Goal: Task Accomplishment & Management: Manage account settings

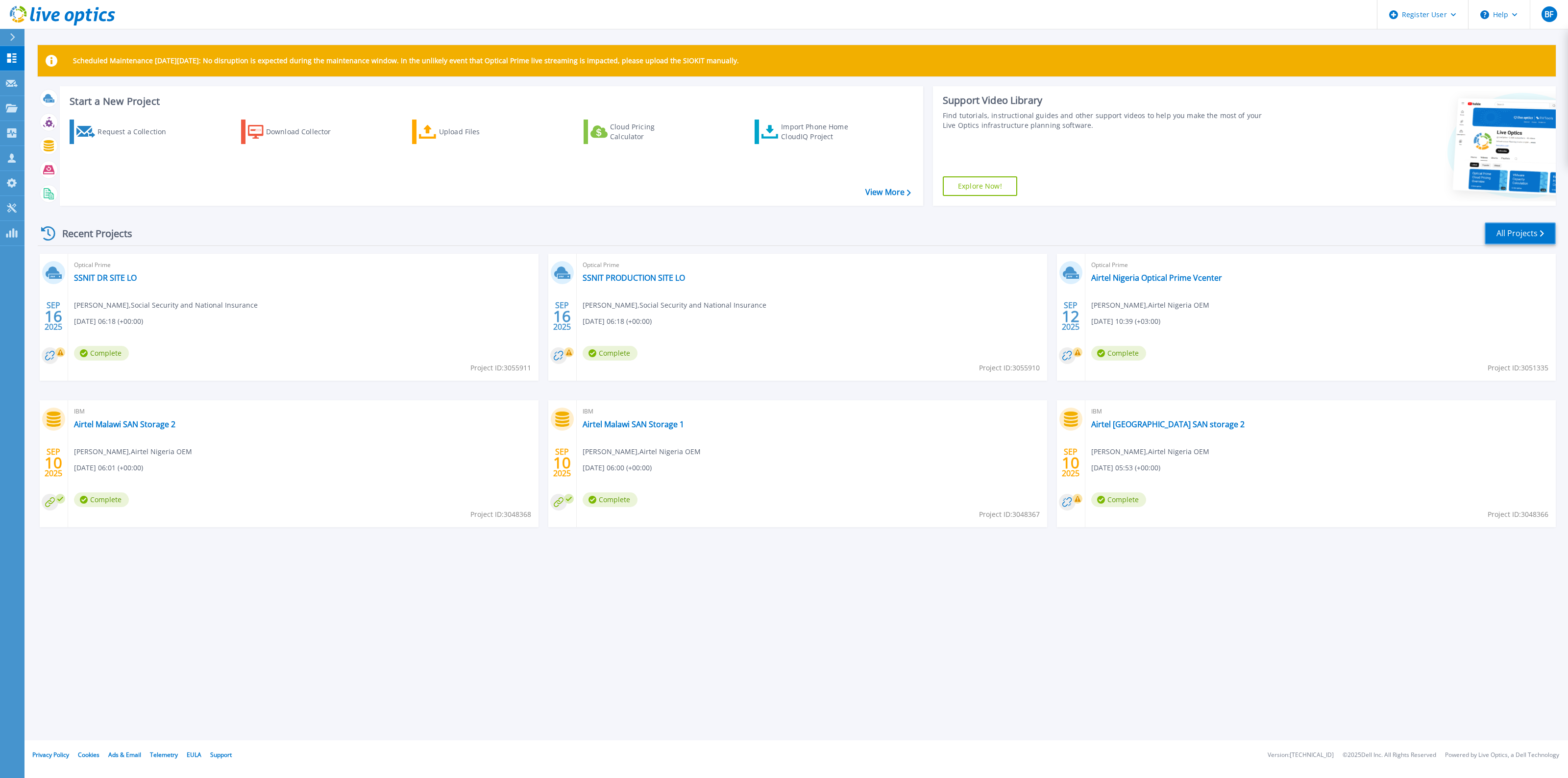
click at [1513, 236] on link "All Projects" at bounding box center [1520, 233] width 71 height 22
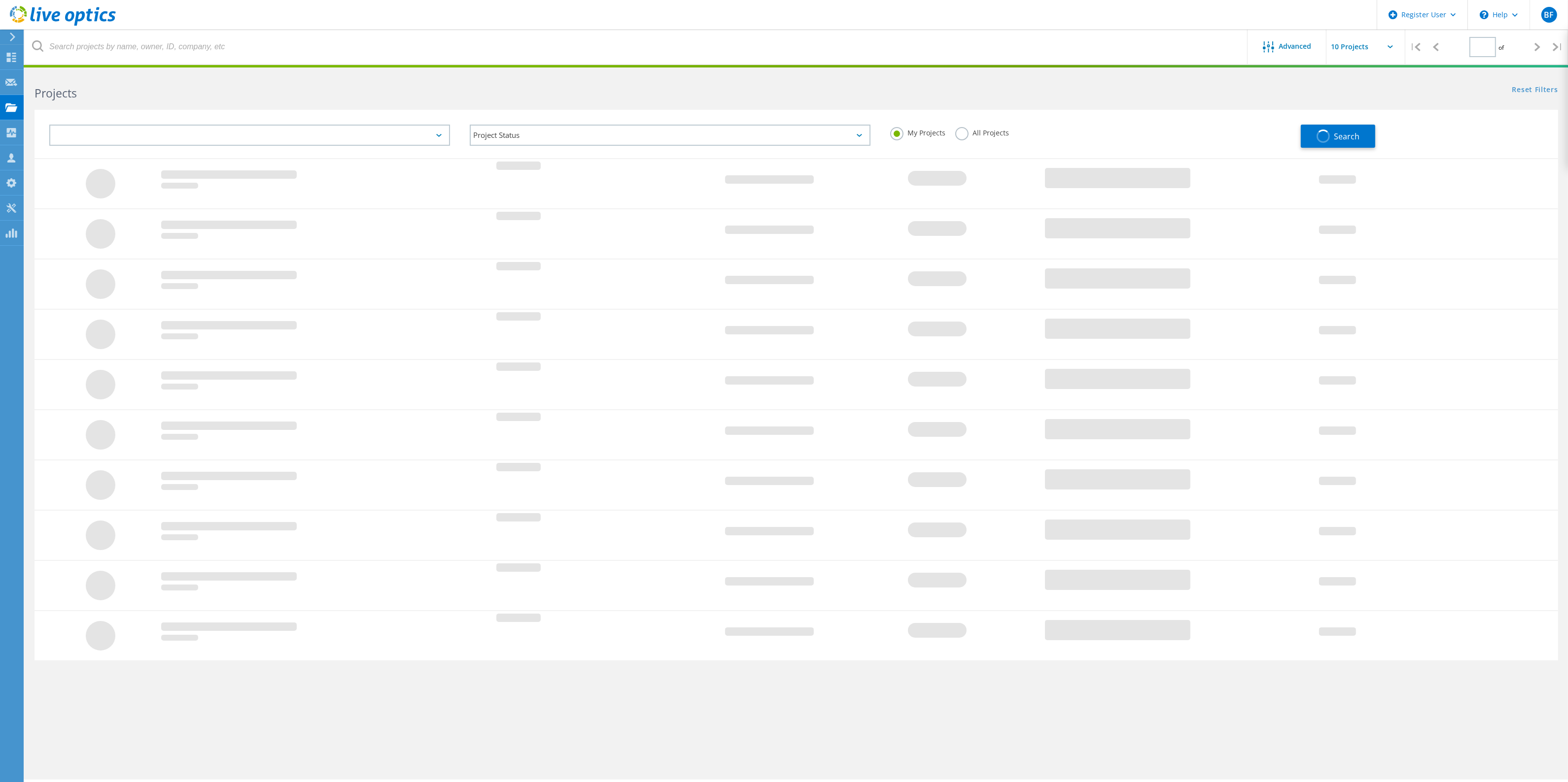
type input "1"
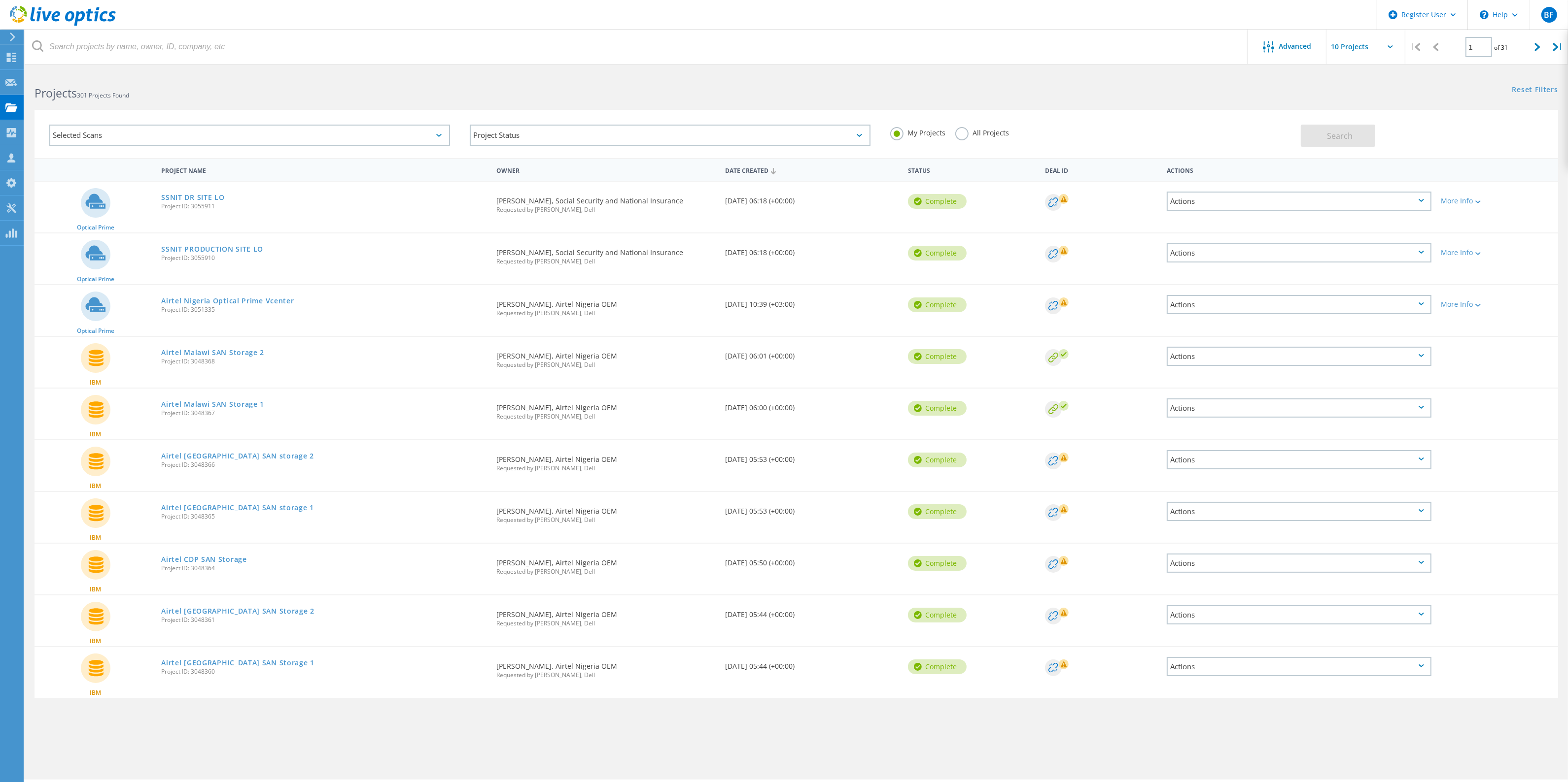
click at [171, 134] on div "Selected Scans" at bounding box center [249, 135] width 400 height 21
click at [961, 132] on label "All Projects" at bounding box center [982, 132] width 54 height 9
click at [0, 0] on input "All Projects" at bounding box center [0, 0] width 0 height 0
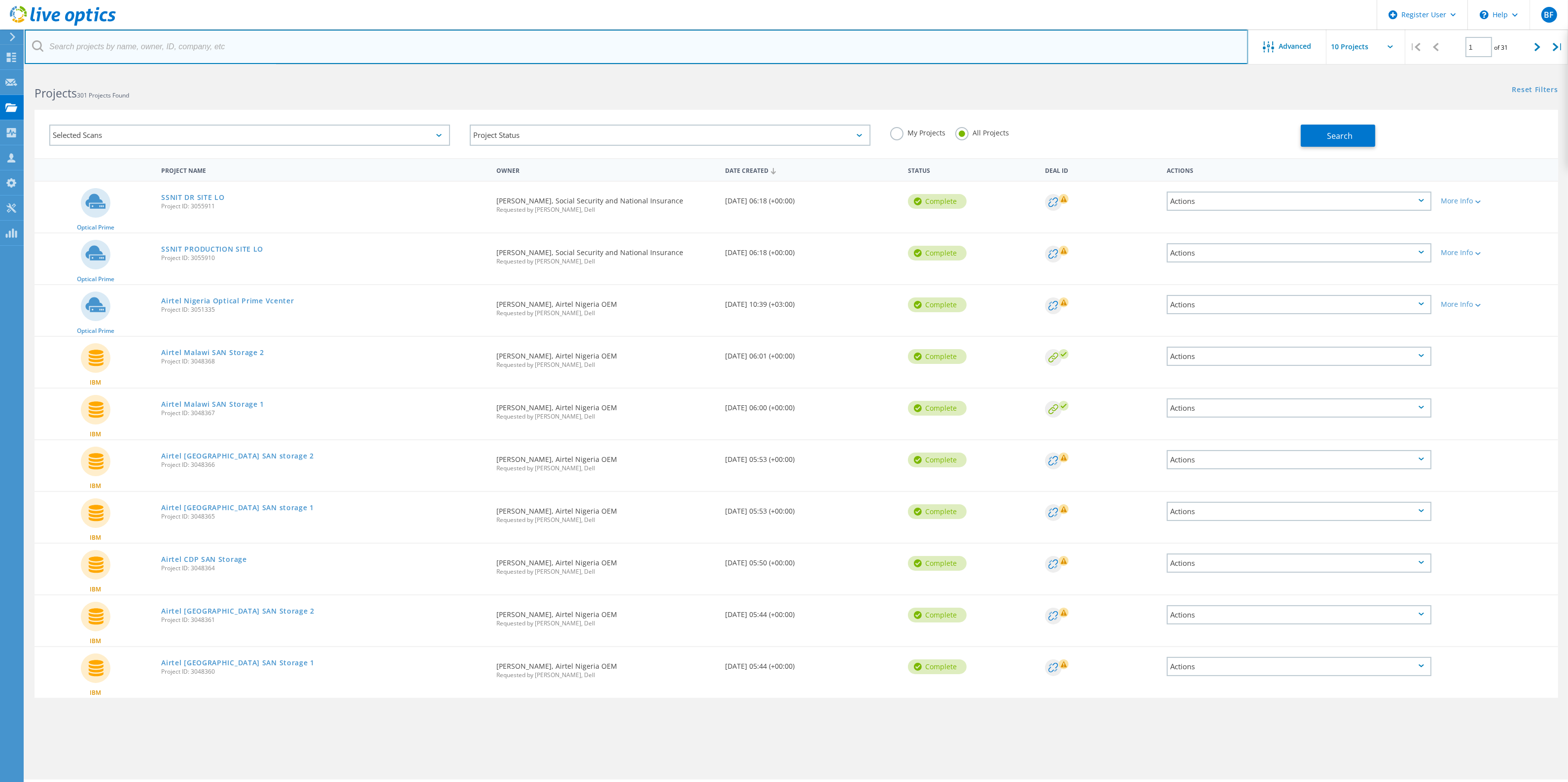
click at [179, 50] on input "text" at bounding box center [636, 47] width 1223 height 34
type input "SSNIT"
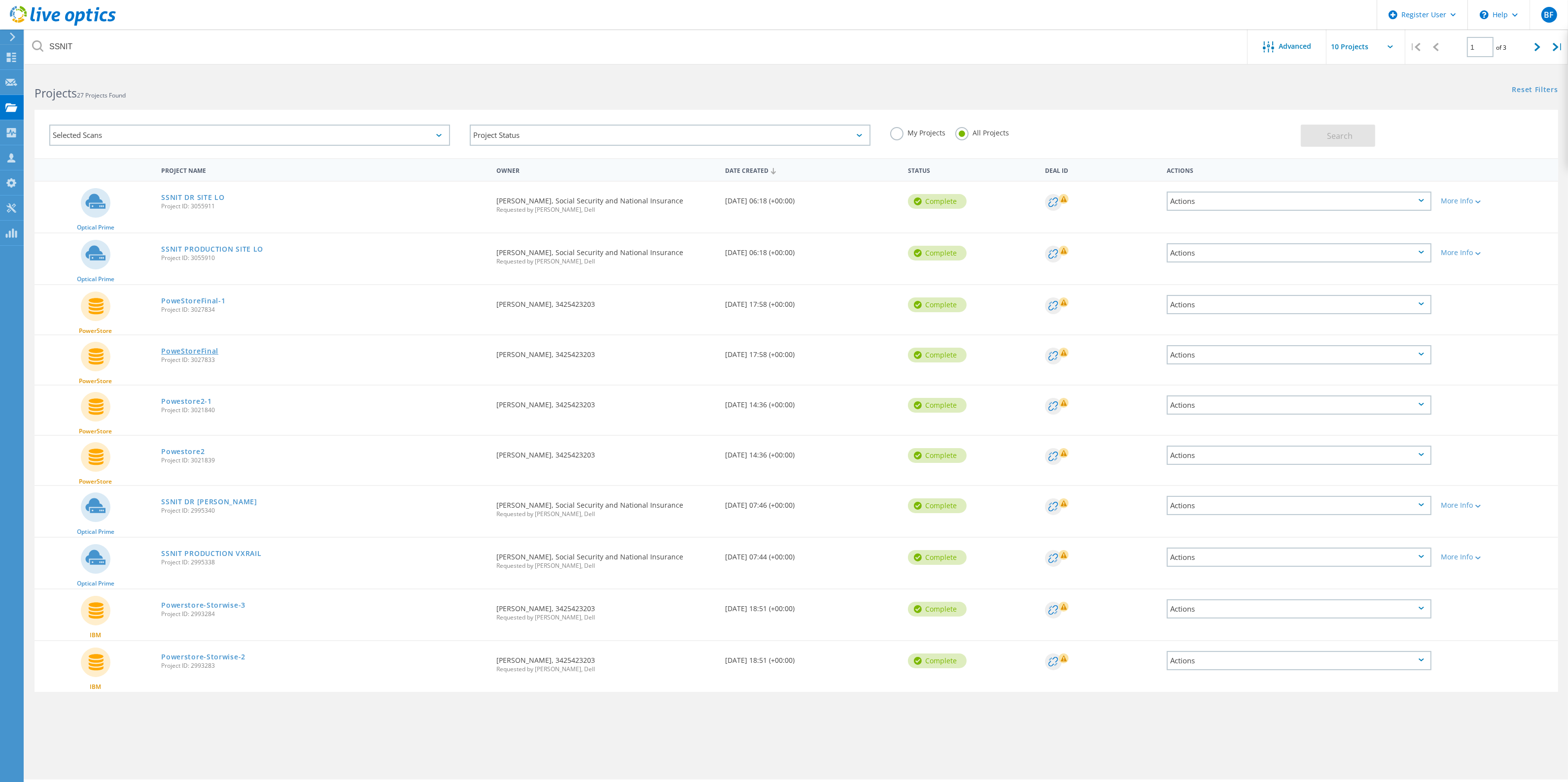
click at [193, 348] on link "PoweStoreFinal" at bounding box center [189, 351] width 57 height 7
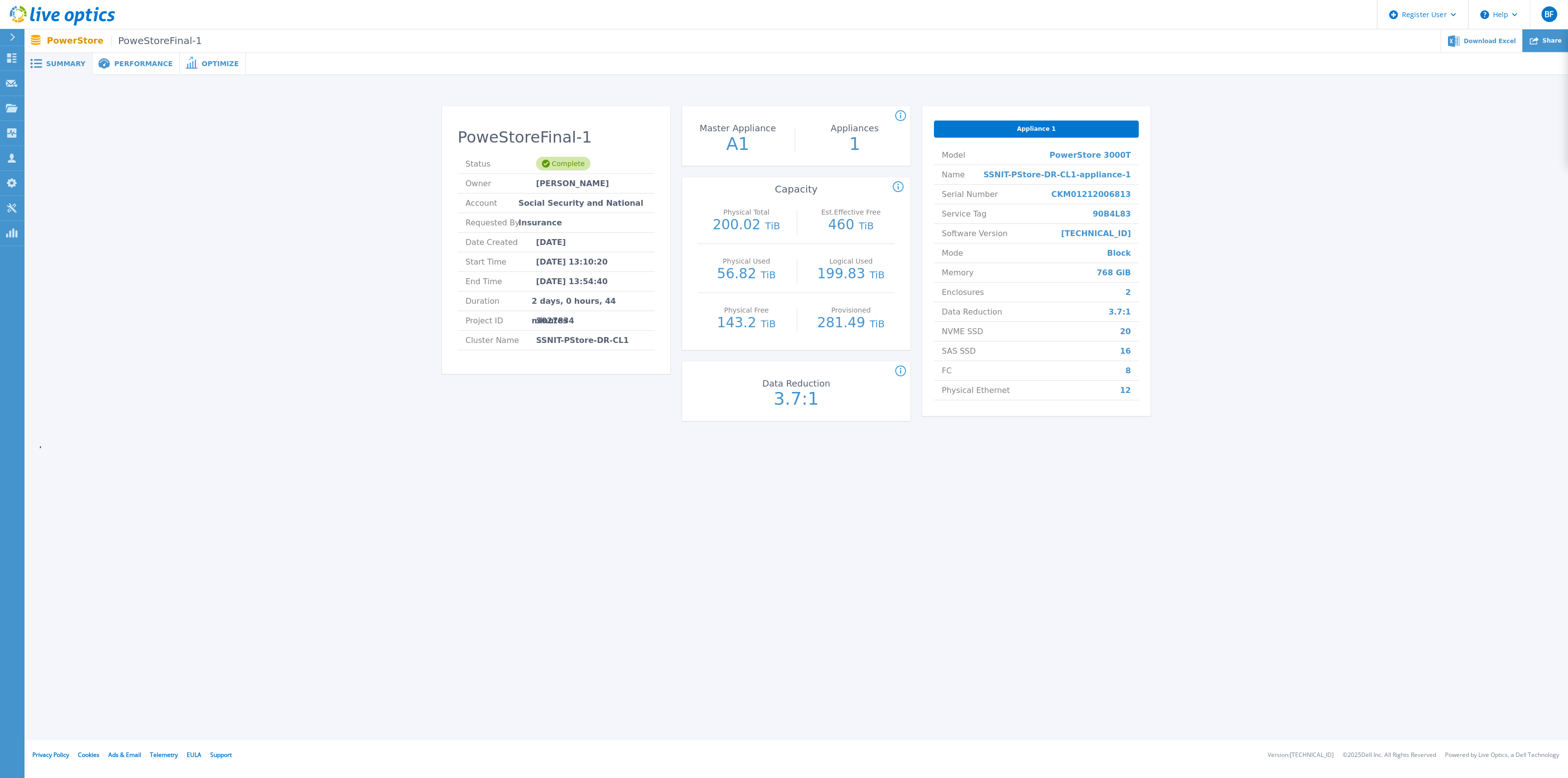
click at [1549, 41] on span "Share" at bounding box center [1552, 41] width 19 height 6
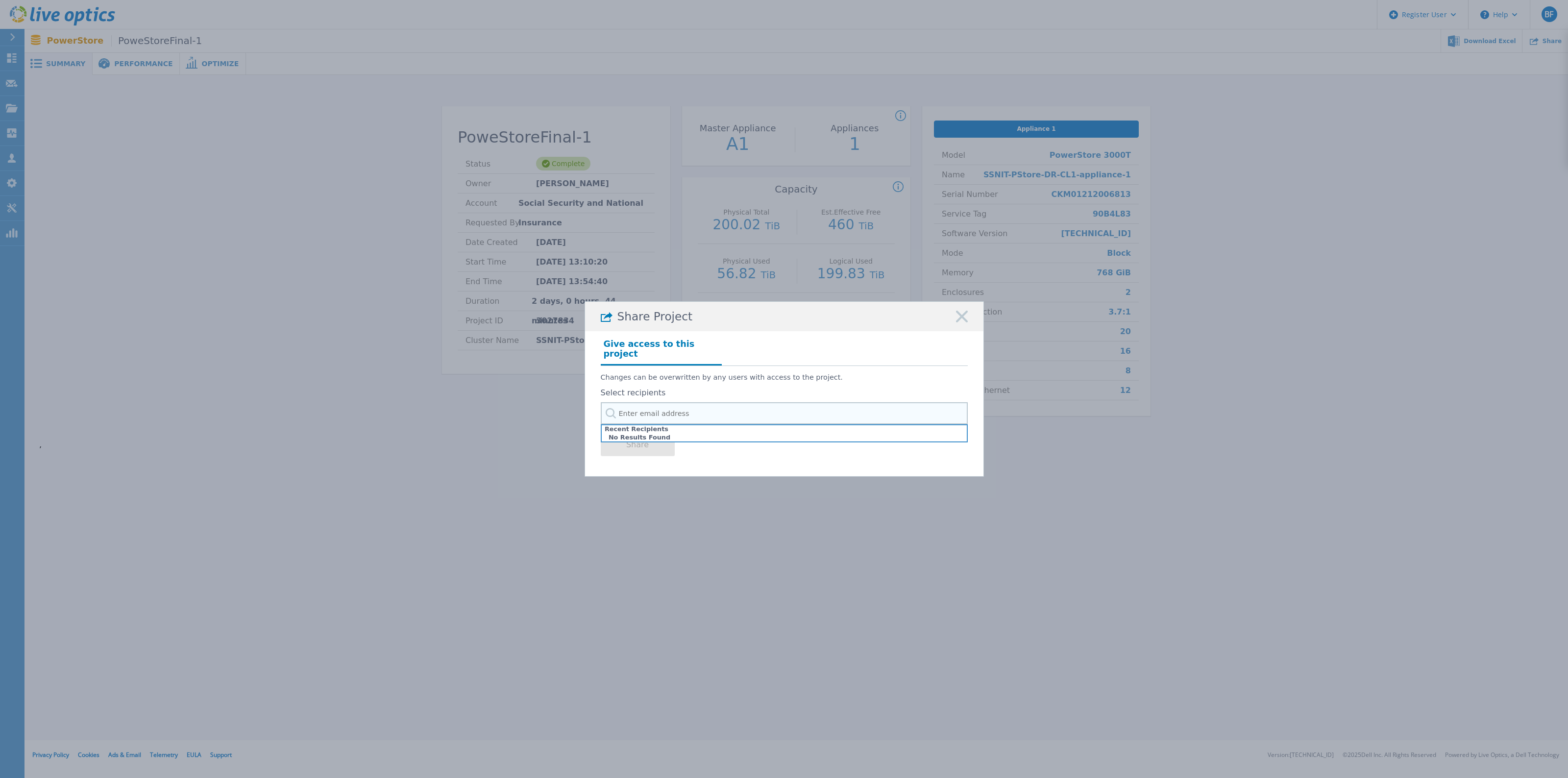
click at [674, 402] on input "text" at bounding box center [784, 413] width 367 height 22
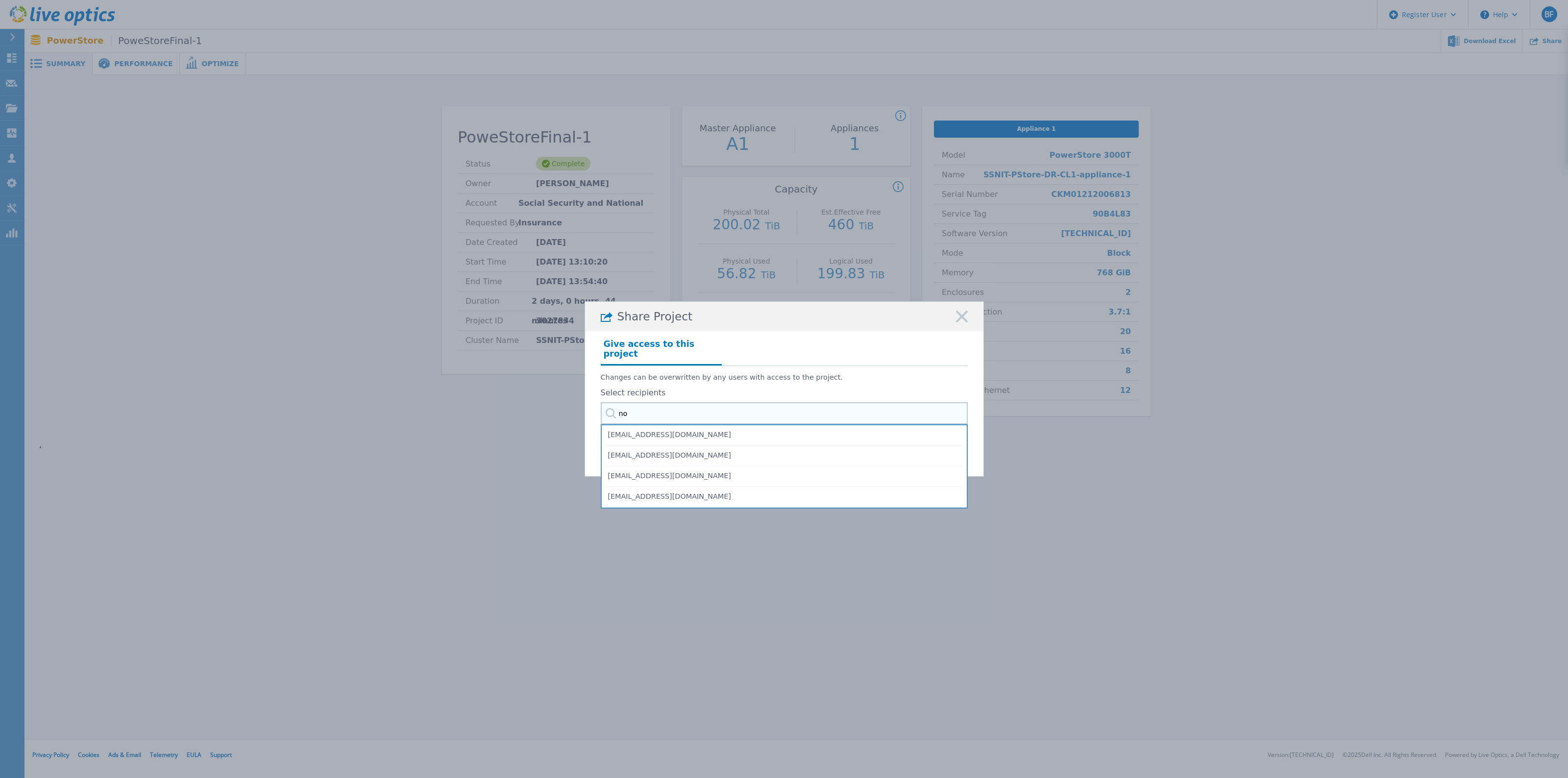
type input "n"
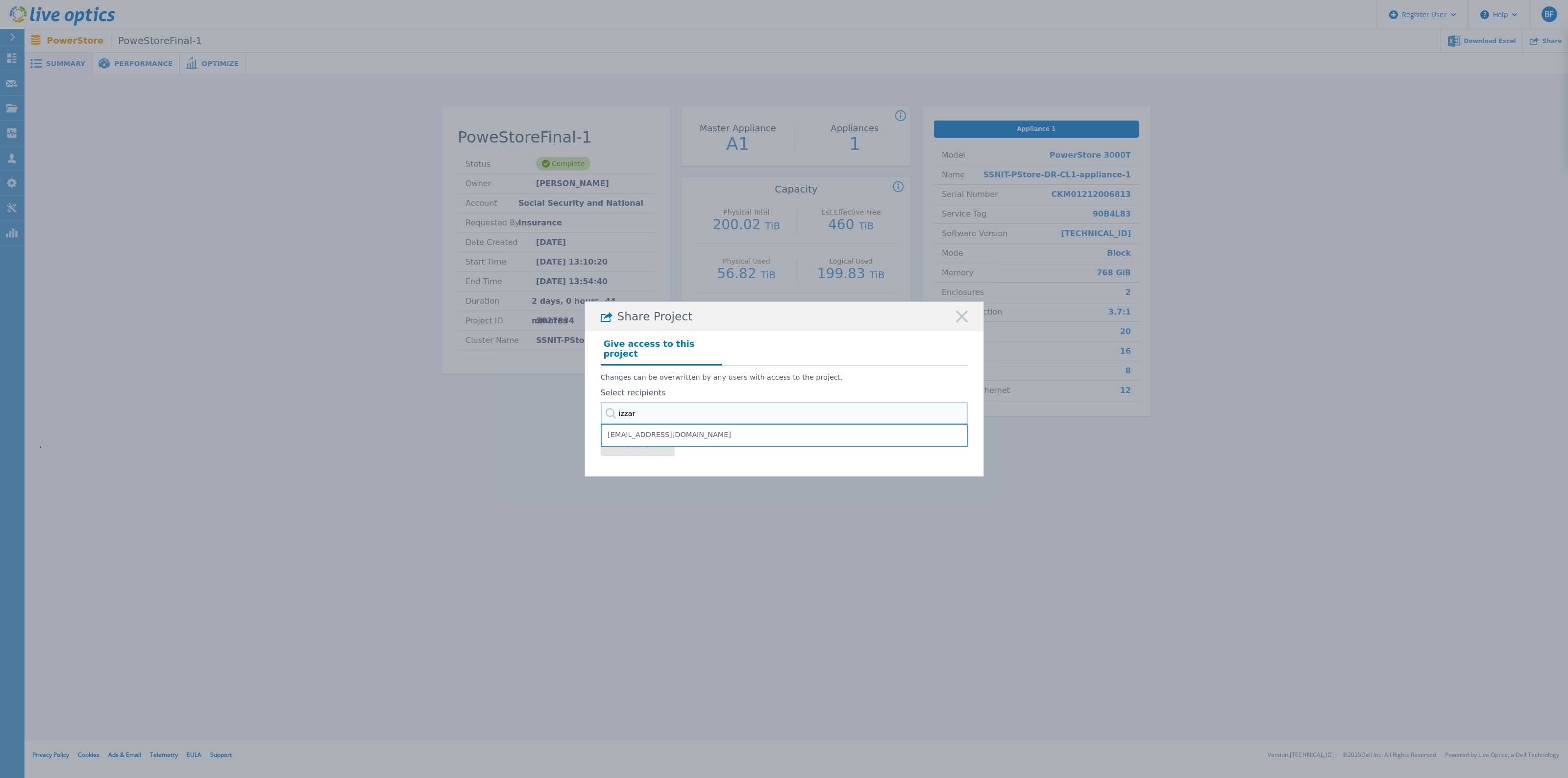
type input "izzar"
click at [674, 408] on input "text" at bounding box center [784, 413] width 367 height 22
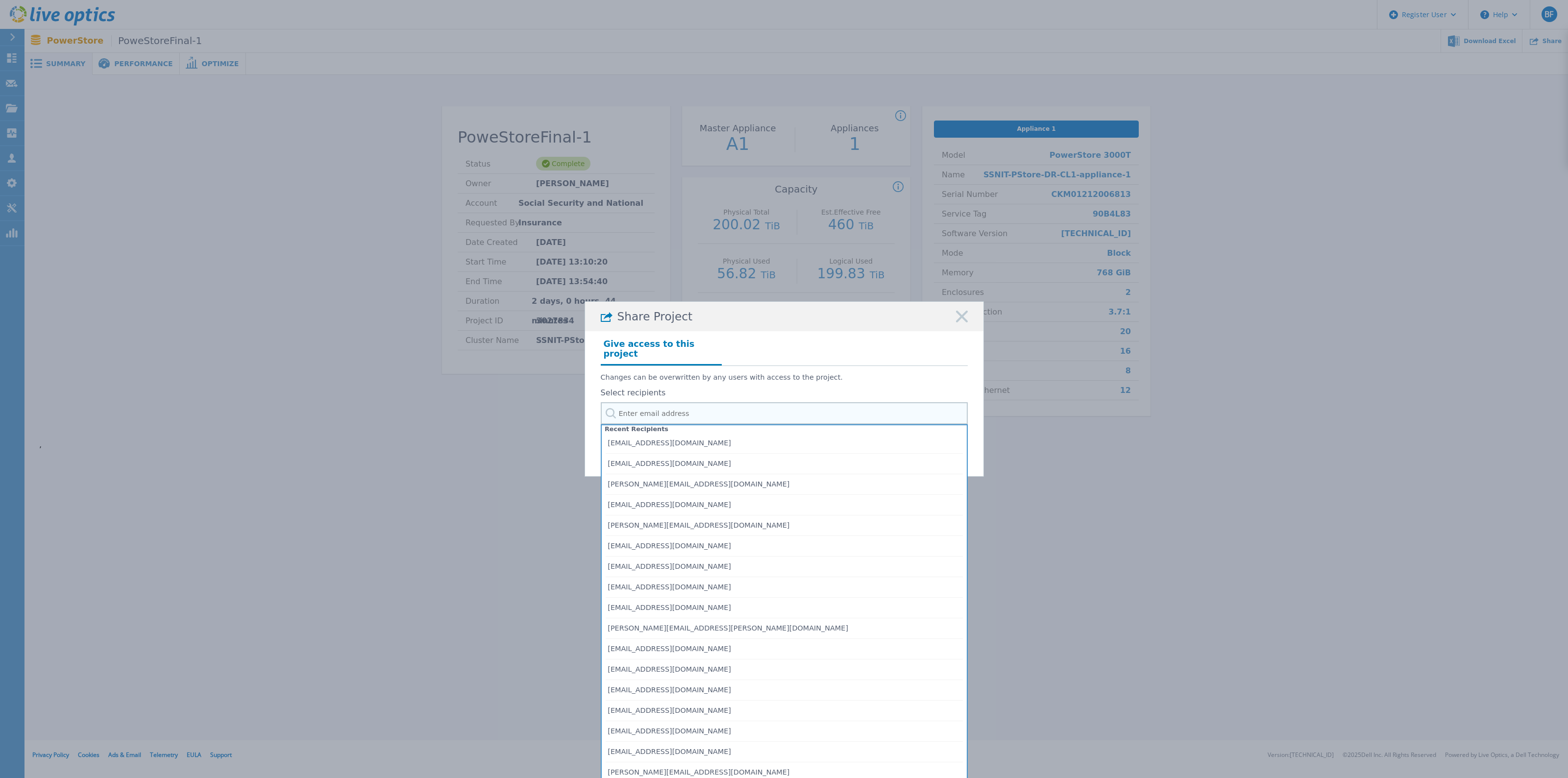
paste input "[PERSON_NAME], [PERSON_NAME] <[EMAIL_ADDRESS][DOMAIN_NAME]>"
drag, startPoint x: 680, startPoint y: 410, endPoint x: 474, endPoint y: 390, distance: 207.0
click at [474, 390] on div "Share Project Give access to this project Changes can be overwritten by any use…" at bounding box center [784, 389] width 1568 height 778
type input "[EMAIL_ADDRESS][DOMAIN_NAME]"
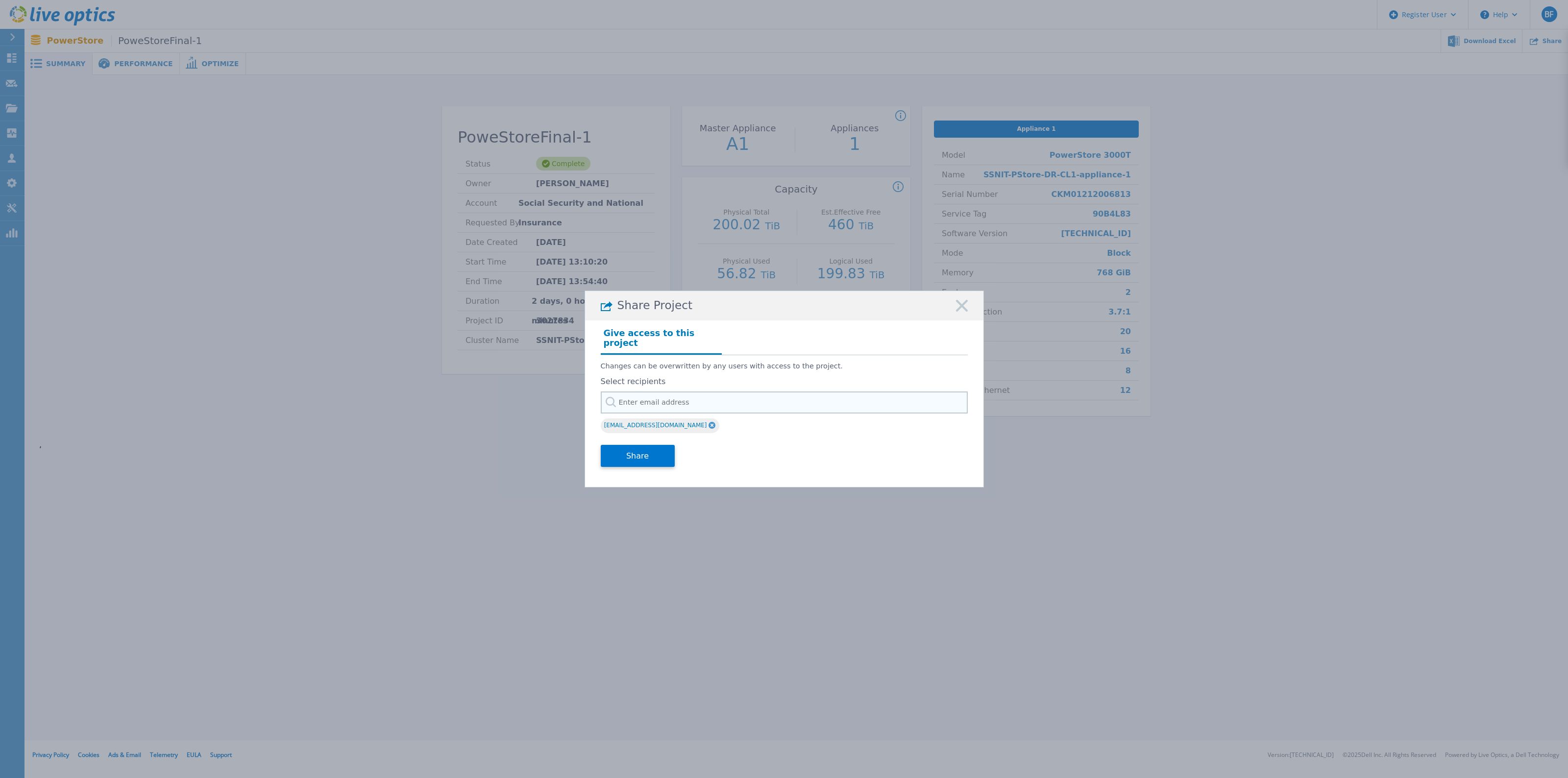
click at [652, 397] on input "text" at bounding box center [784, 402] width 367 height 22
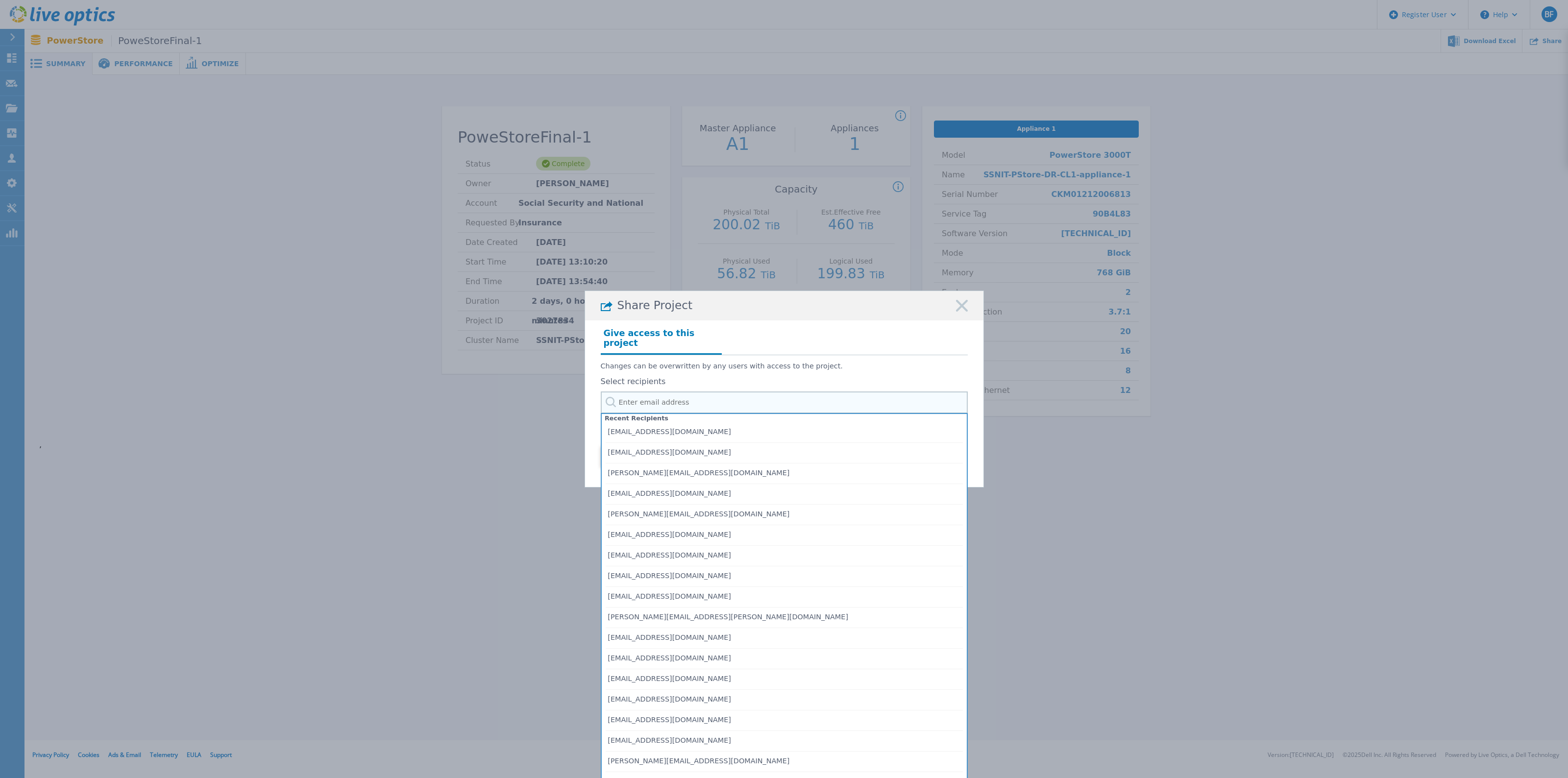
paste input "[PERSON_NAME], [PERSON_NAME] <[EMAIL_ADDRESS][DOMAIN_NAME]>"
drag, startPoint x: 684, startPoint y: 398, endPoint x: 520, endPoint y: 386, distance: 164.4
click at [520, 386] on div "Share Project Give access to this project Changes can be overwritten by any use…" at bounding box center [784, 389] width 1568 height 778
type input "Nourreddine.Izzar@dell.com"
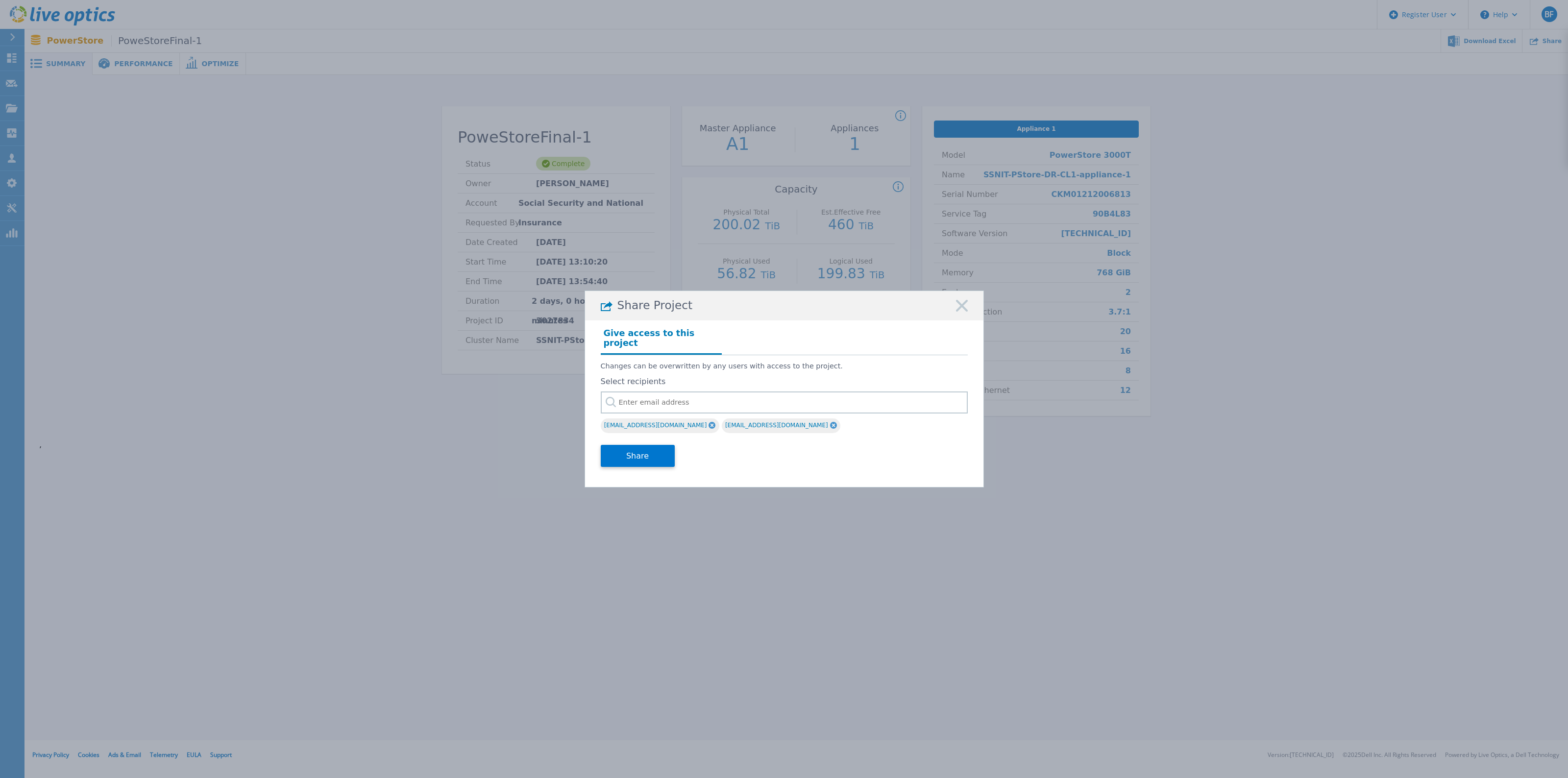
click at [709, 422] on icon at bounding box center [712, 425] width 7 height 7
click at [640, 452] on button "Share" at bounding box center [638, 456] width 74 height 22
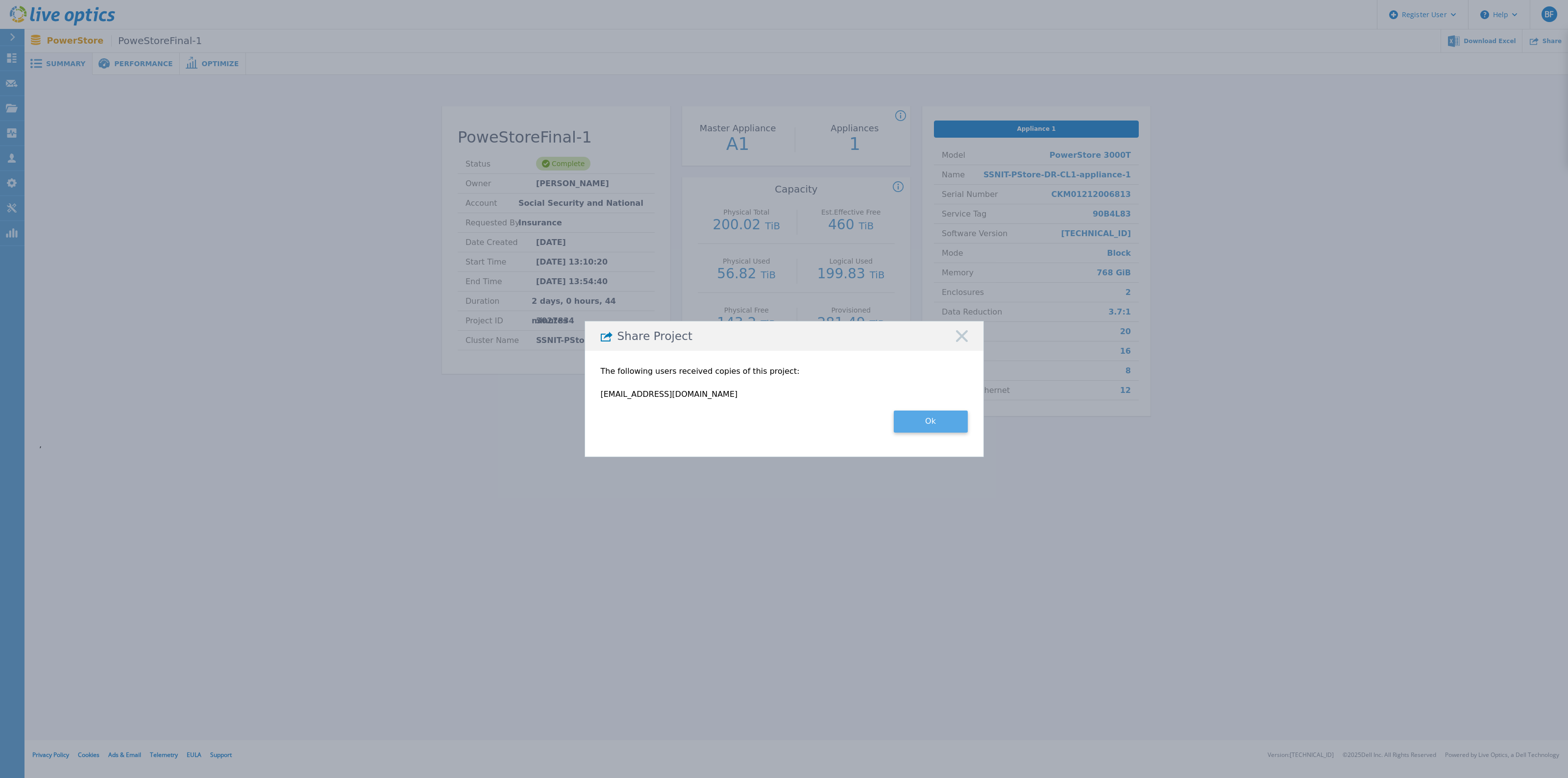
click at [926, 421] on button "Ok" at bounding box center [931, 422] width 74 height 22
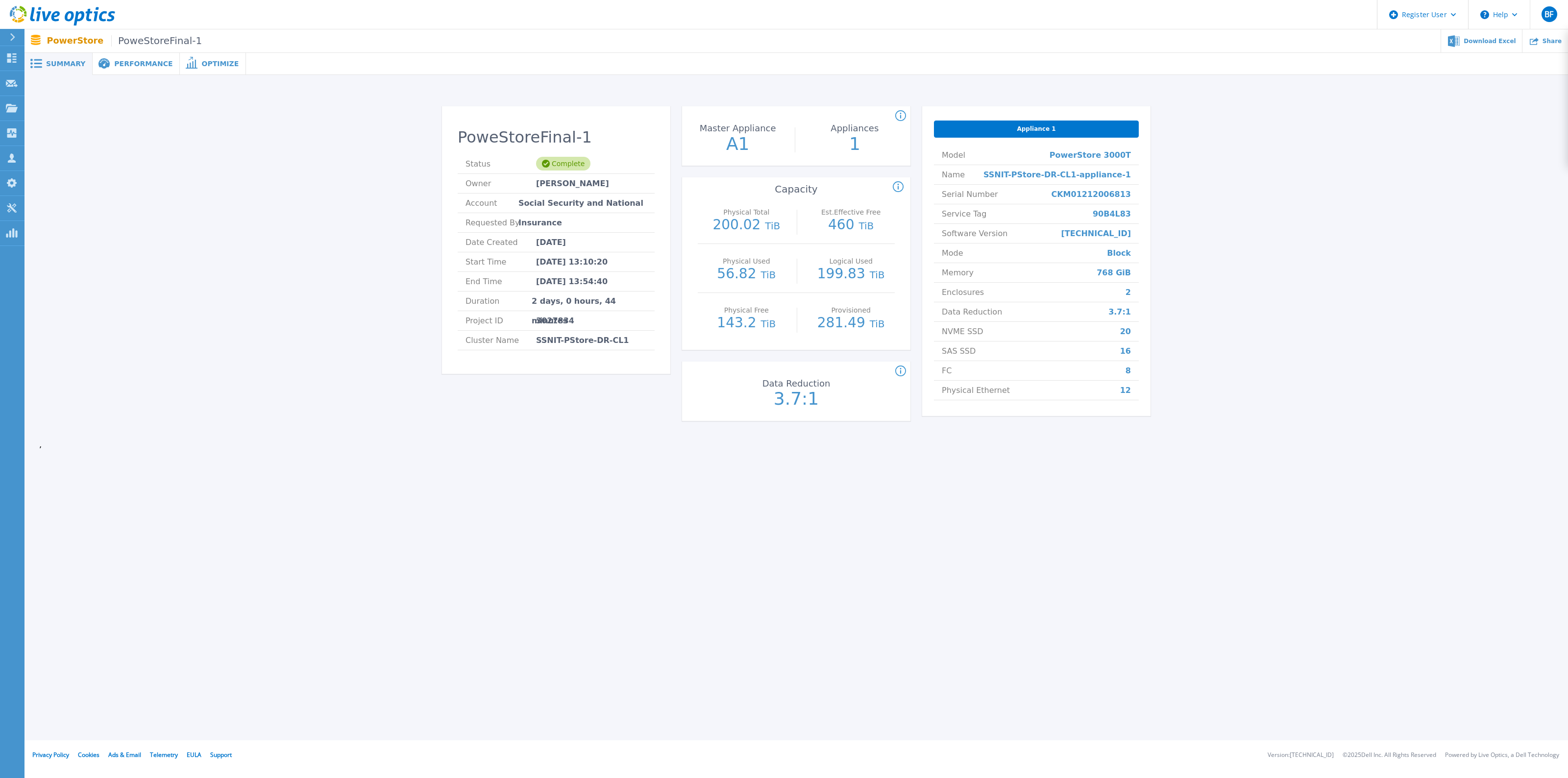
click at [134, 66] on span "Performance" at bounding box center [144, 63] width 58 height 7
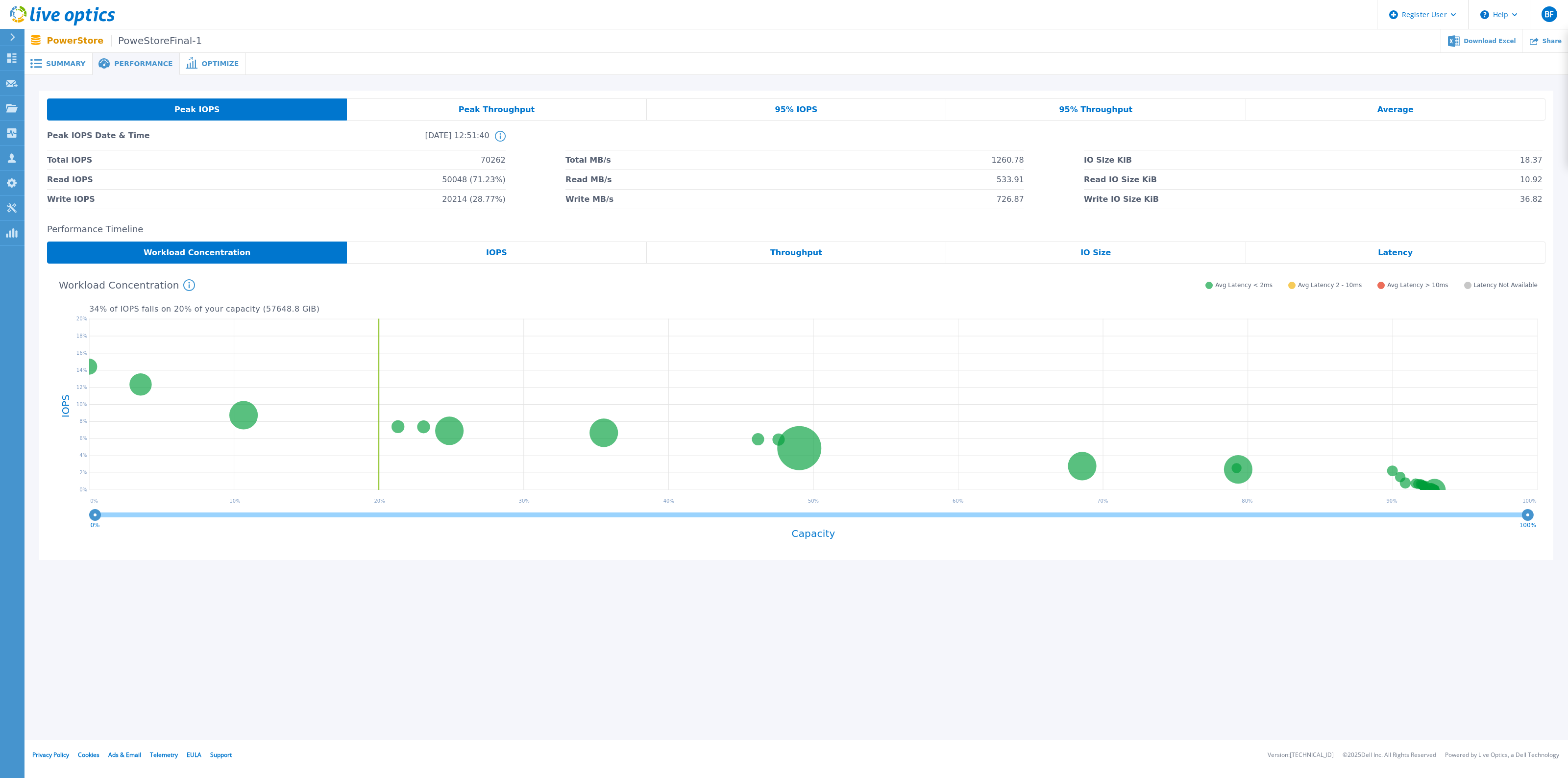
click at [211, 66] on span "Optimize" at bounding box center [220, 63] width 37 height 7
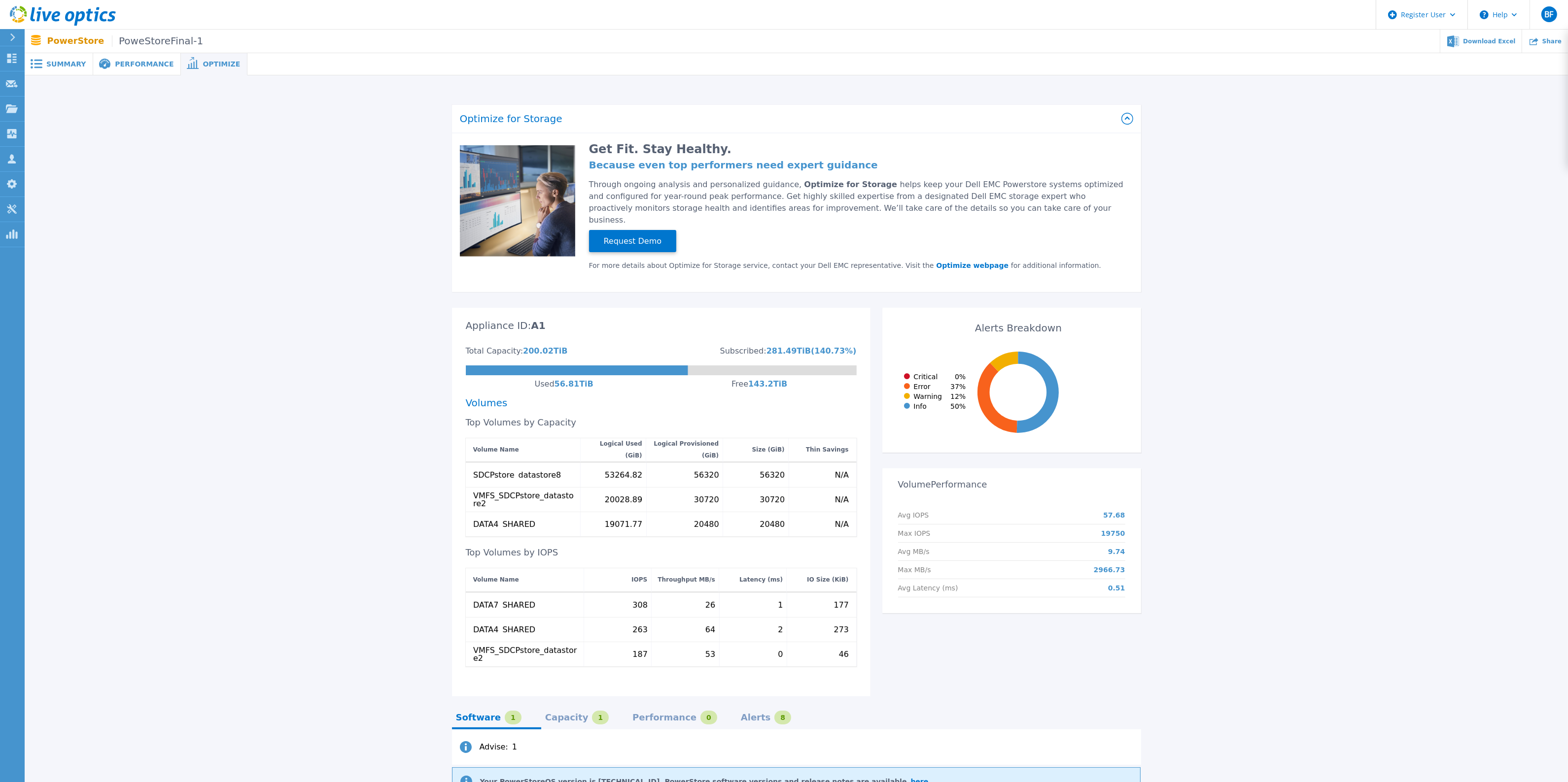
click at [120, 65] on span "Performance" at bounding box center [144, 64] width 59 height 7
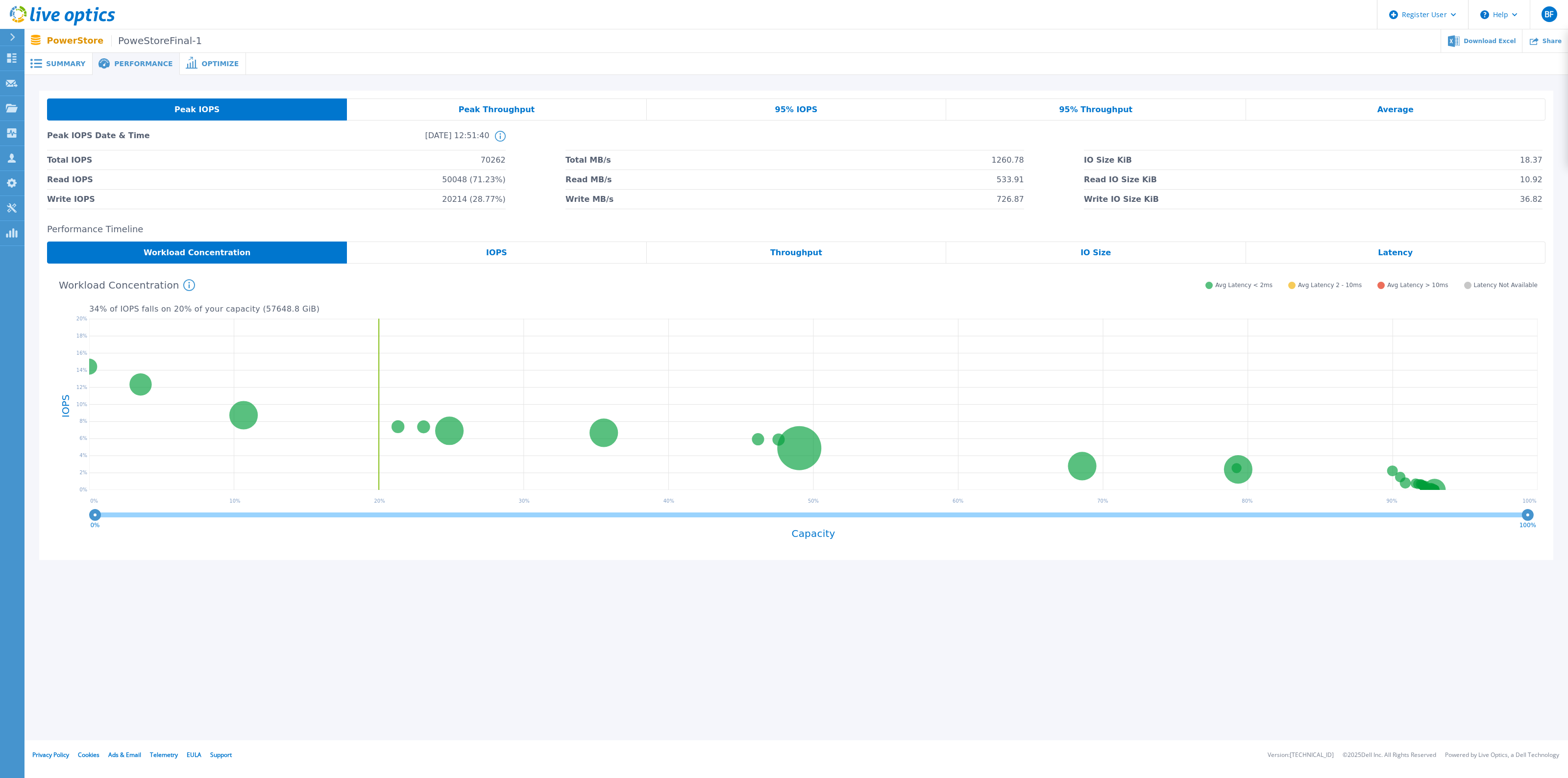
click at [47, 61] on span "Summary" at bounding box center [66, 63] width 39 height 7
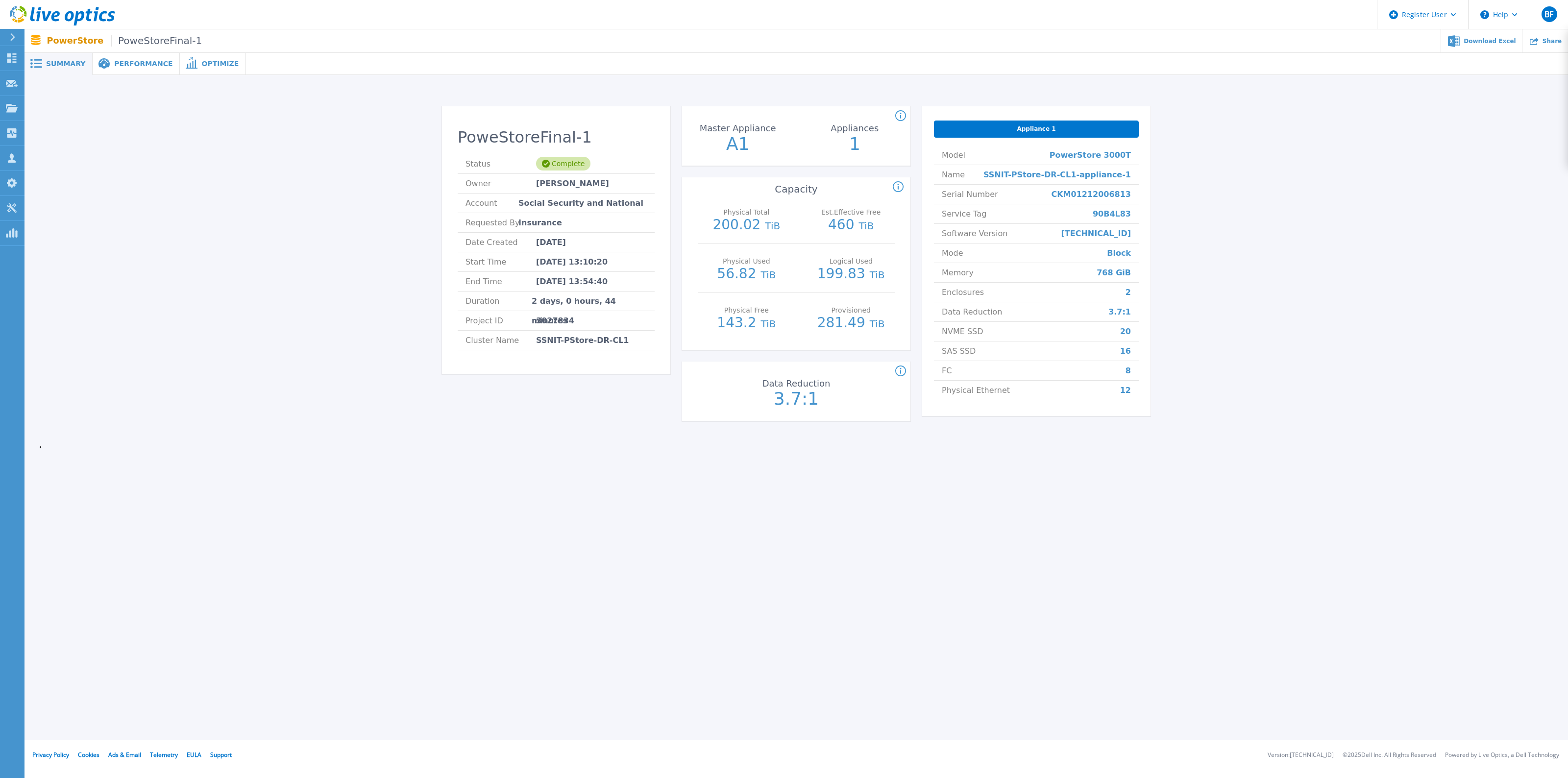
click at [125, 64] on span "Performance" at bounding box center [144, 63] width 58 height 7
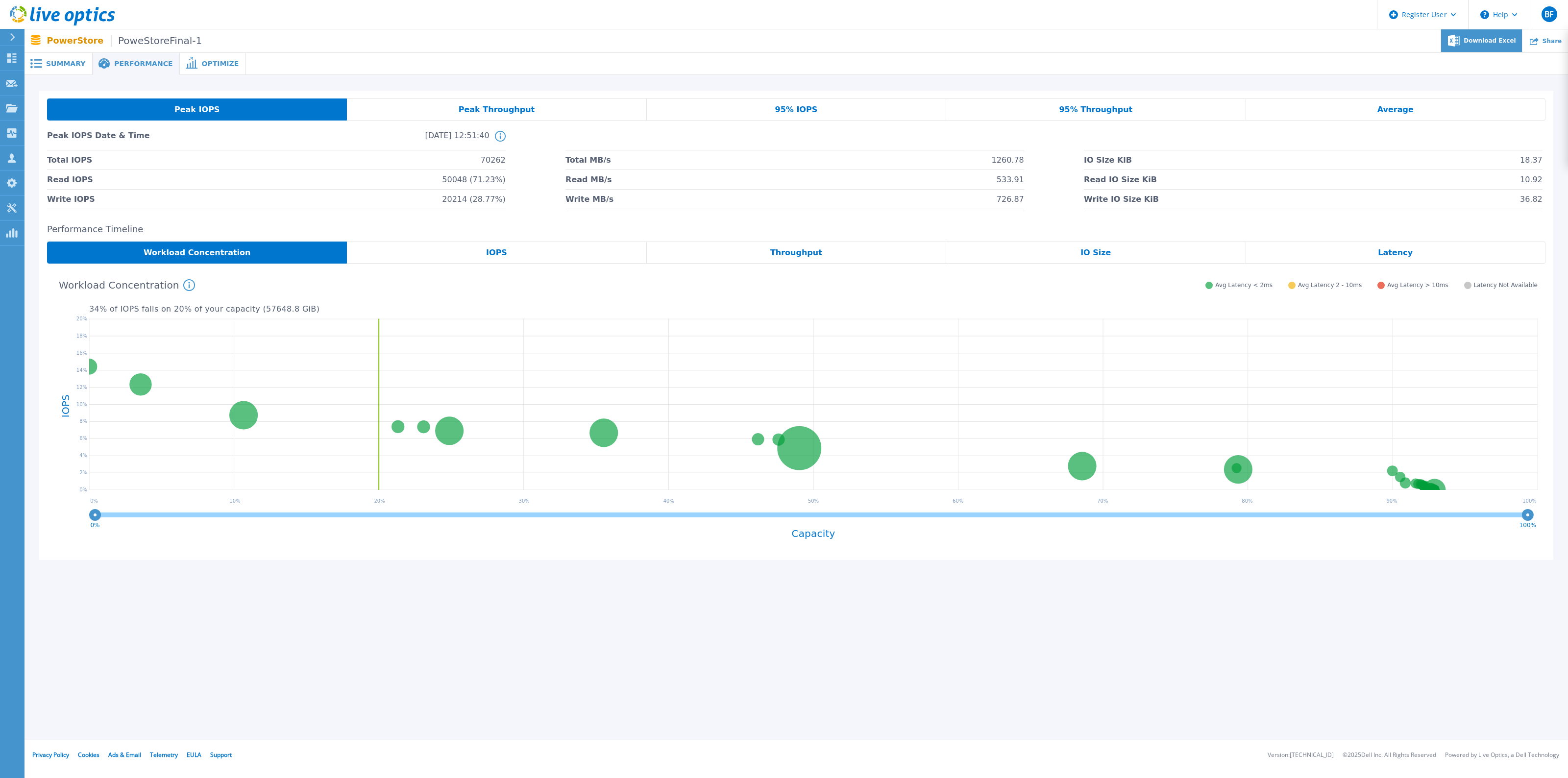
click at [1460, 38] on icon at bounding box center [1454, 40] width 12 height 12
click at [72, 66] on span "Summary" at bounding box center [66, 63] width 39 height 7
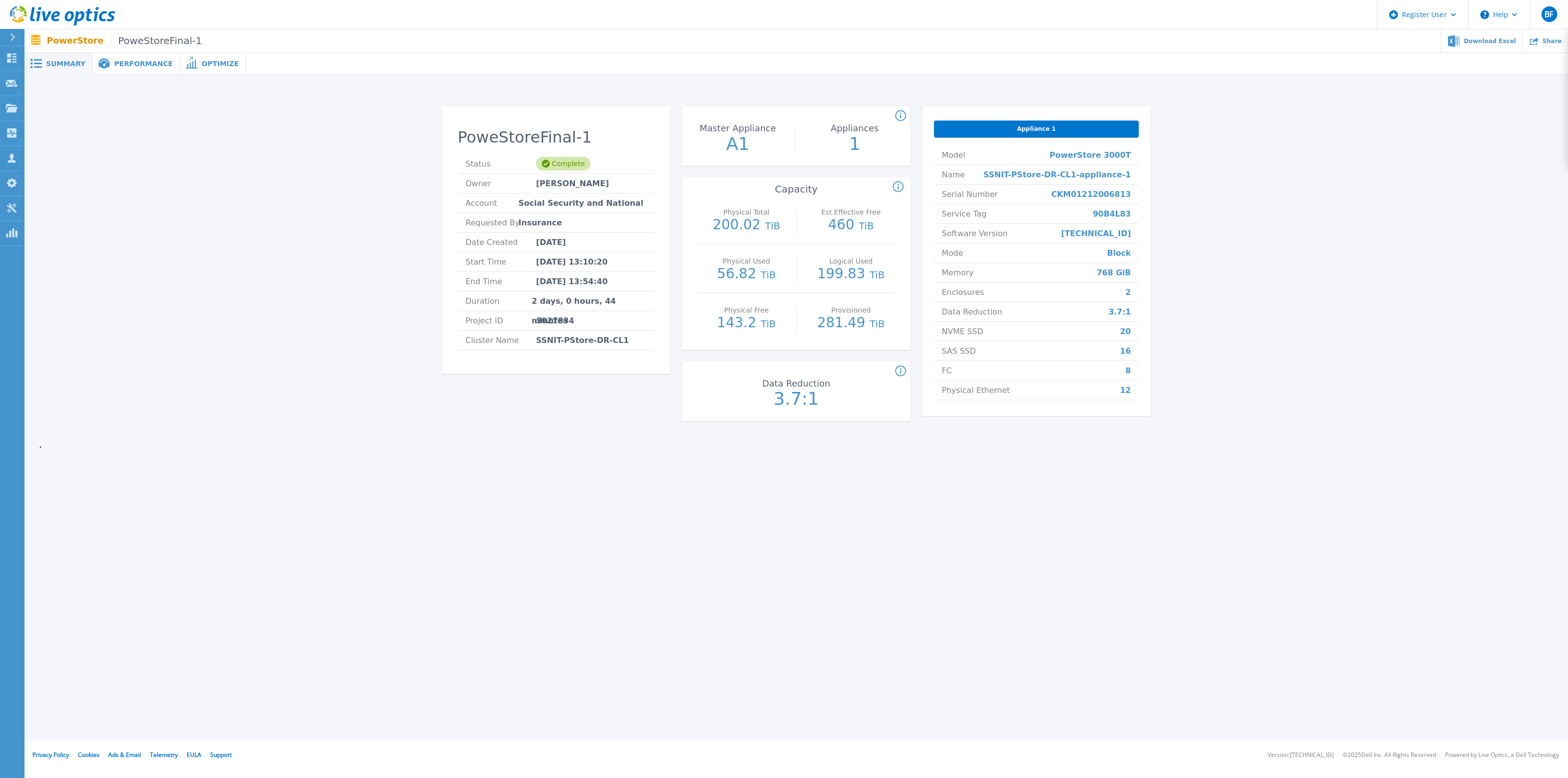
click at [138, 61] on span "Performance" at bounding box center [144, 63] width 58 height 7
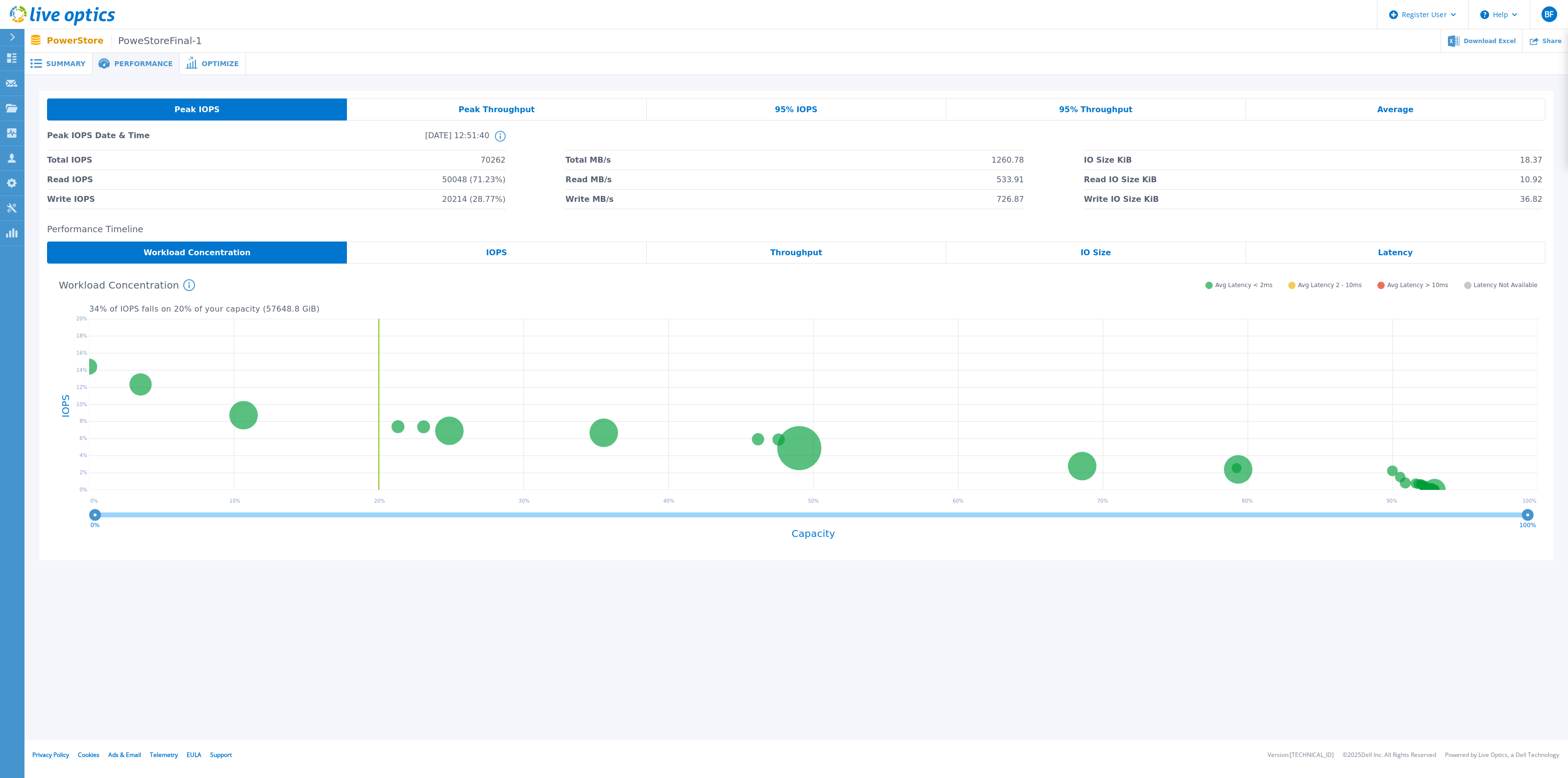
click at [201, 60] on span "Optimize" at bounding box center [220, 63] width 37 height 7
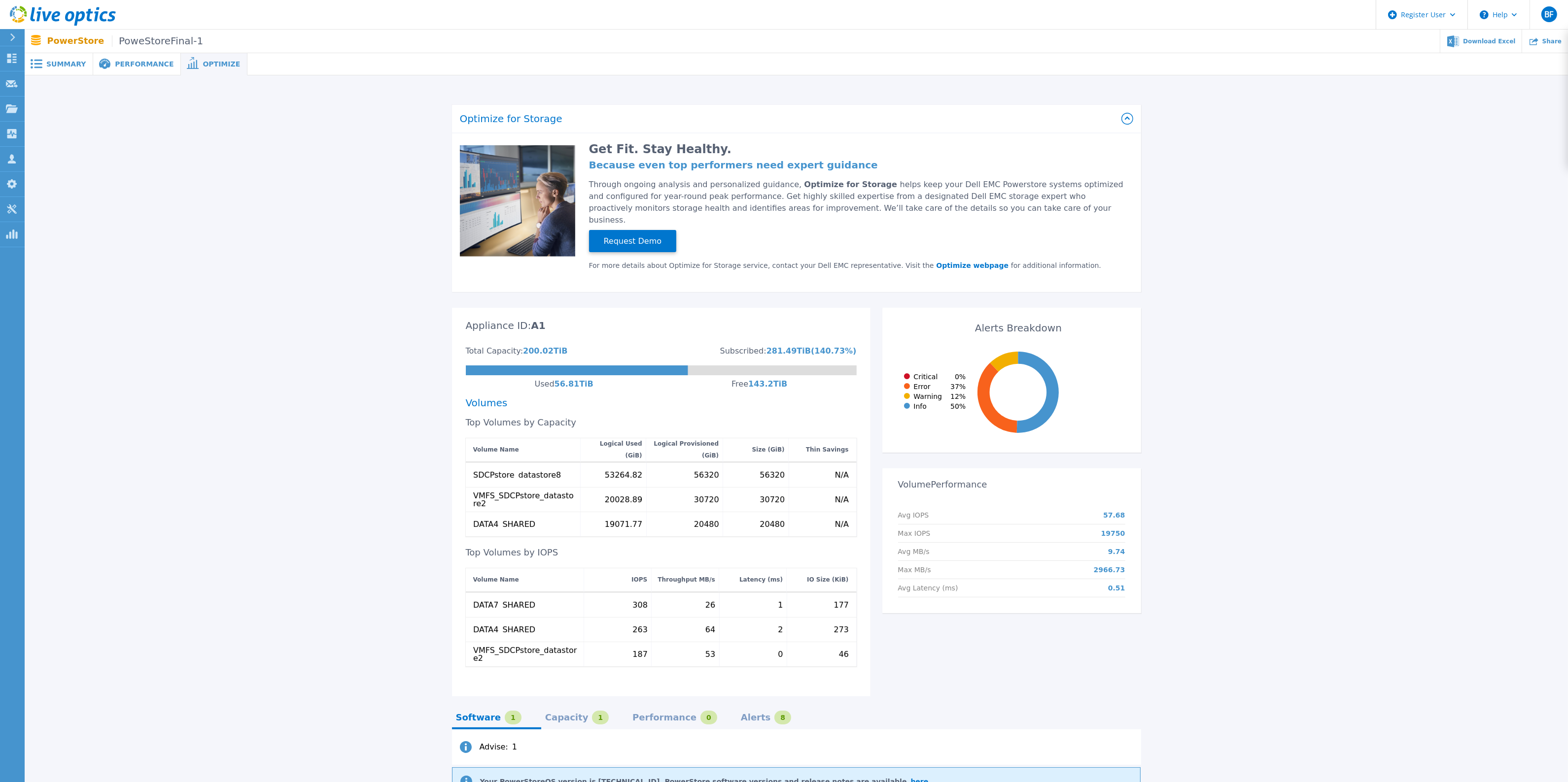
click at [126, 65] on span "Performance" at bounding box center [144, 64] width 59 height 7
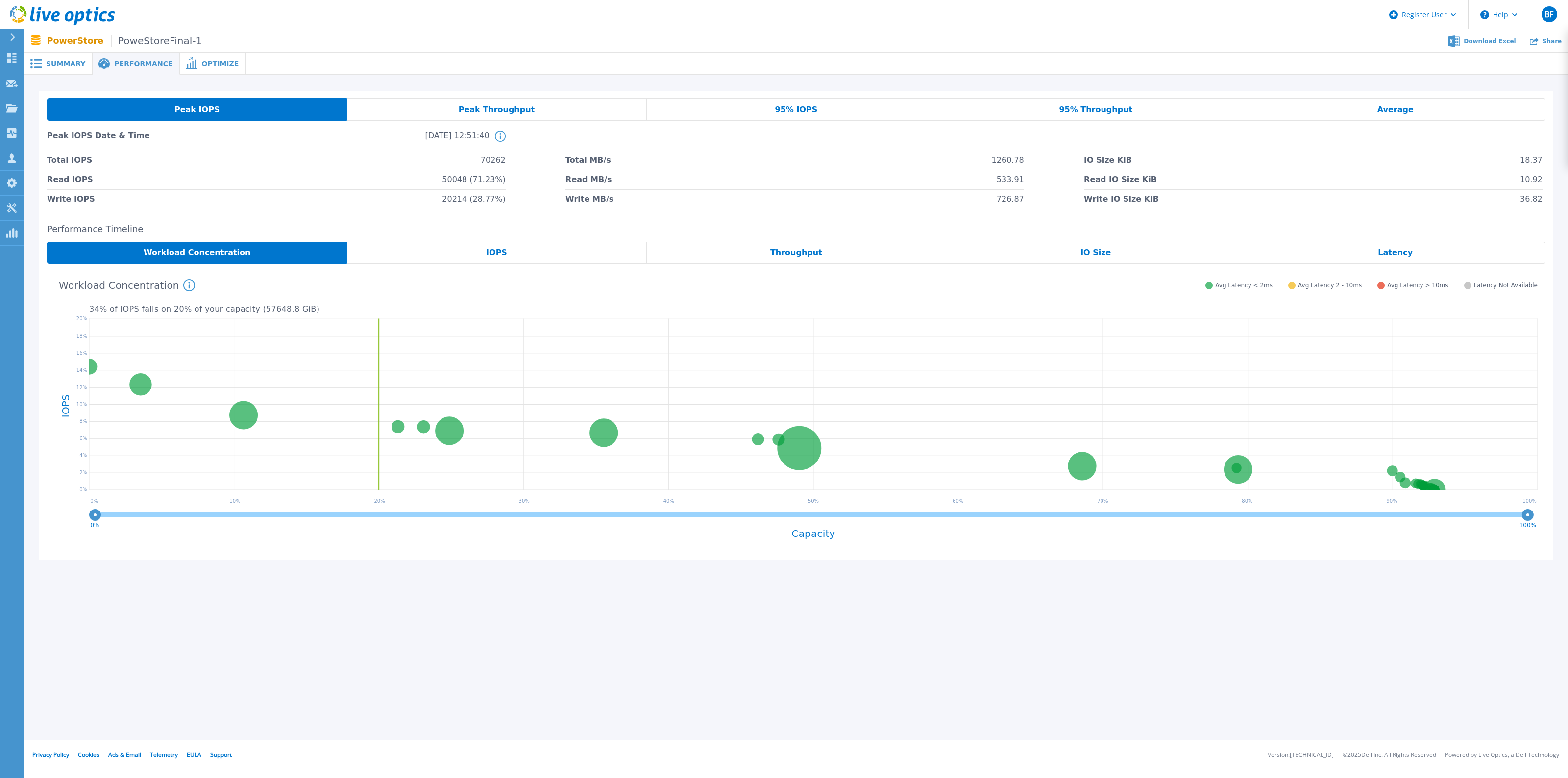
click at [1407, 113] on span "Average" at bounding box center [1396, 110] width 37 height 8
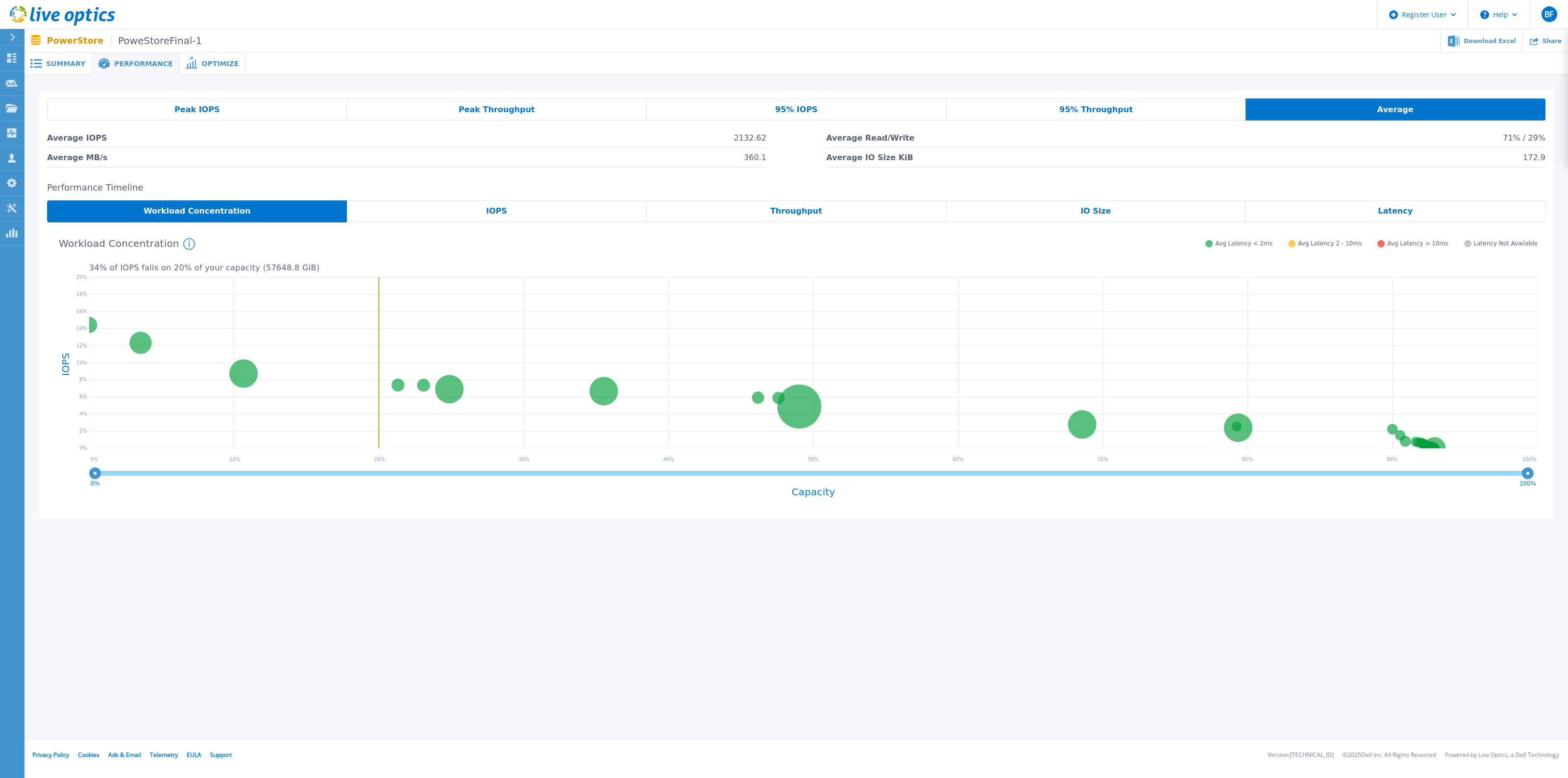
click at [1103, 111] on span "95% Throughput" at bounding box center [1096, 110] width 74 height 8
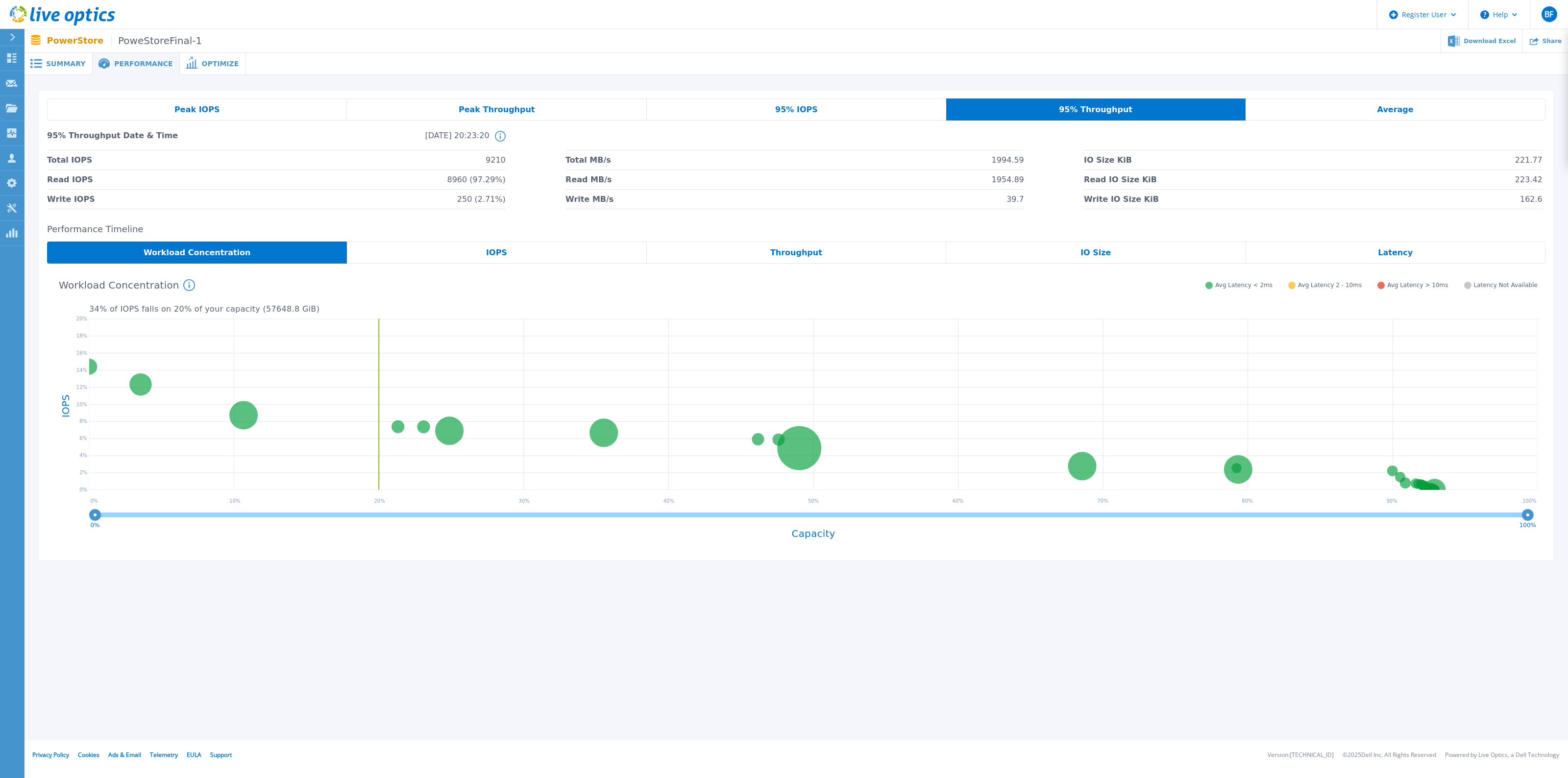
drag, startPoint x: 793, startPoint y: 108, endPoint x: 755, endPoint y: 105, distance: 38.1
click at [793, 108] on span "95% IOPS" at bounding box center [797, 110] width 43 height 8
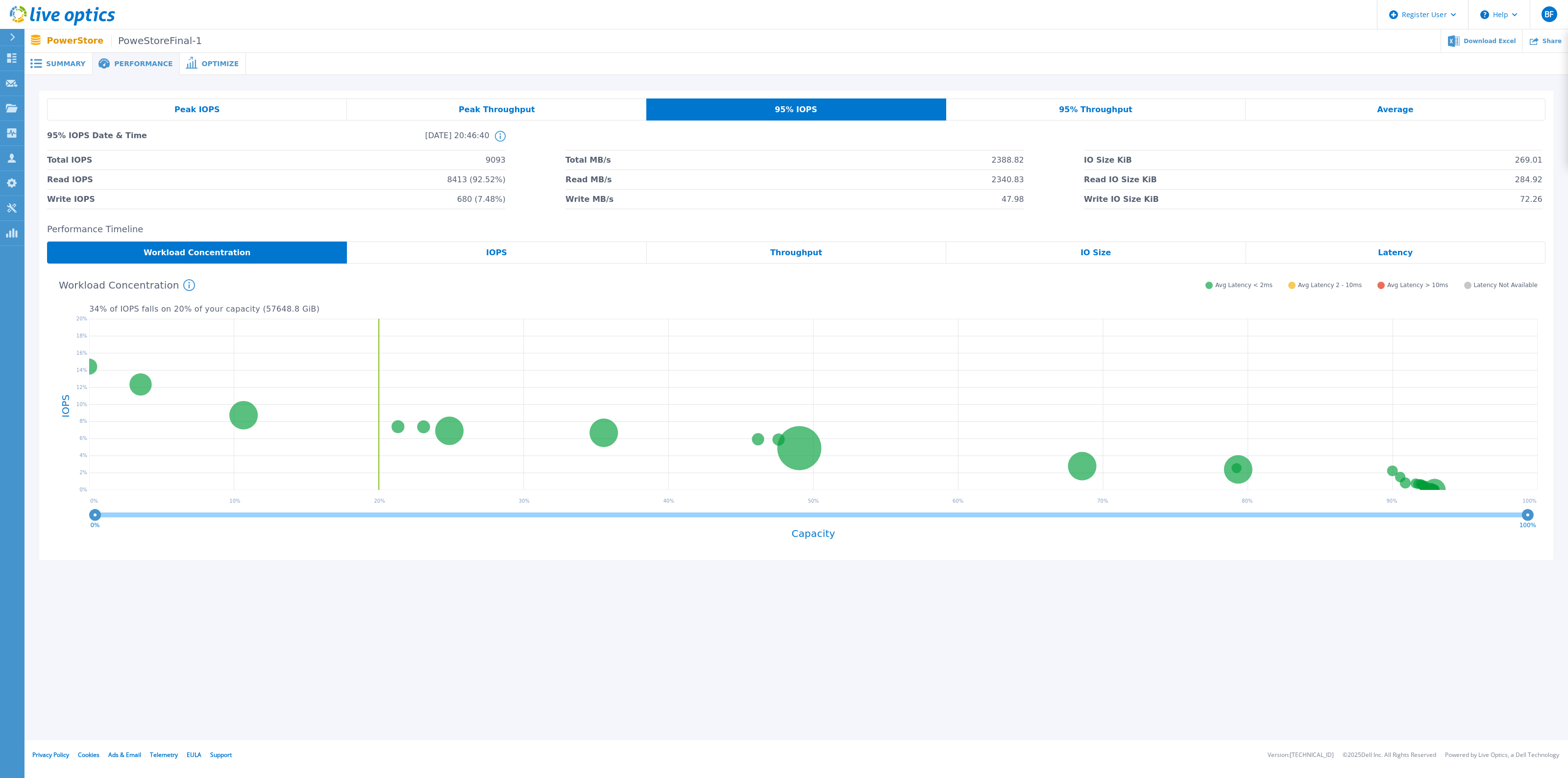
click at [506, 106] on span "Peak Throughput" at bounding box center [497, 110] width 77 height 8
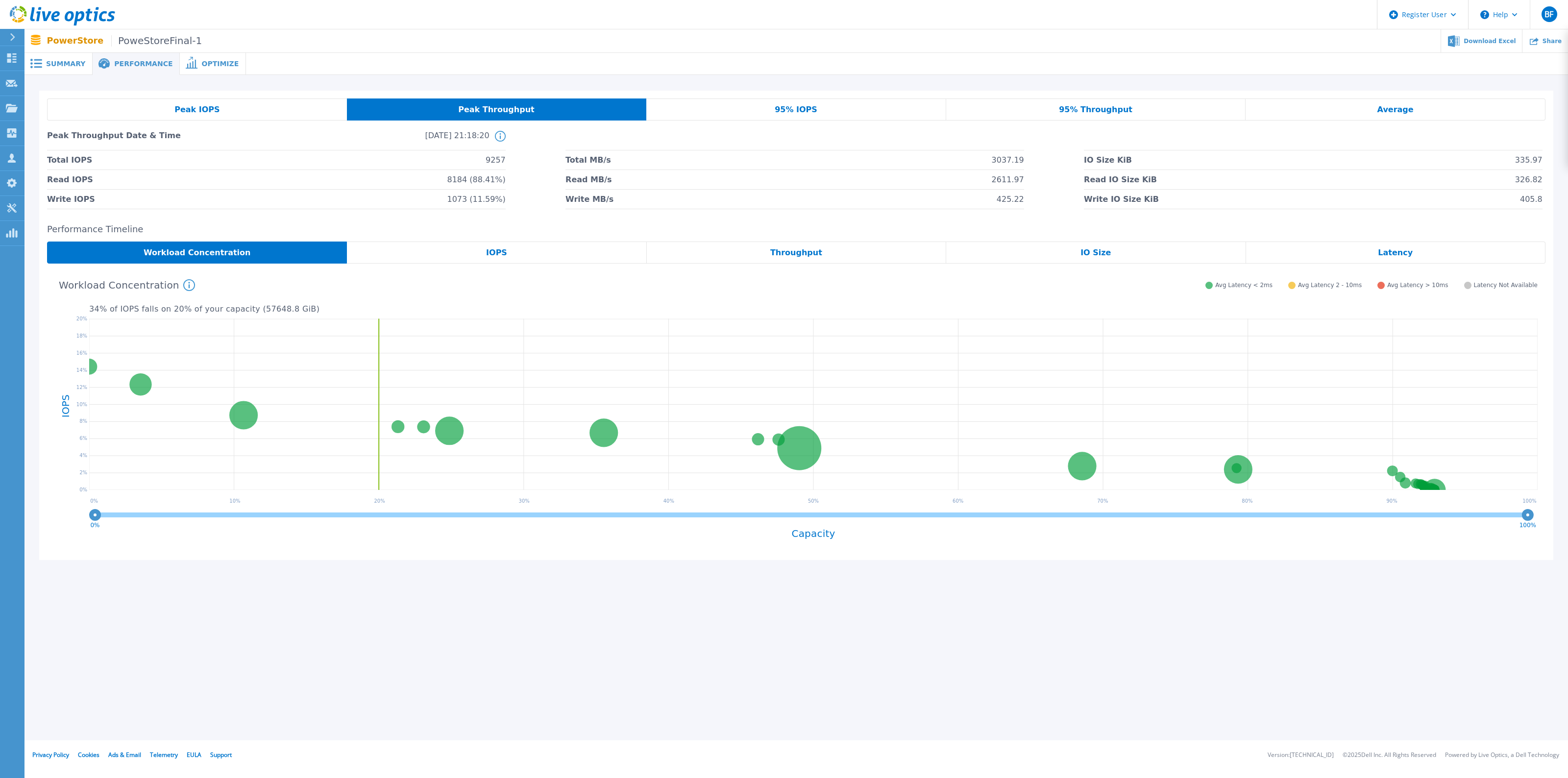
click at [219, 104] on div "Peak IOPS" at bounding box center [197, 110] width 300 height 22
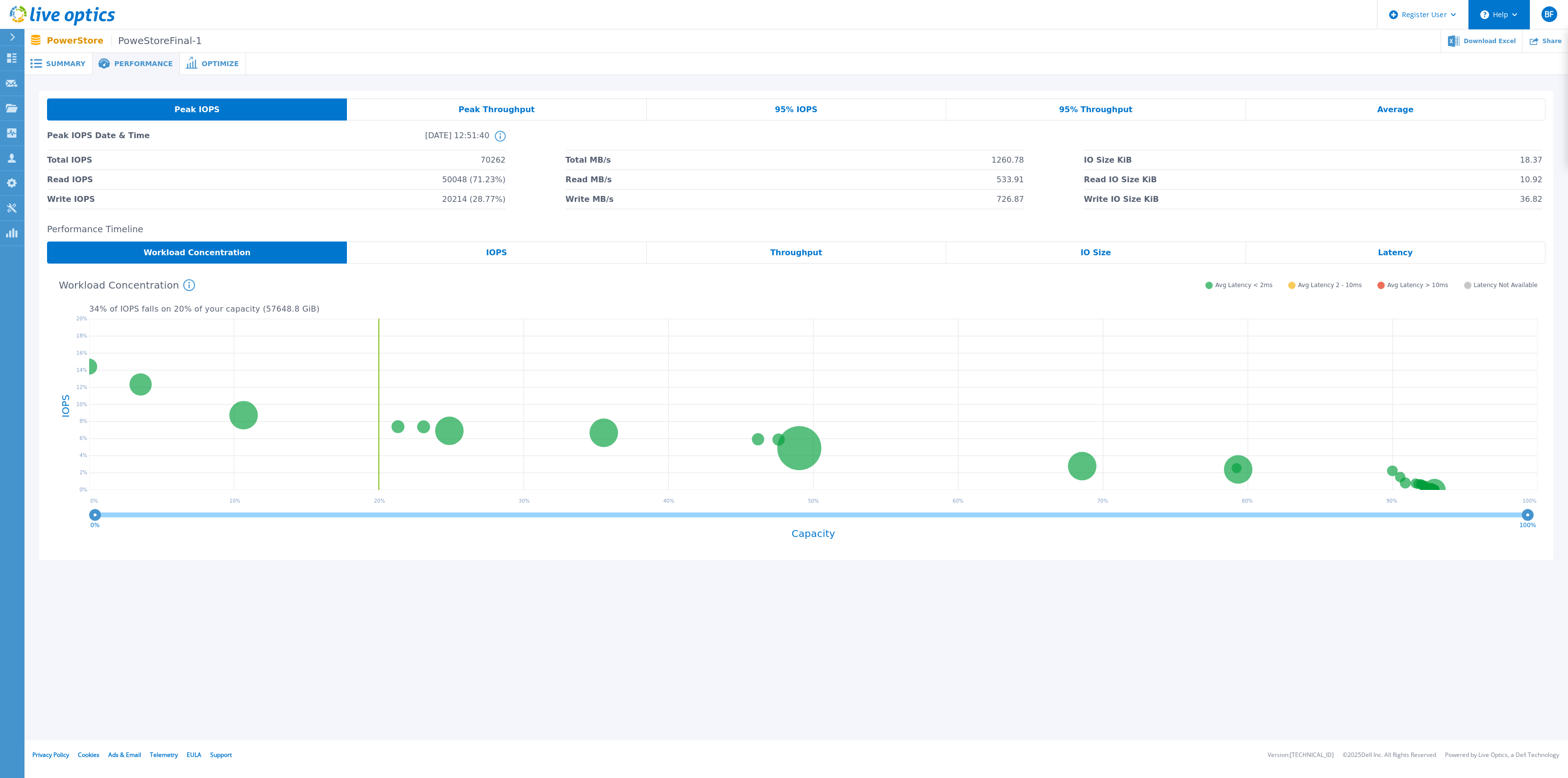
click at [1514, 18] on button "Help" at bounding box center [1499, 15] width 61 height 29
click at [1496, 69] on link "Contact Support" at bounding box center [1524, 66] width 110 height 24
click at [61, 68] on div "Summary" at bounding box center [58, 64] width 68 height 22
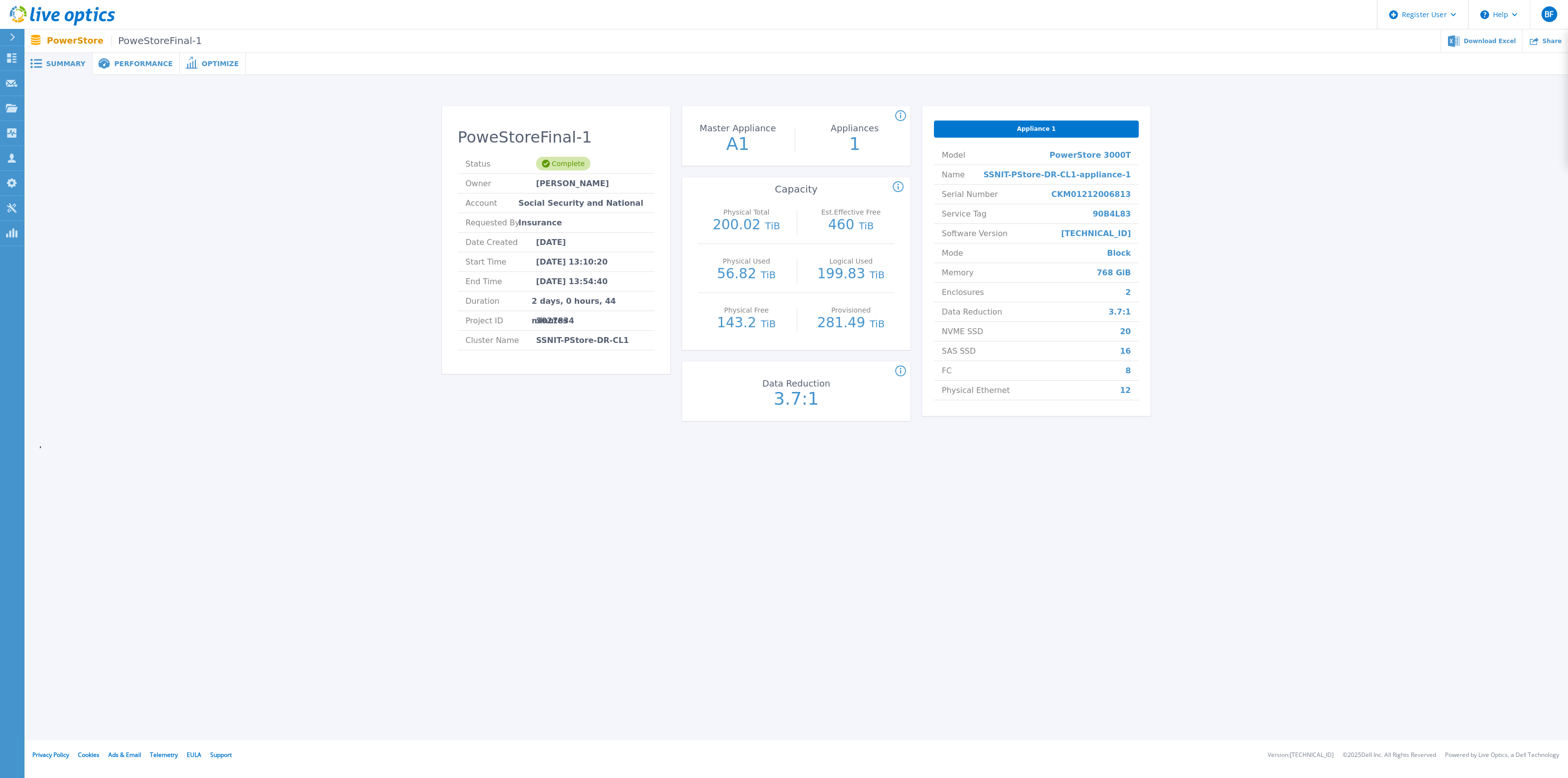
click at [559, 322] on span "3027834" at bounding box center [555, 320] width 38 height 19
copy span "3027834"
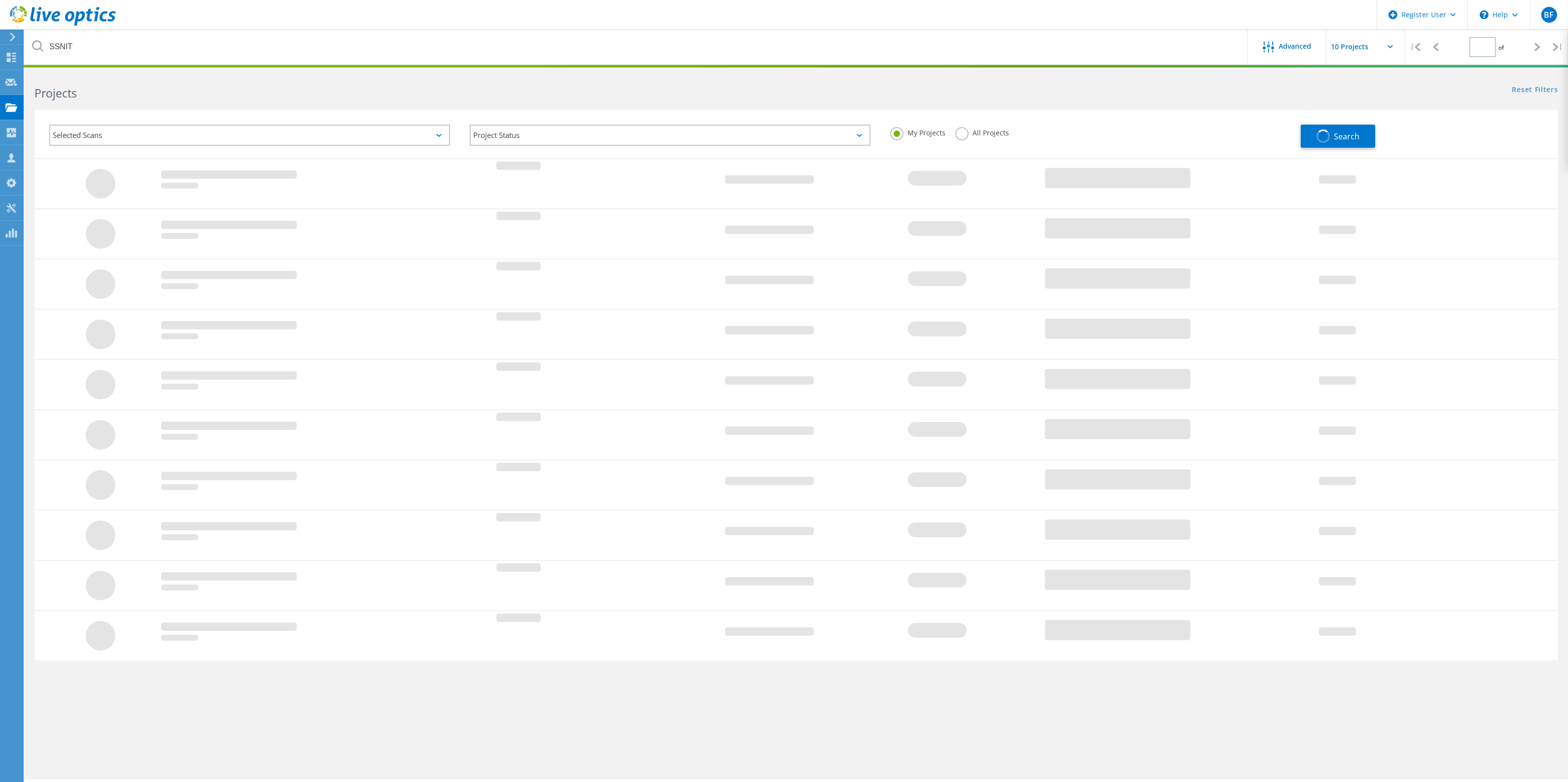
type input "1"
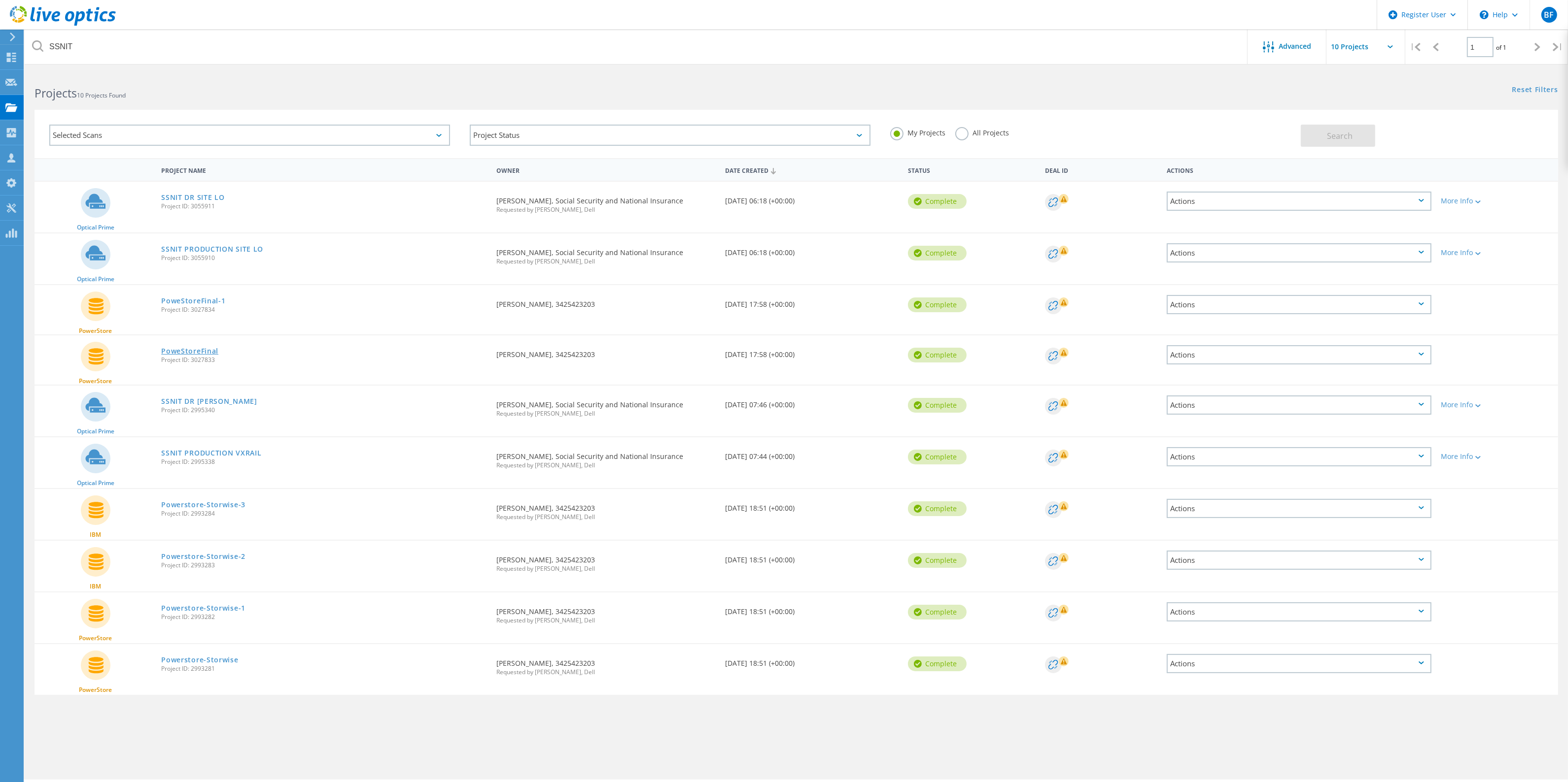
click at [195, 348] on link "PoweStoreFinal" at bounding box center [189, 351] width 57 height 7
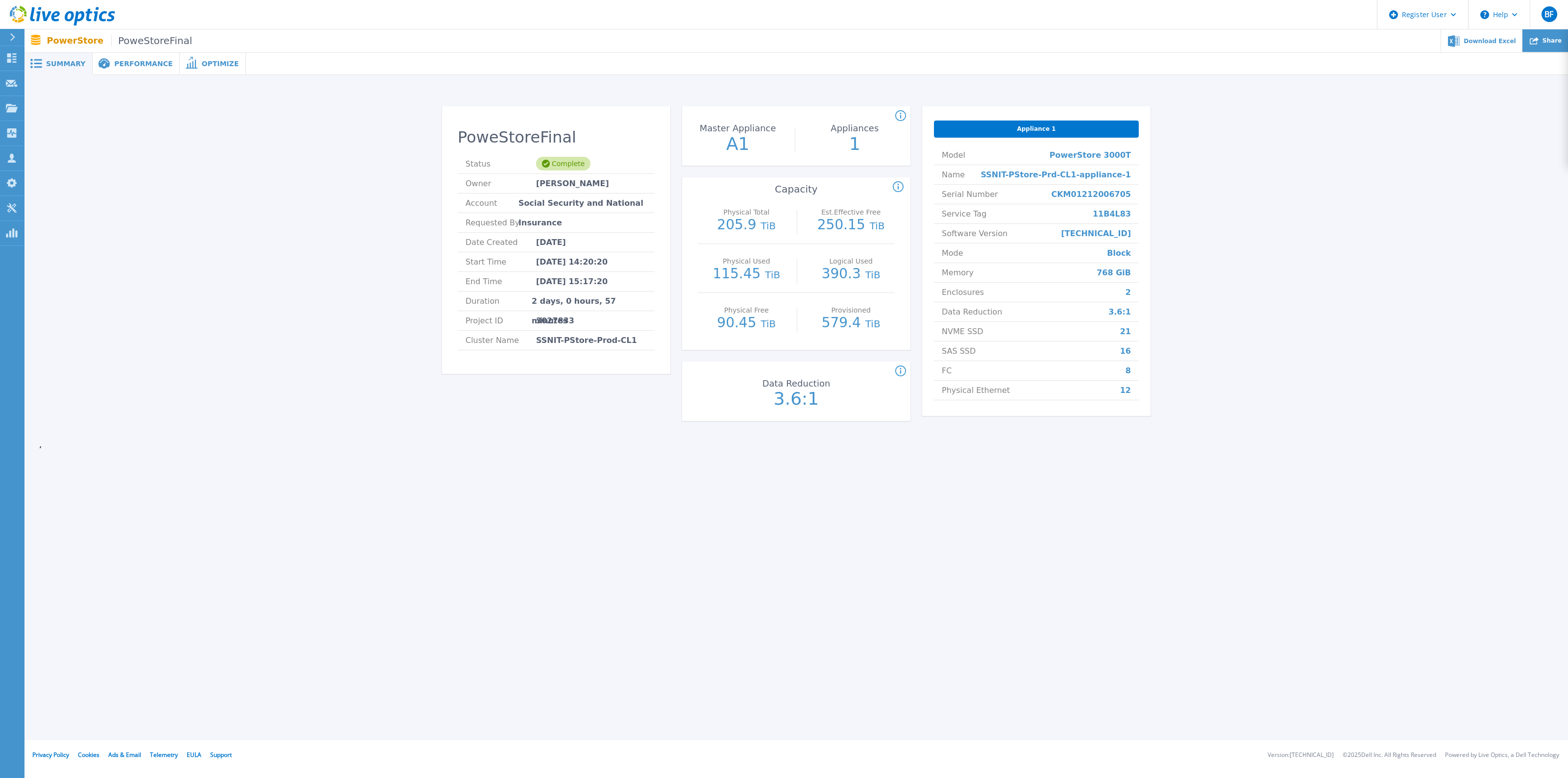
click at [1549, 43] on div "Share" at bounding box center [1545, 41] width 46 height 23
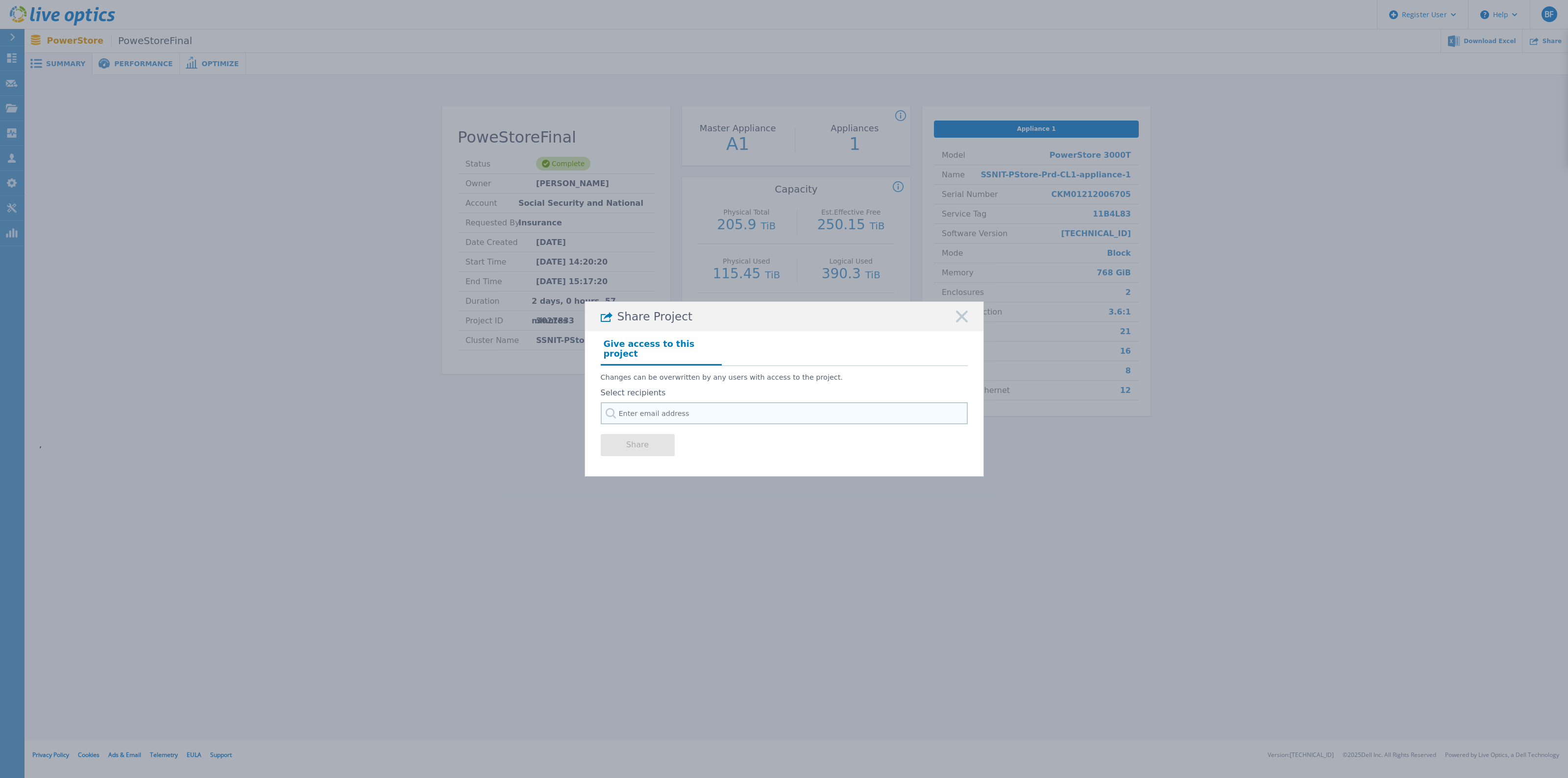
click at [668, 407] on input "text" at bounding box center [784, 413] width 367 height 22
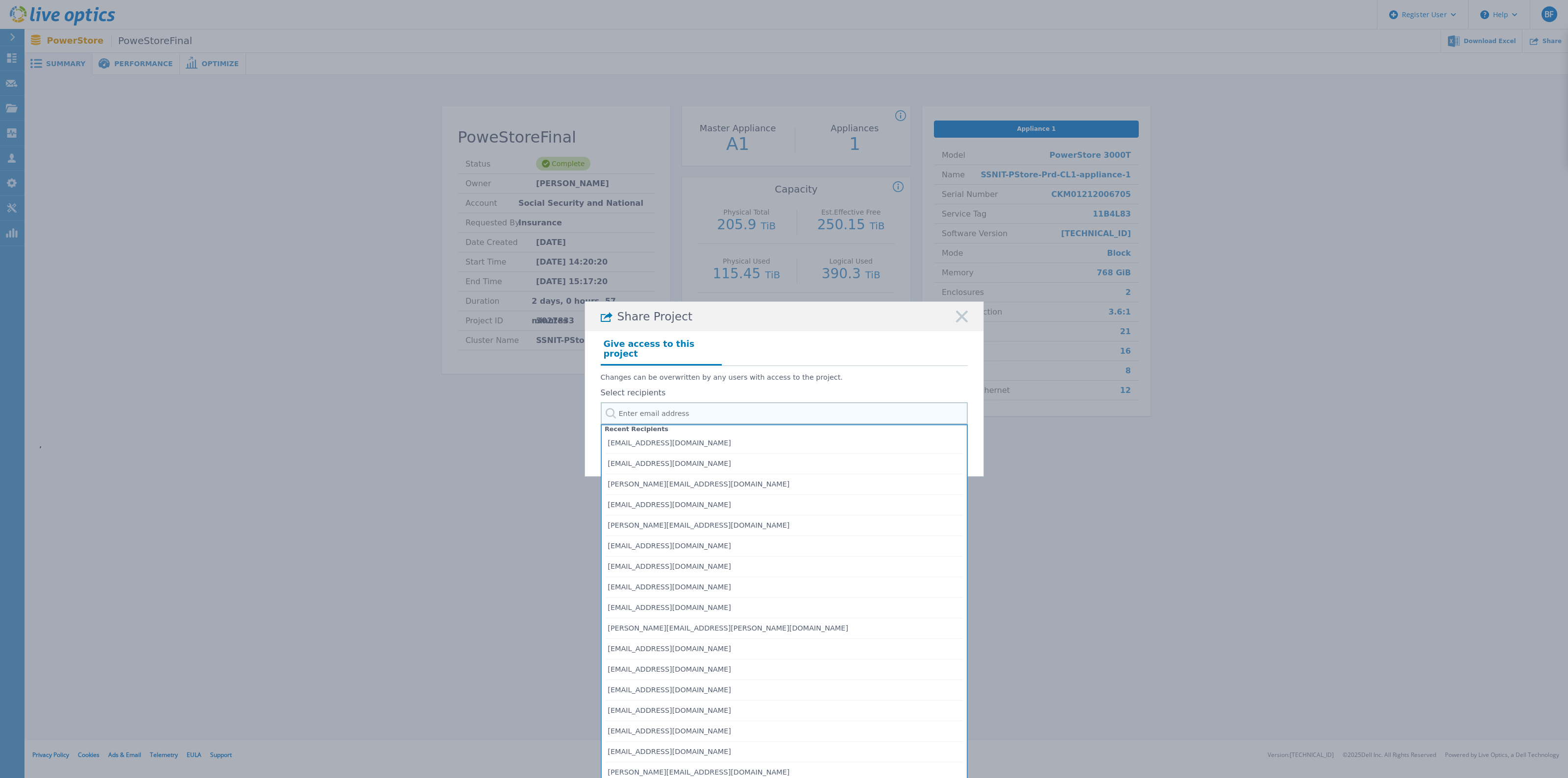
paste input "[PERSON_NAME], [PERSON_NAME] <[EMAIL_ADDRESS][DOMAIN_NAME]>"
drag, startPoint x: 680, startPoint y: 407, endPoint x: 503, endPoint y: 396, distance: 177.3
click at [503, 396] on div "Share Project Give access to this project Changes can be overwritten by any use…" at bounding box center [784, 389] width 1568 height 778
type input "[EMAIL_ADDRESS][DOMAIN_NAME]"
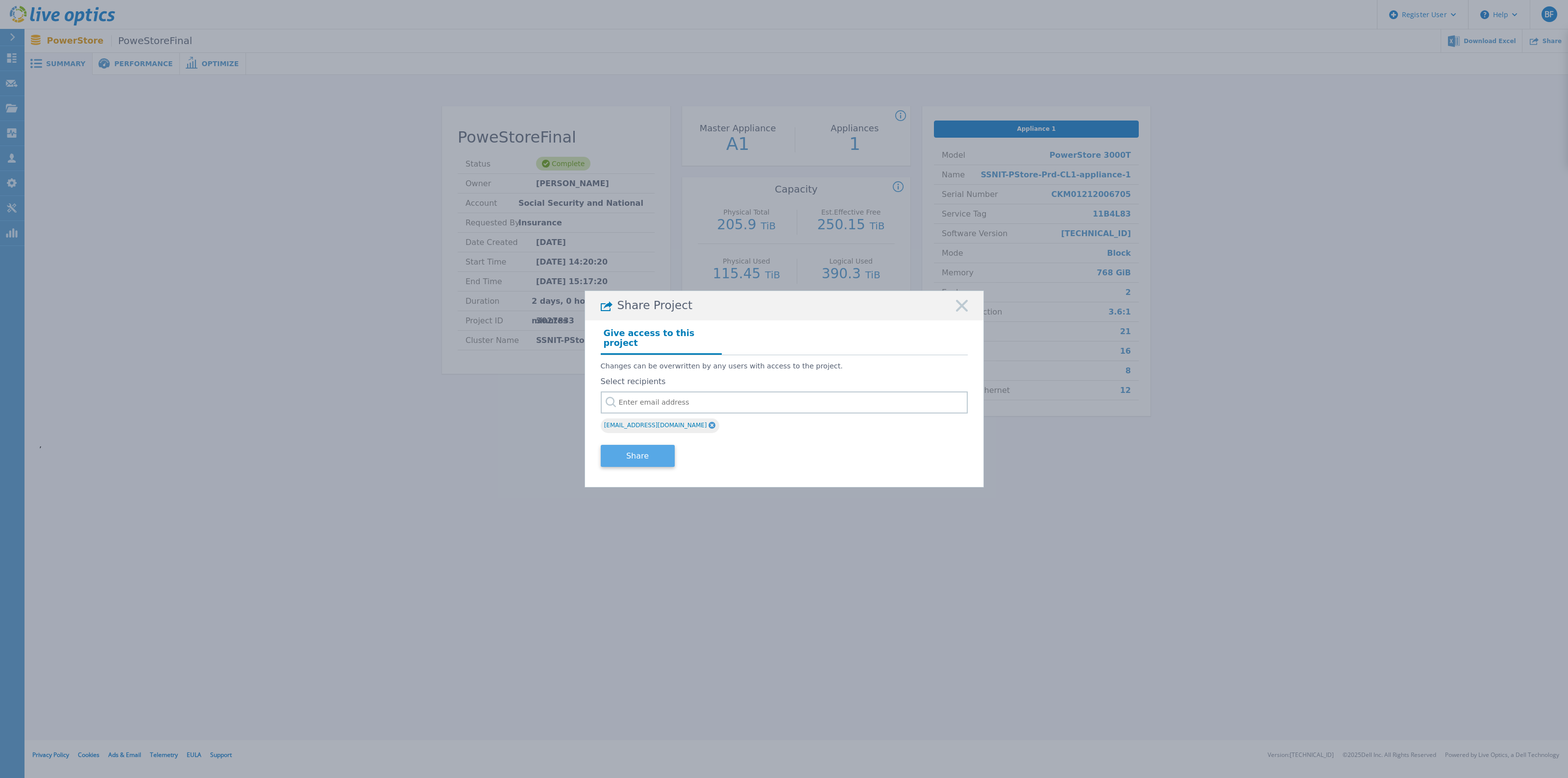
click at [643, 449] on button "Share" at bounding box center [638, 456] width 74 height 22
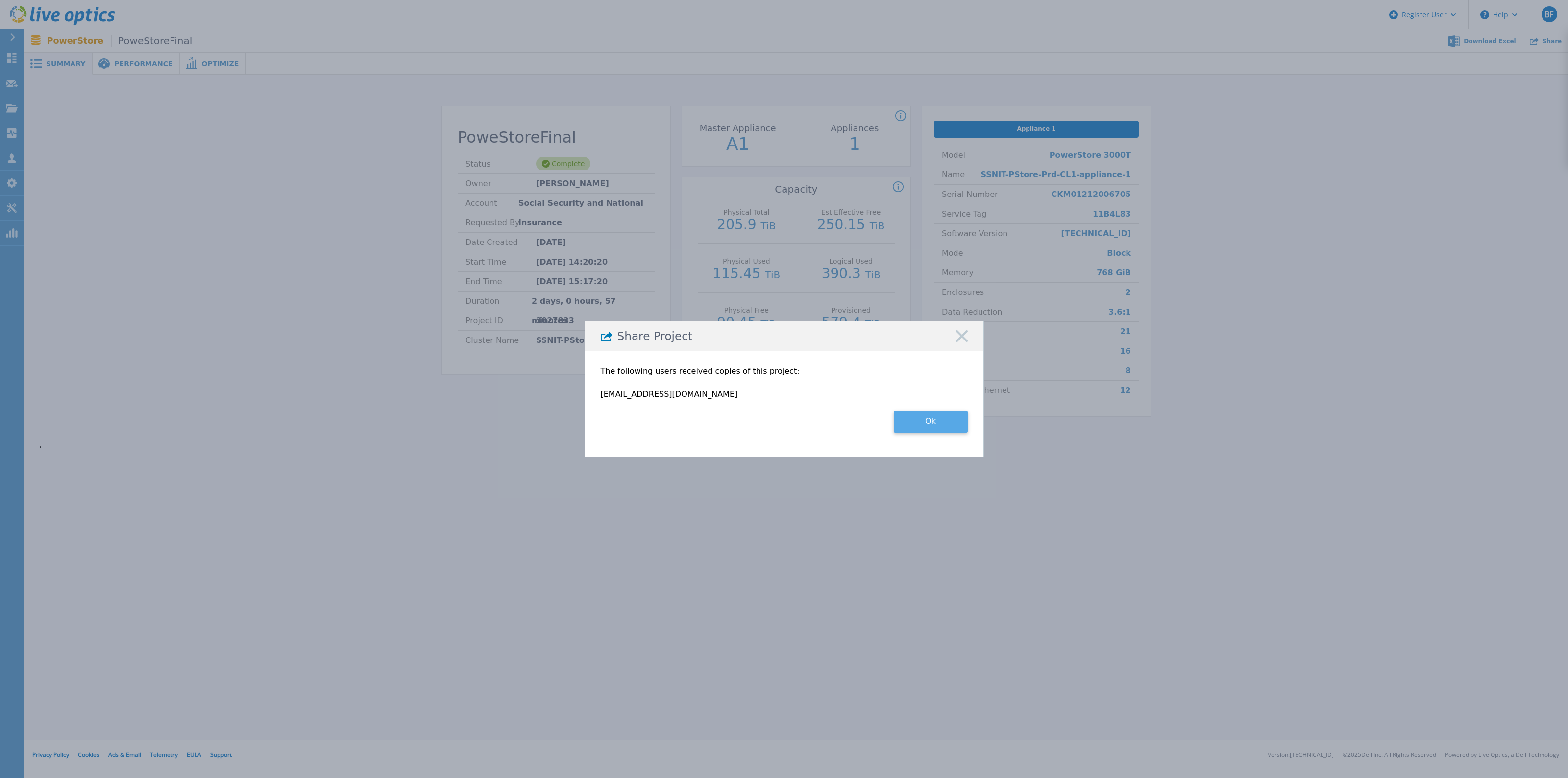
click at [929, 425] on button "Ok" at bounding box center [931, 422] width 74 height 22
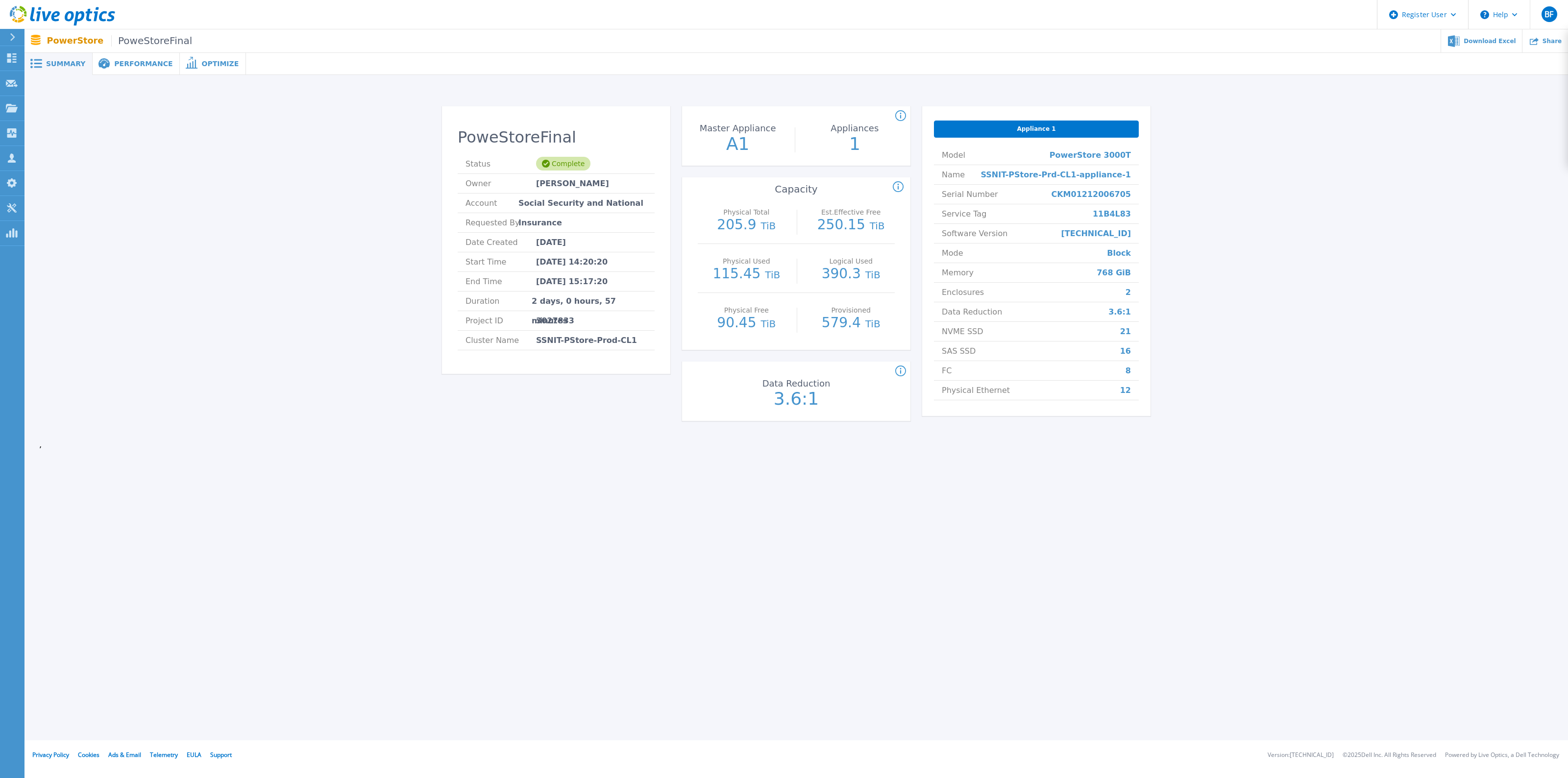
click at [201, 64] on span "Optimize" at bounding box center [220, 63] width 37 height 7
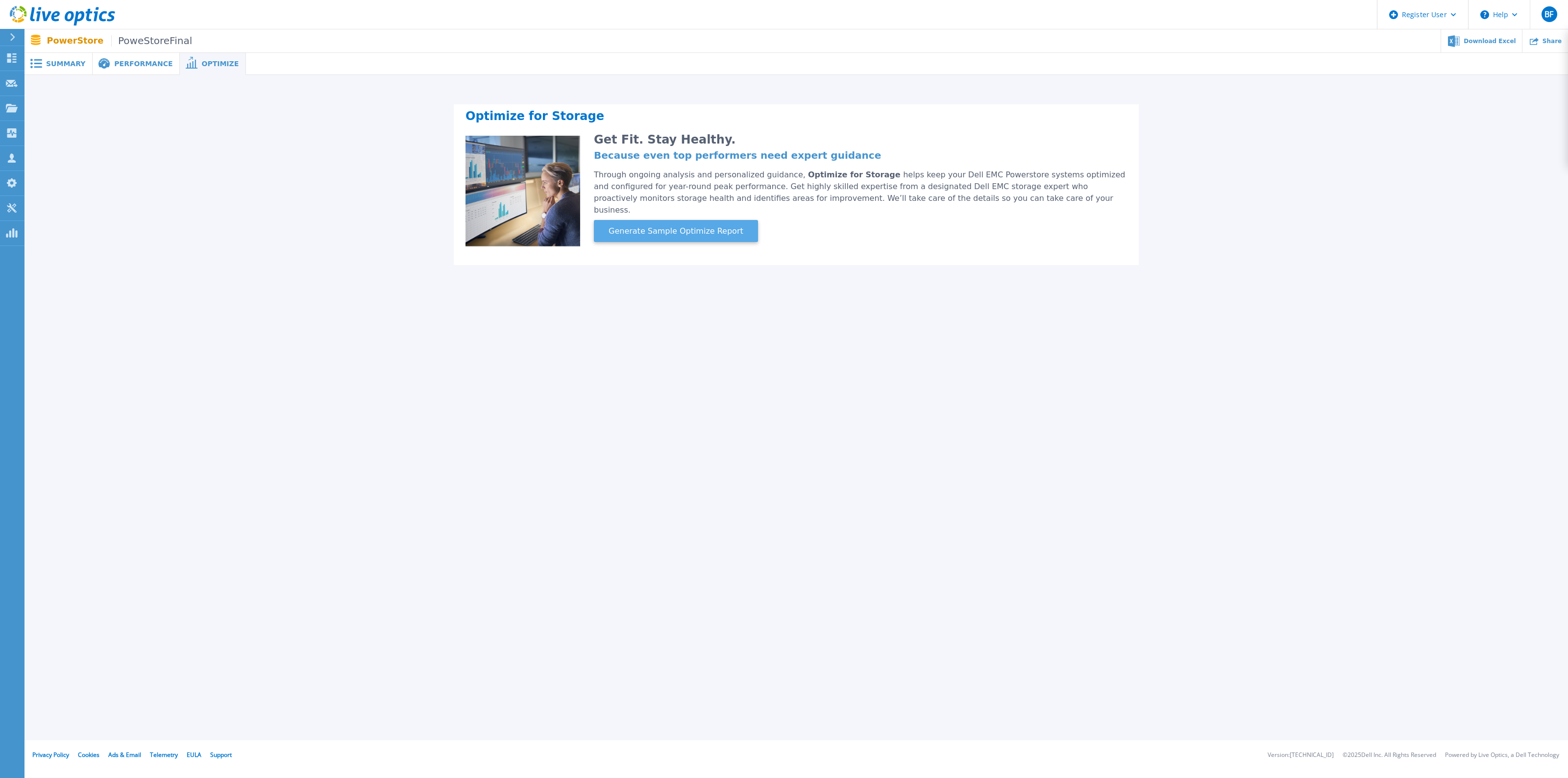
click at [657, 225] on span "Generate Sample Optimize Report" at bounding box center [676, 231] width 142 height 12
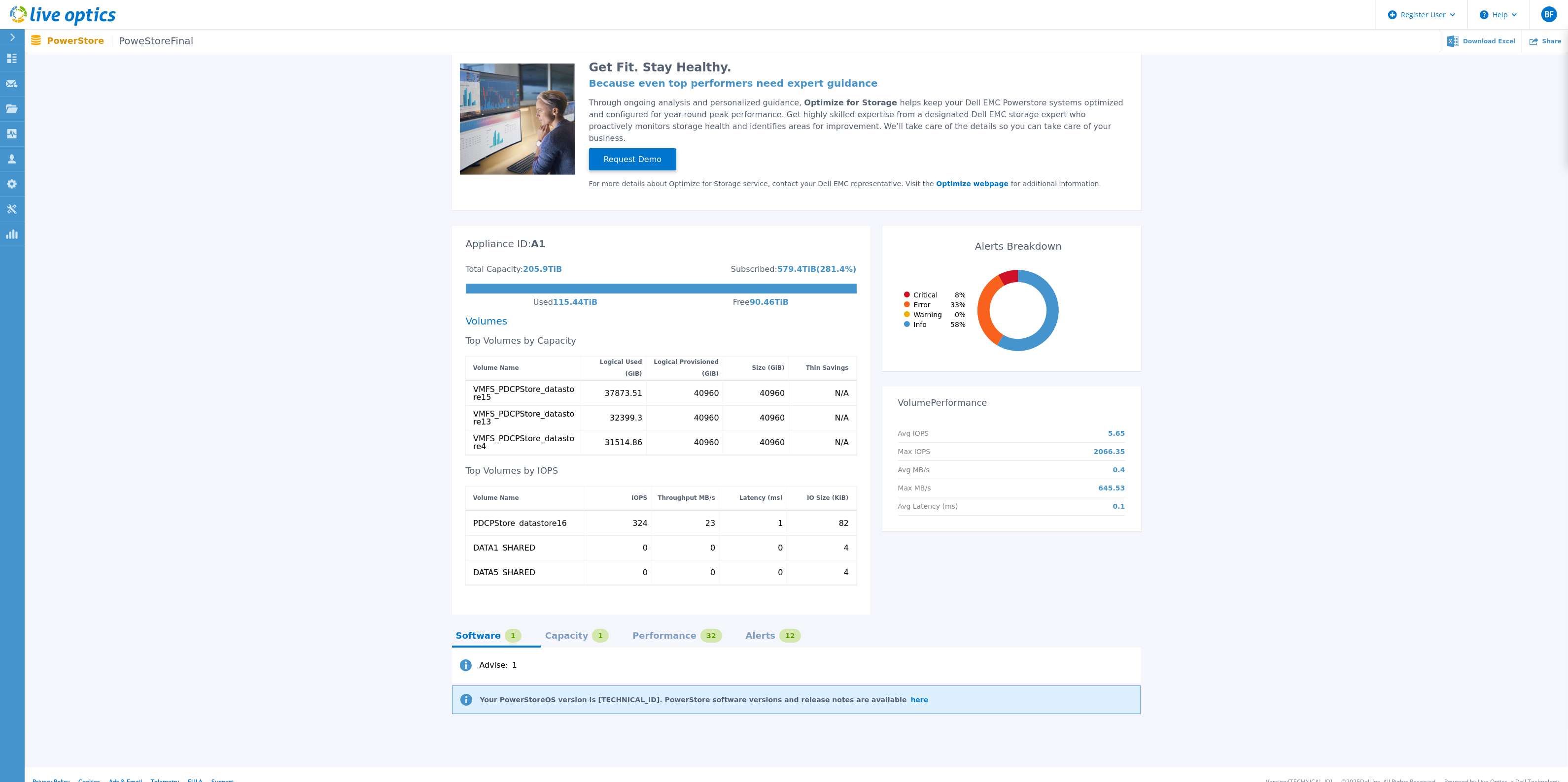
scroll to position [84, 0]
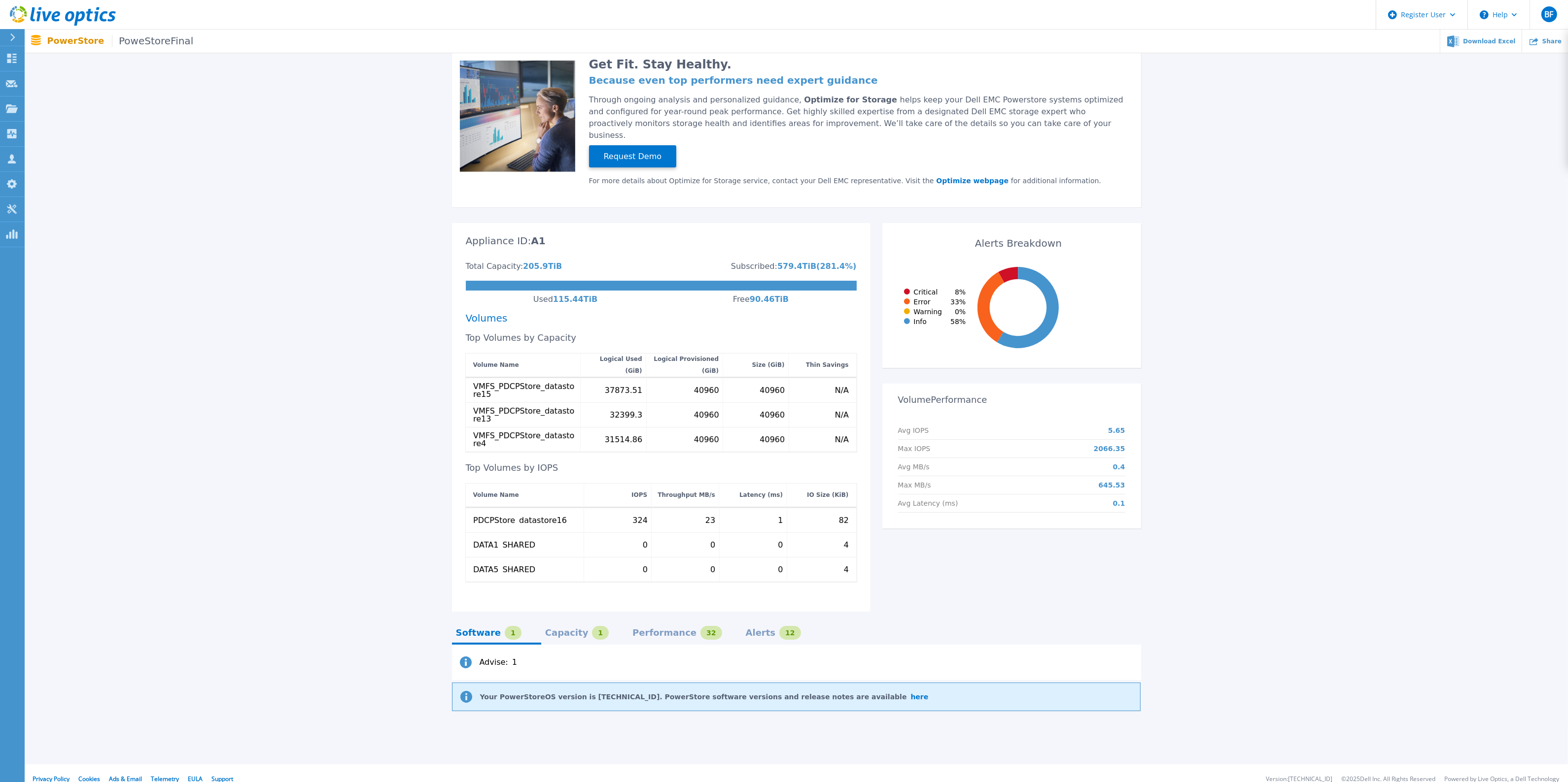
click at [555, 629] on div "Capacity" at bounding box center [566, 633] width 43 height 8
click at [637, 629] on div "Performance" at bounding box center [664, 633] width 64 height 8
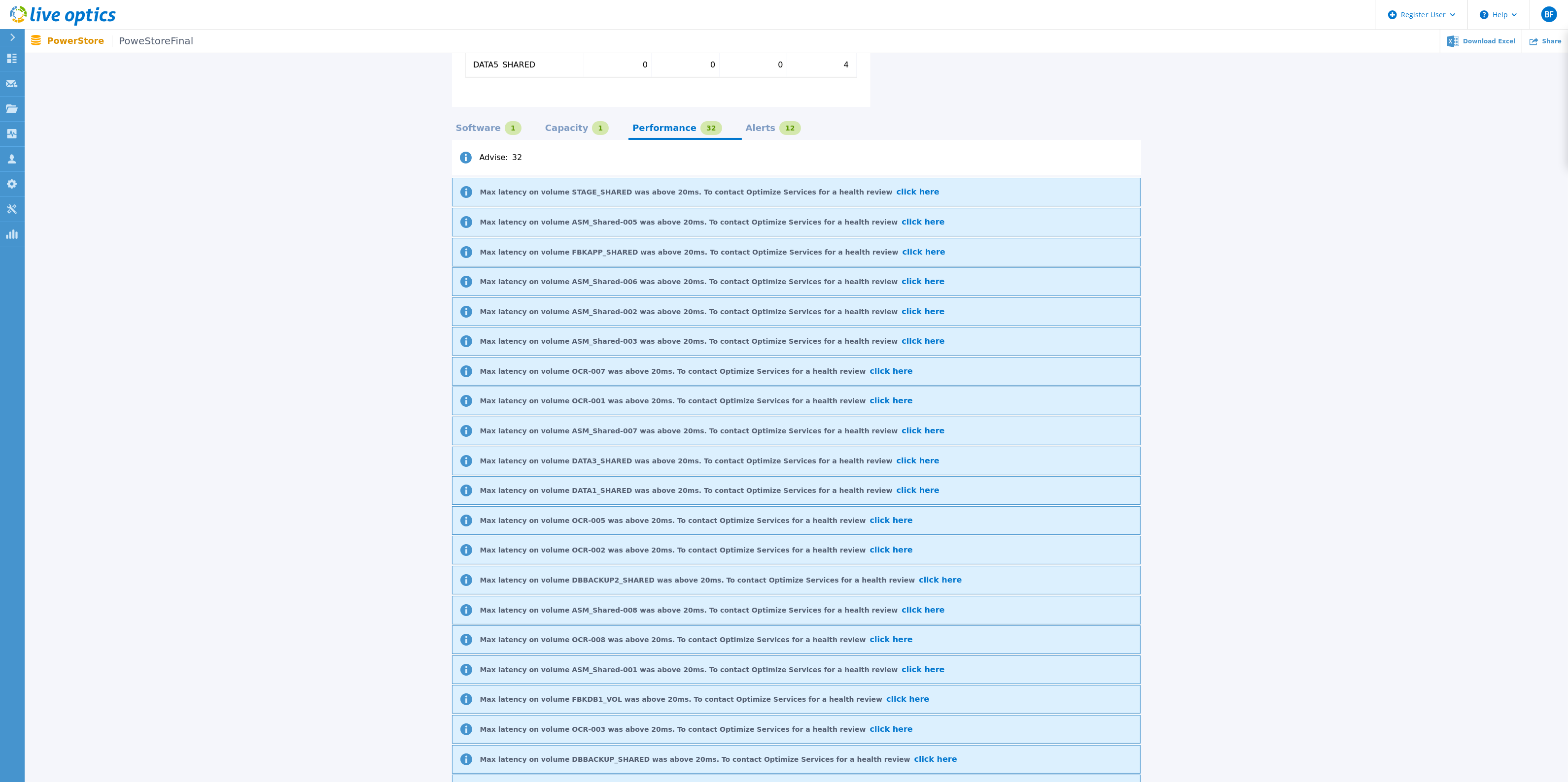
scroll to position [158, 0]
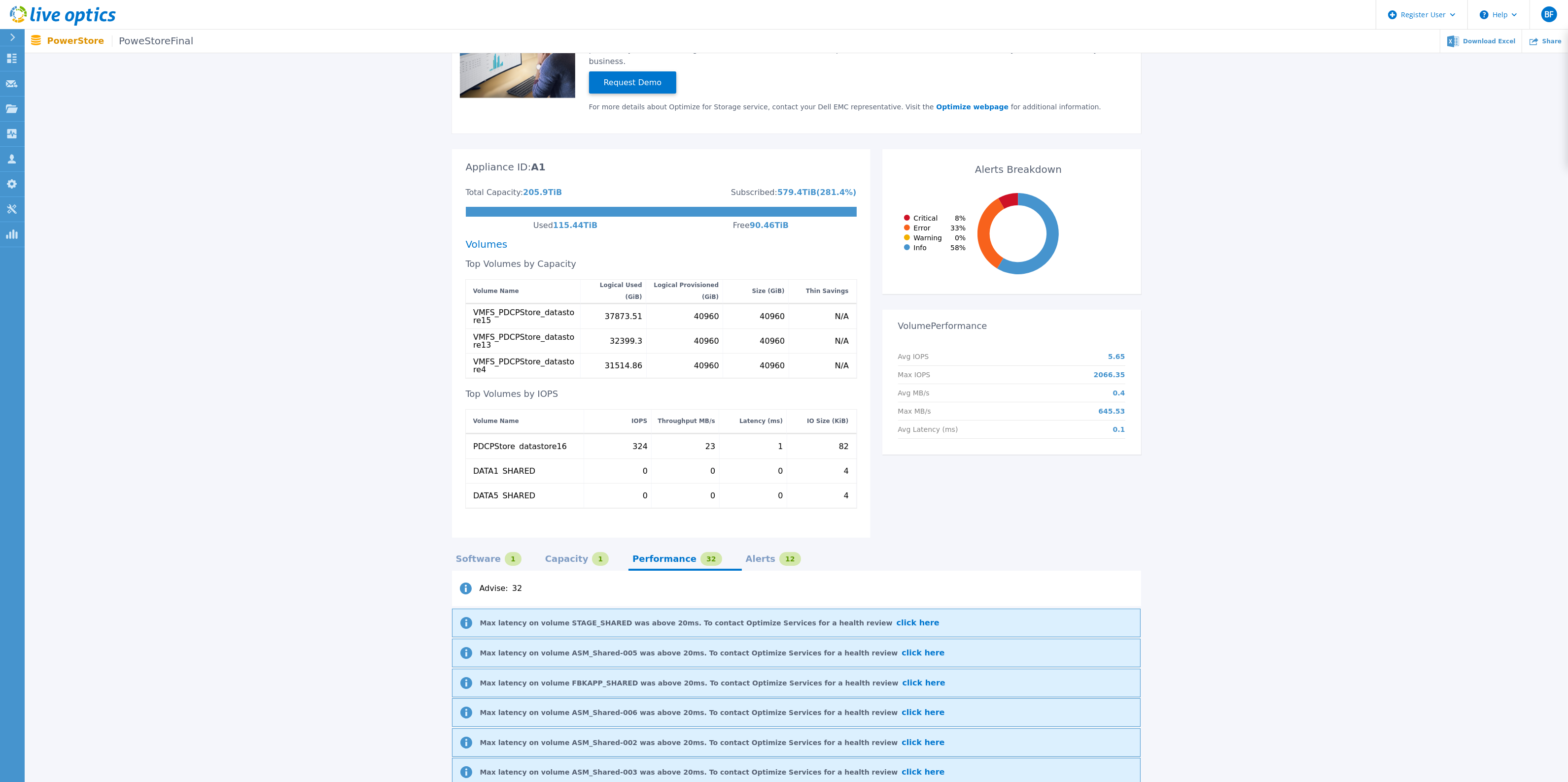
click at [746, 555] on div "Alerts" at bounding box center [760, 559] width 30 height 8
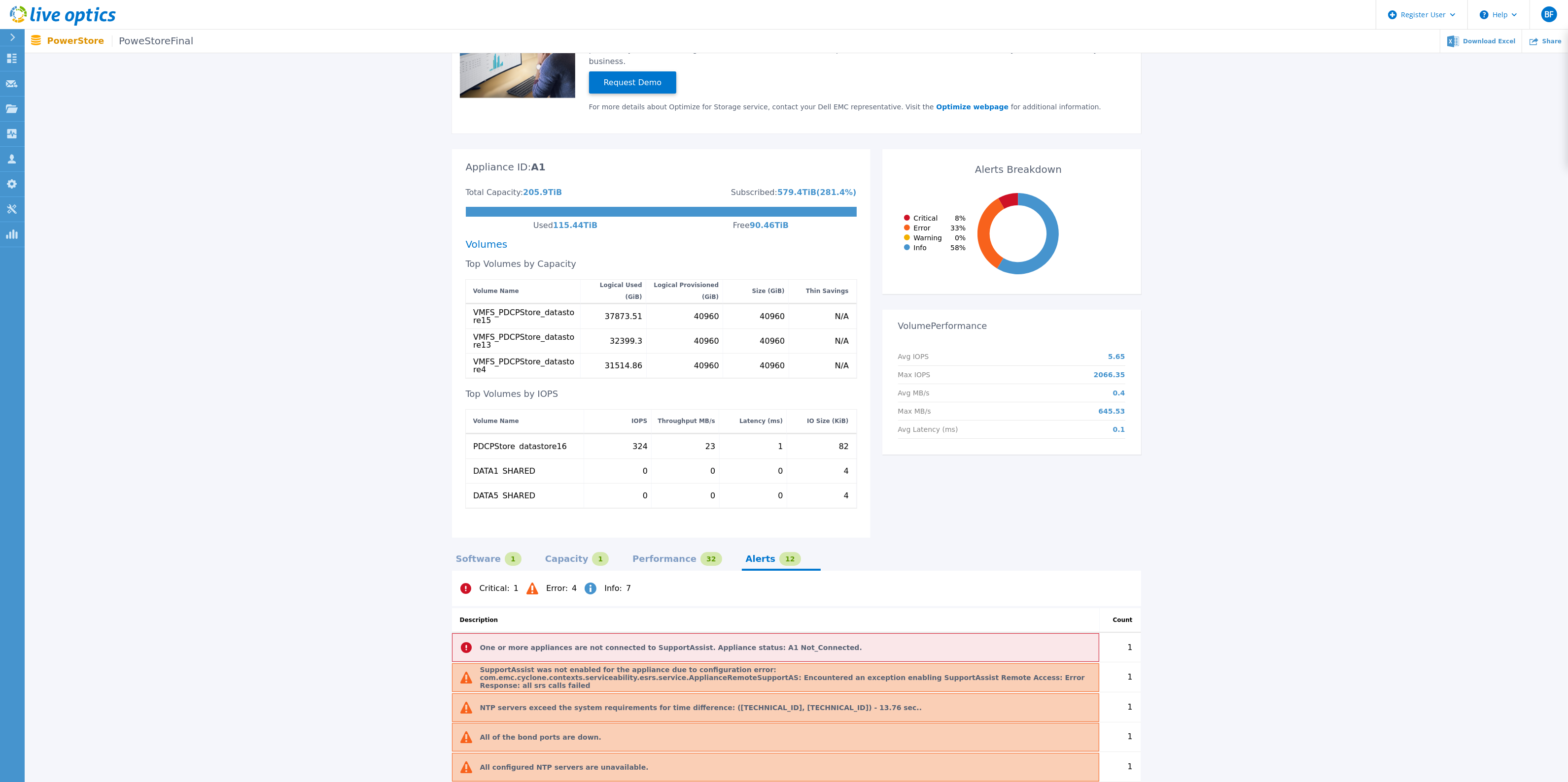
click at [653, 555] on div "Performance" at bounding box center [664, 559] width 64 height 8
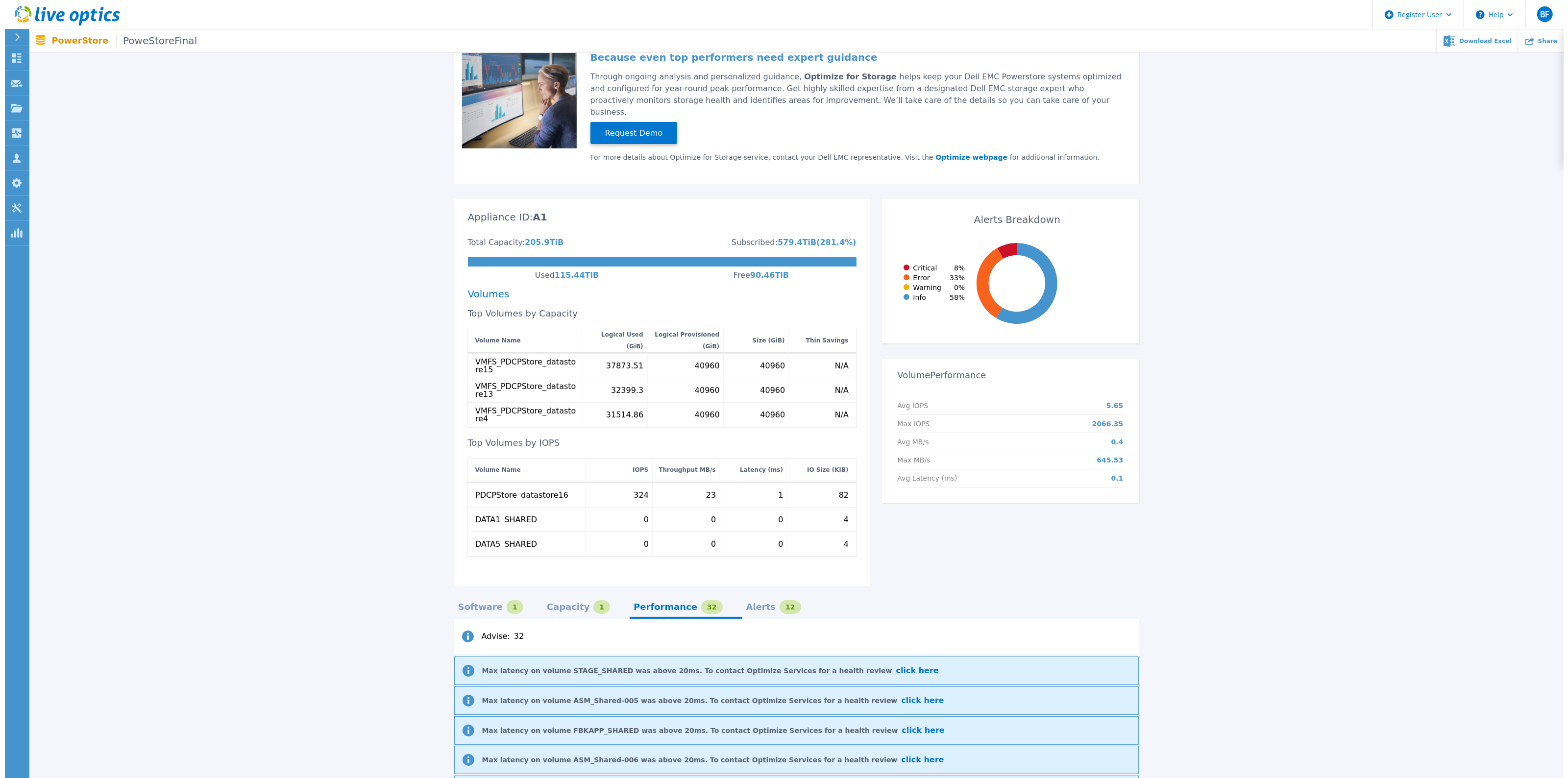
scroll to position [0, 0]
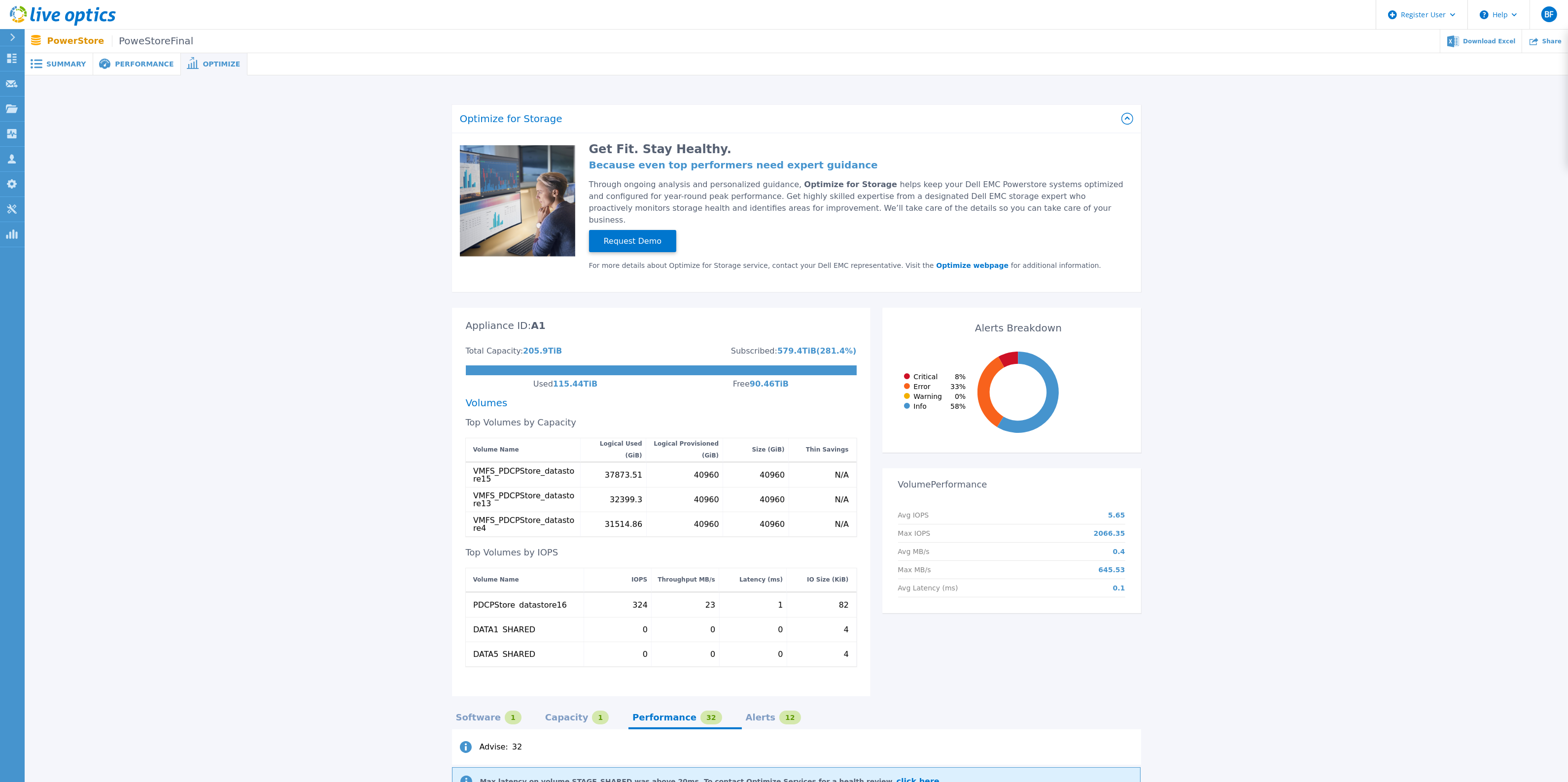
click at [135, 61] on span "Performance" at bounding box center [144, 64] width 59 height 7
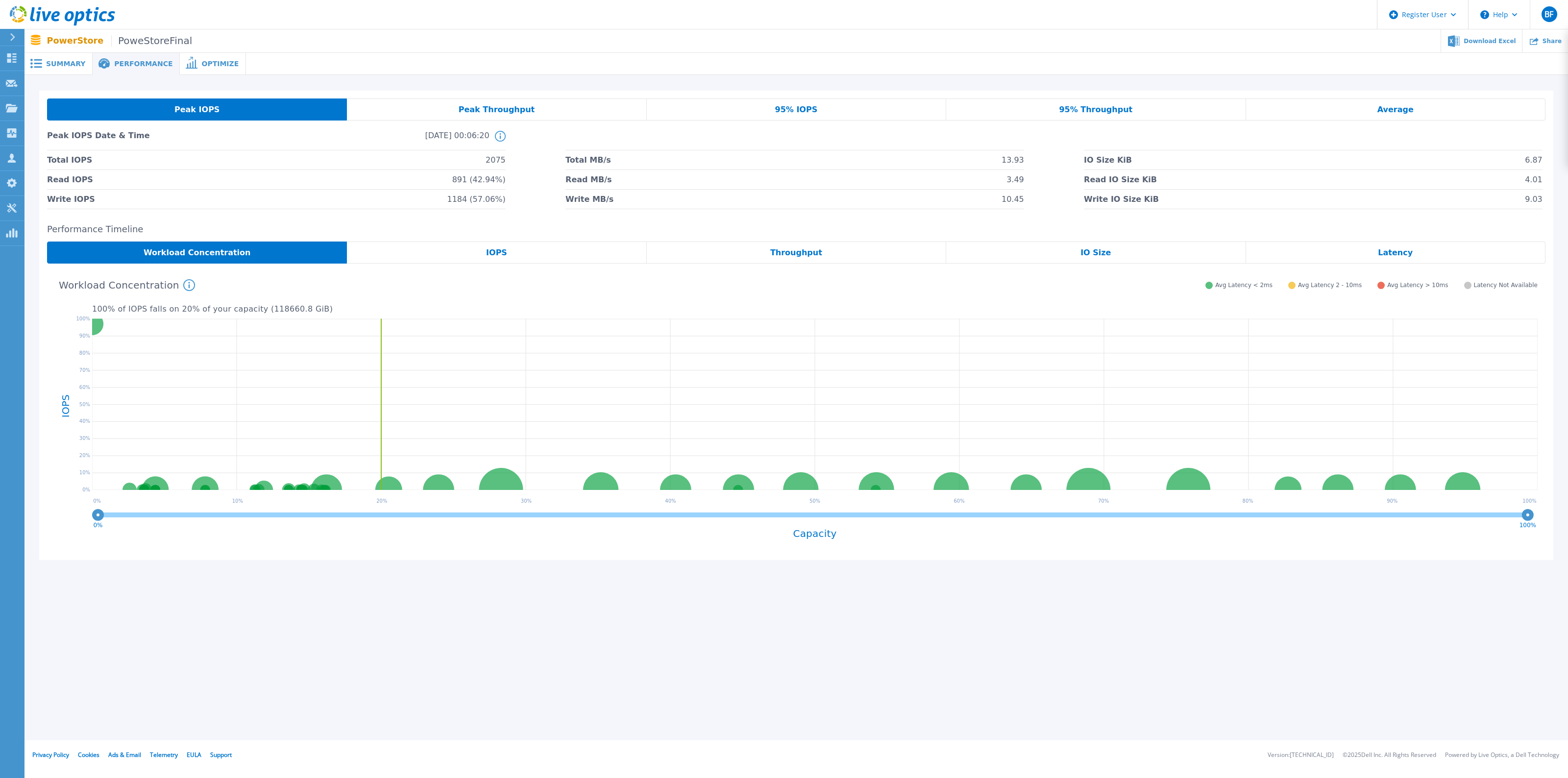
click at [1396, 111] on span "Average" at bounding box center [1396, 110] width 37 height 8
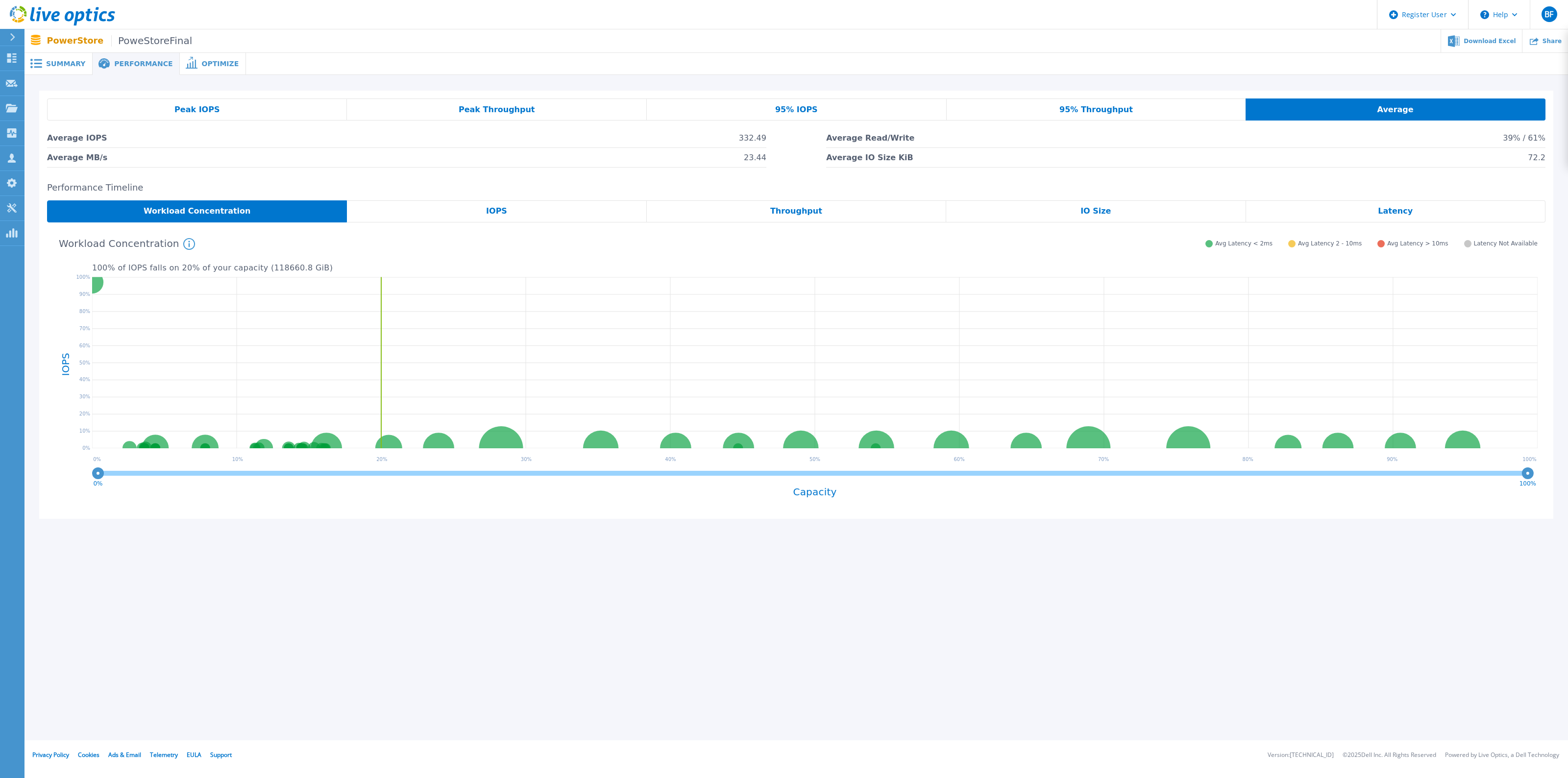
click at [1142, 110] on div "95% Throughput" at bounding box center [1096, 110] width 299 height 22
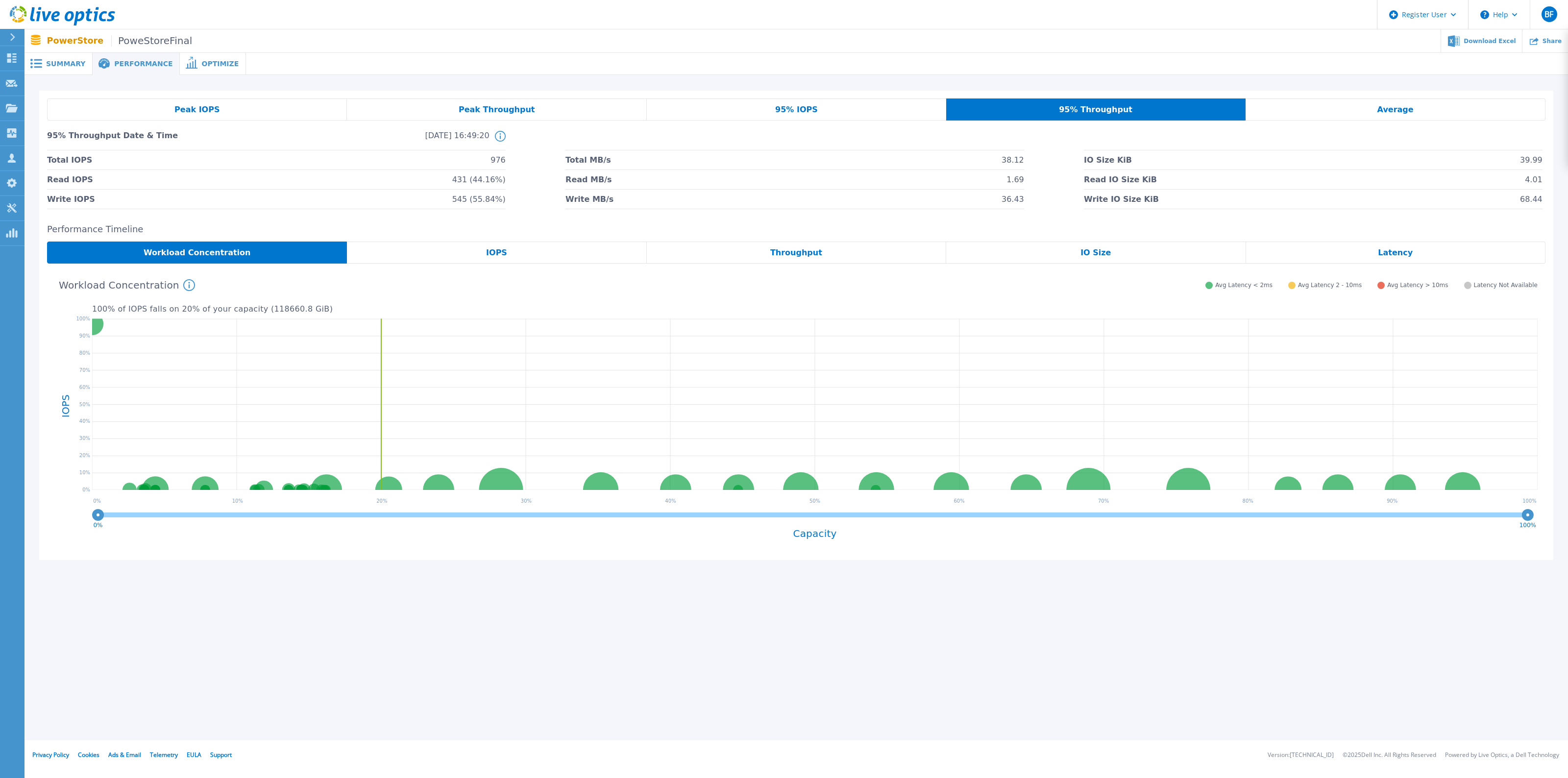
click at [815, 107] on div "95% IOPS" at bounding box center [797, 110] width 299 height 22
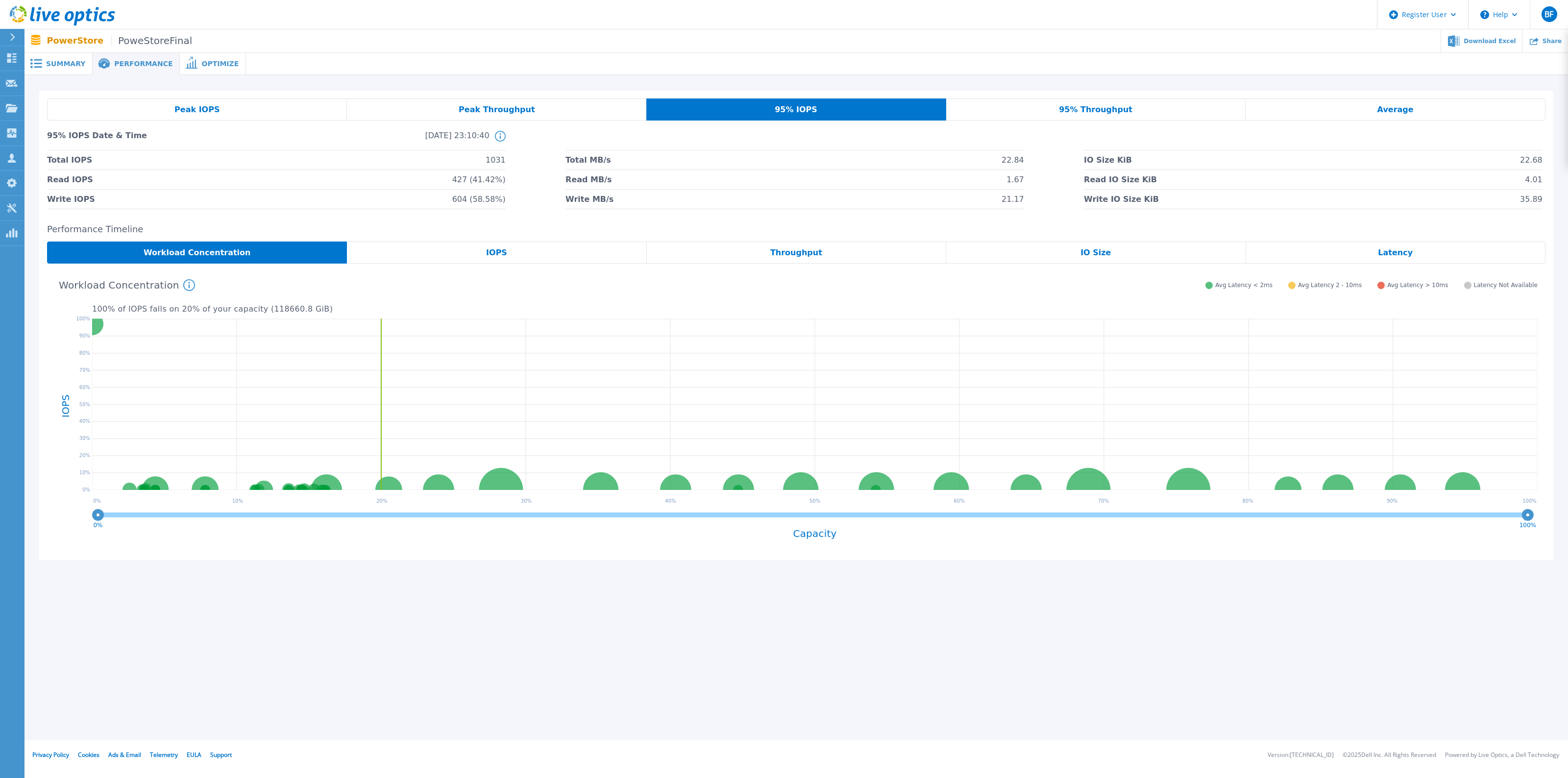
click at [524, 108] on span "Peak Throughput" at bounding box center [497, 110] width 77 height 8
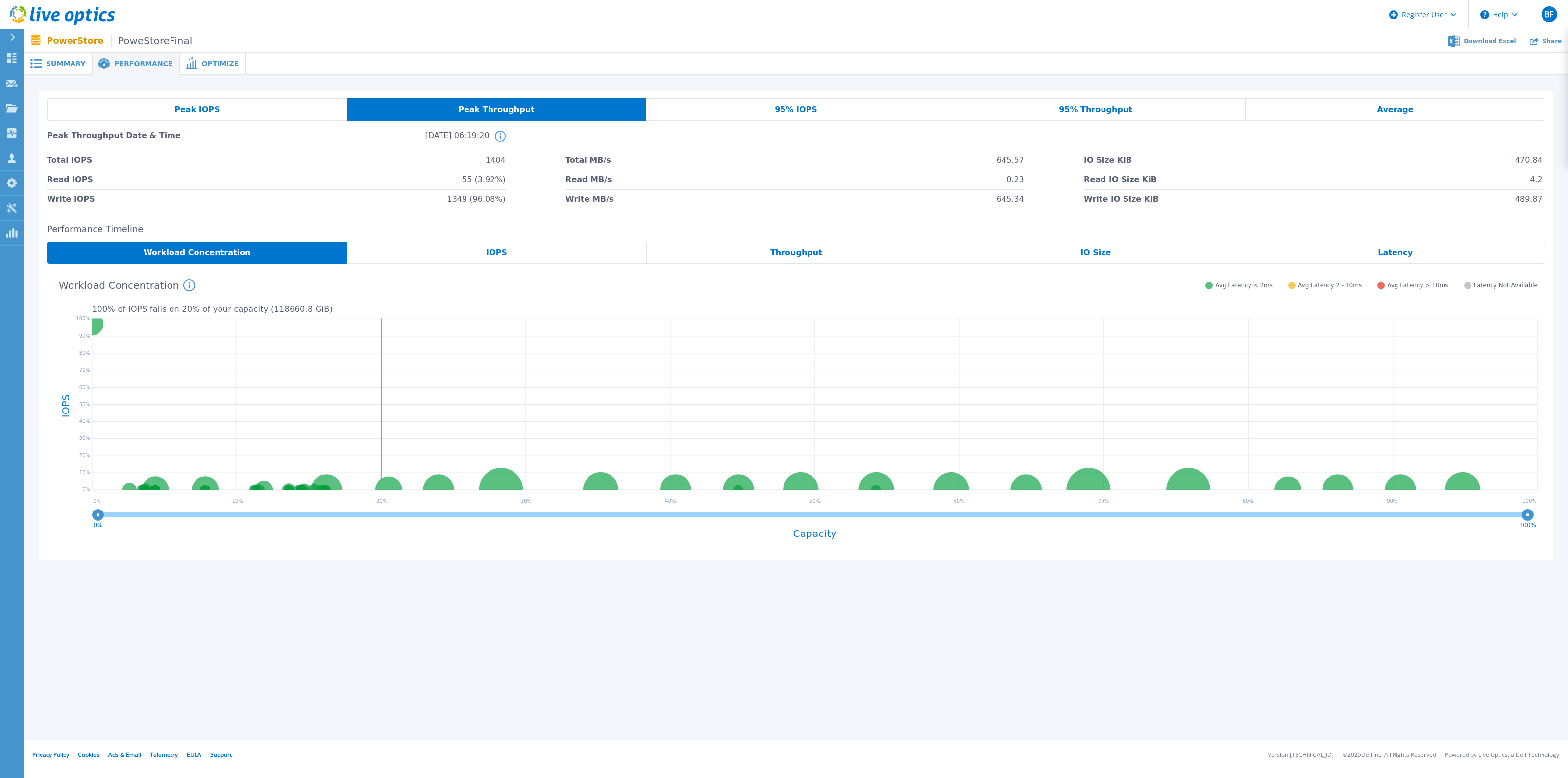
click at [261, 114] on div "Peak IOPS" at bounding box center [197, 110] width 300 height 22
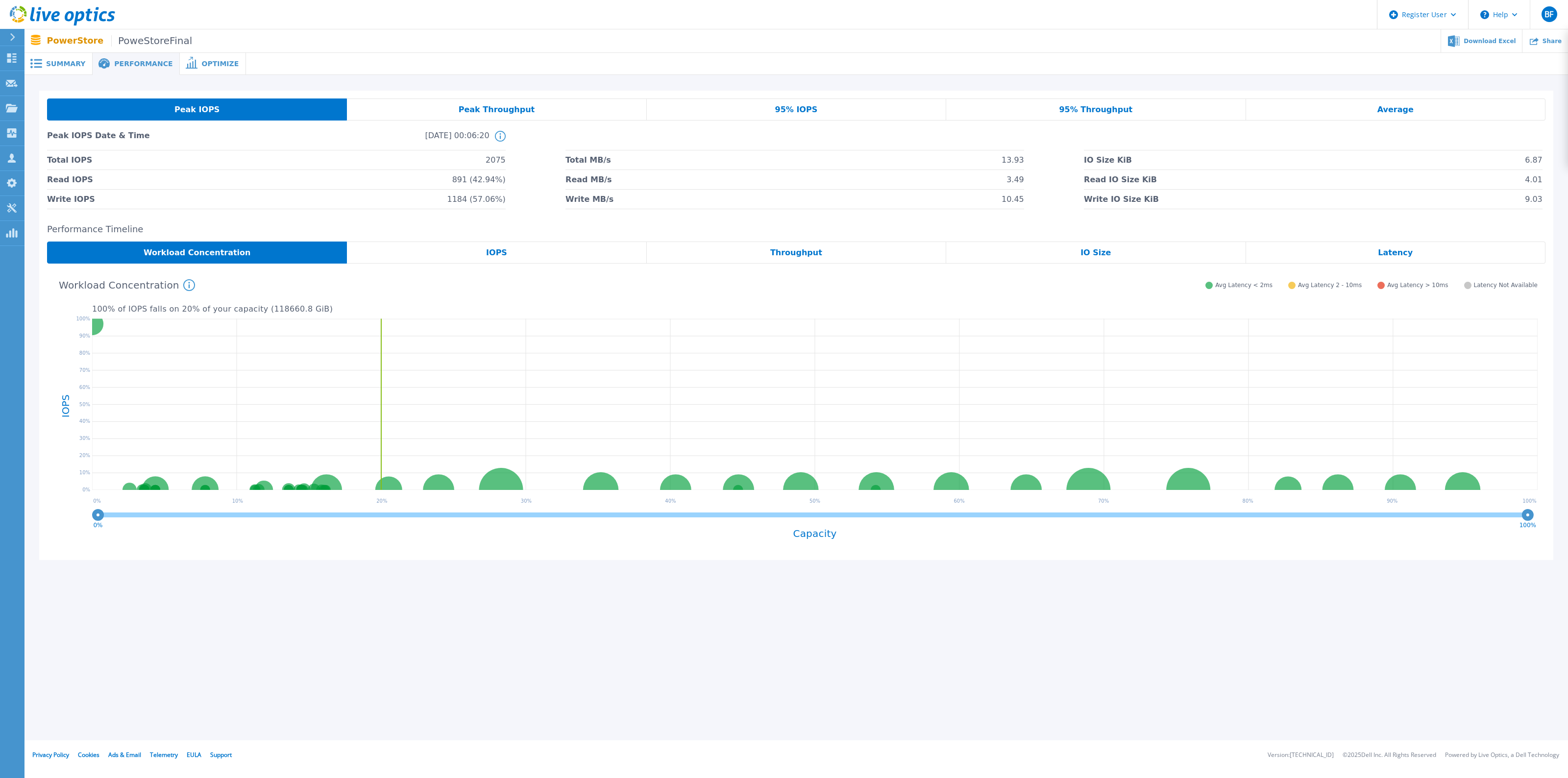
click at [55, 65] on span "Summary" at bounding box center [66, 63] width 39 height 7
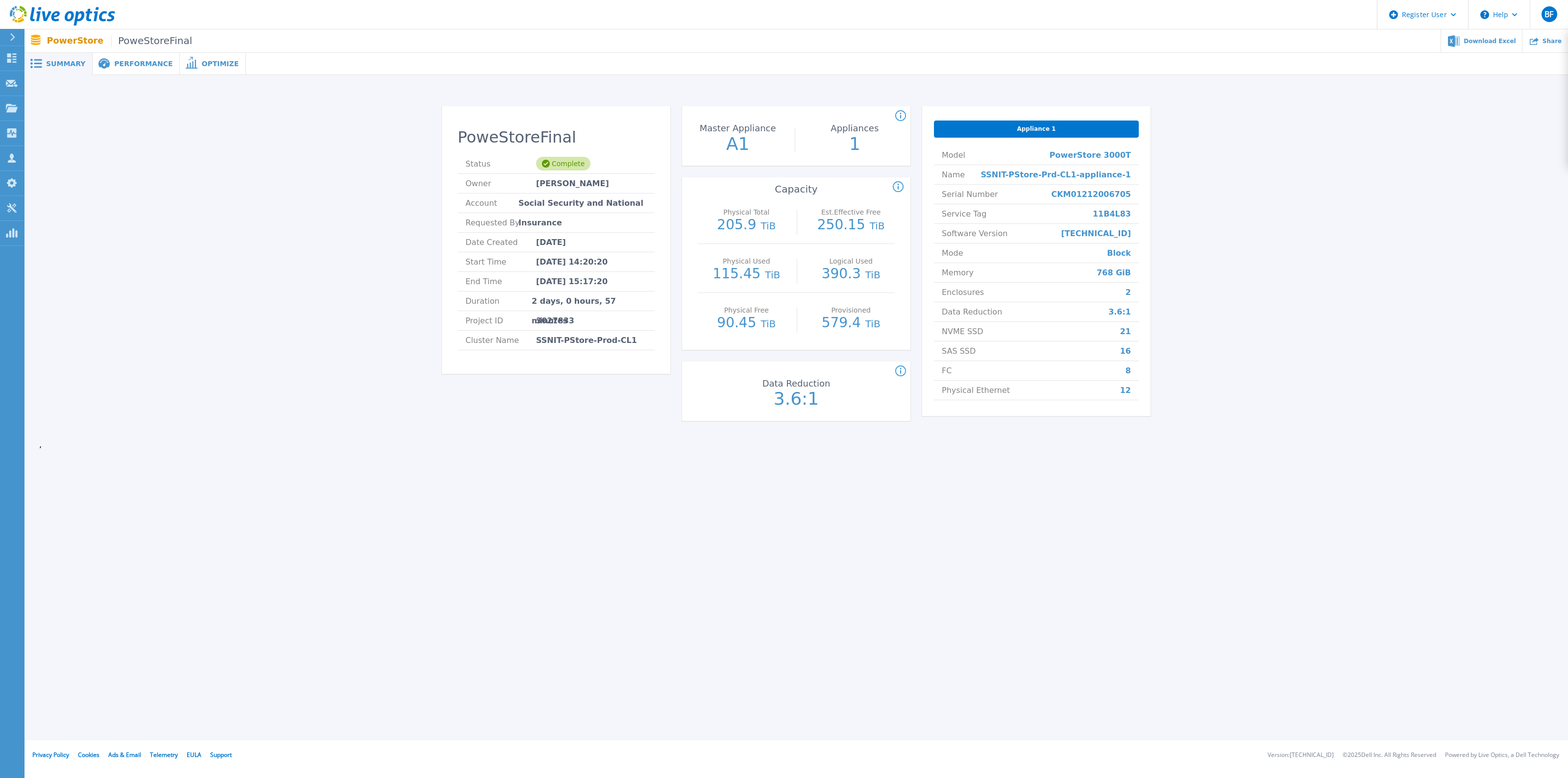
click at [558, 321] on span "3027833" at bounding box center [555, 320] width 38 height 19
copy span "3027833"
drag, startPoint x: 9, startPoint y: 61, endPoint x: 16, endPoint y: 61, distance: 7.0
click at [9, 60] on icon at bounding box center [12, 58] width 9 height 9
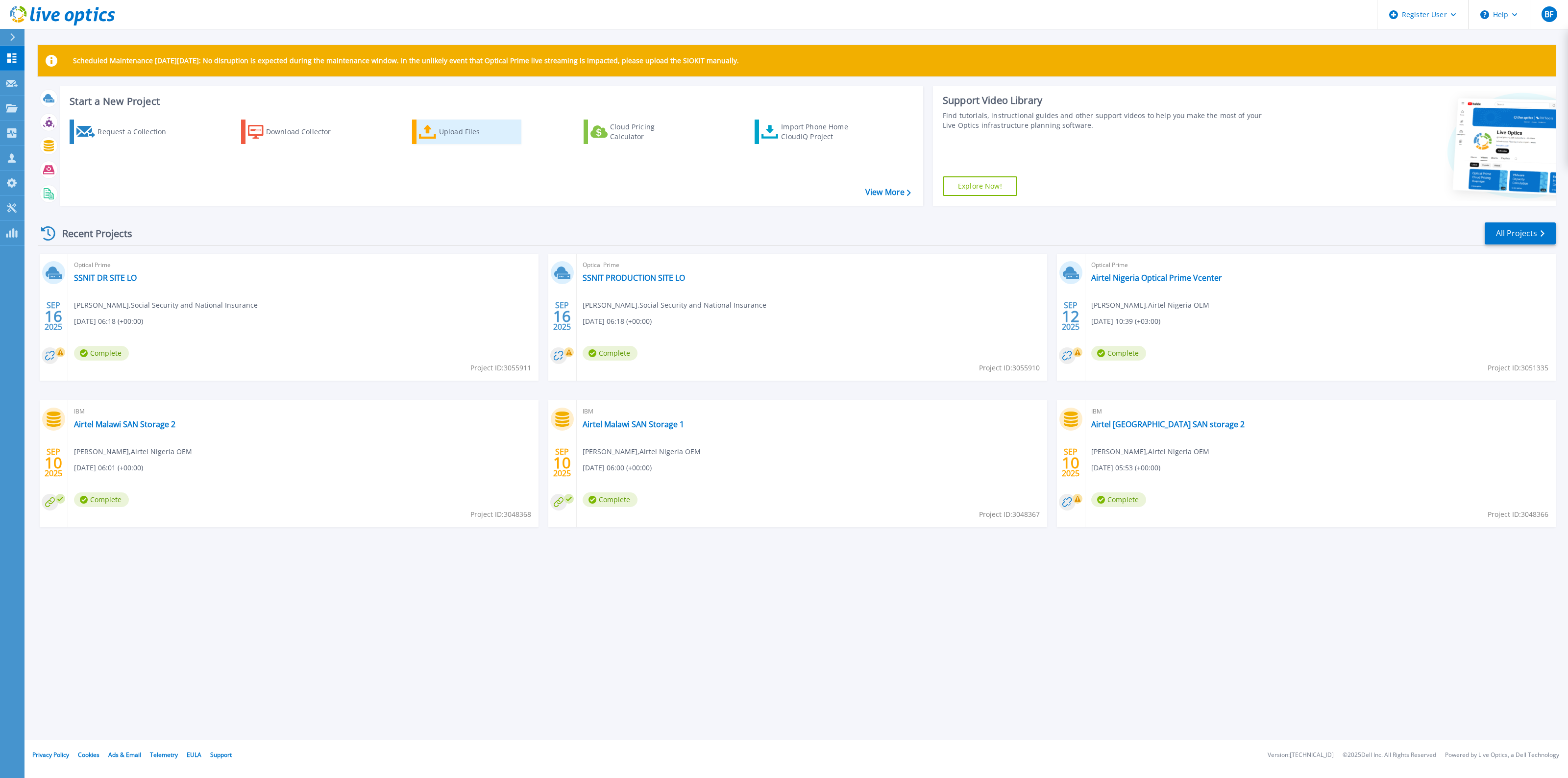
click at [456, 133] on div "Upload Files" at bounding box center [478, 131] width 79 height 19
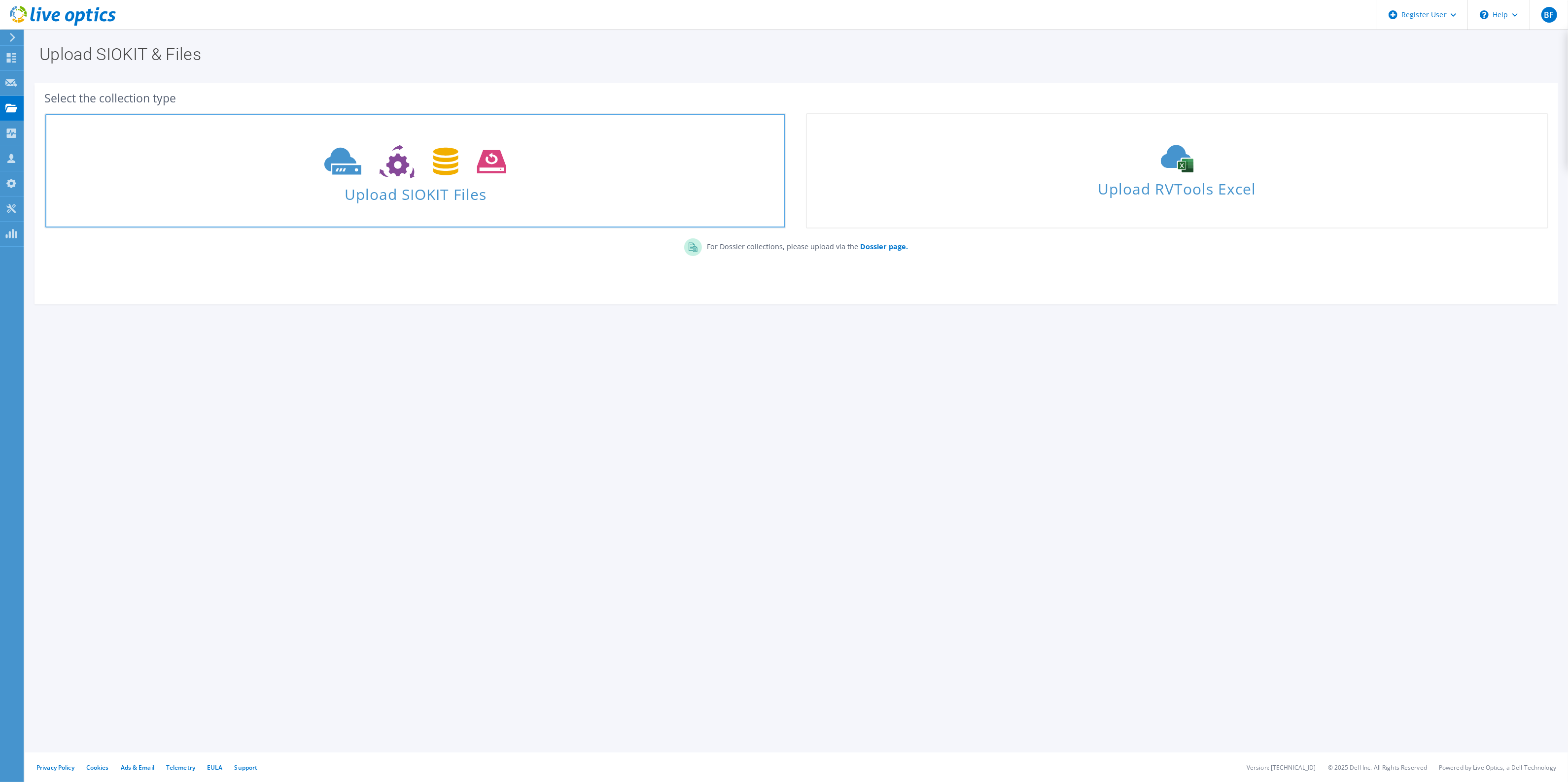
click at [469, 201] on span "Upload SIOKIT Files" at bounding box center [415, 191] width 740 height 21
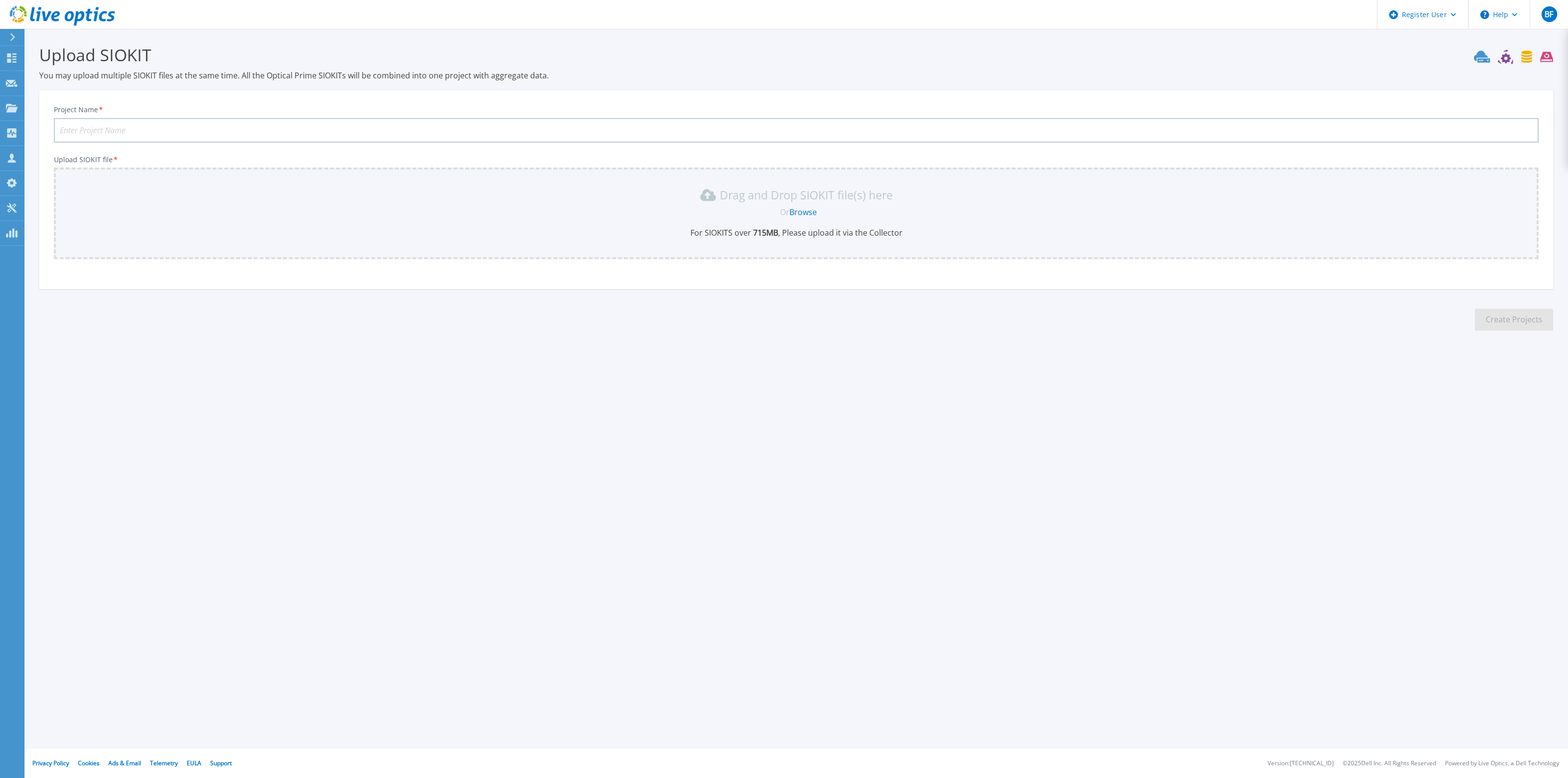
click at [567, 125] on input "Project Name *" at bounding box center [796, 130] width 1485 height 24
type input "SSNIT DATA DOMAON PR DC"
click at [799, 209] on link "Browse" at bounding box center [803, 212] width 27 height 11
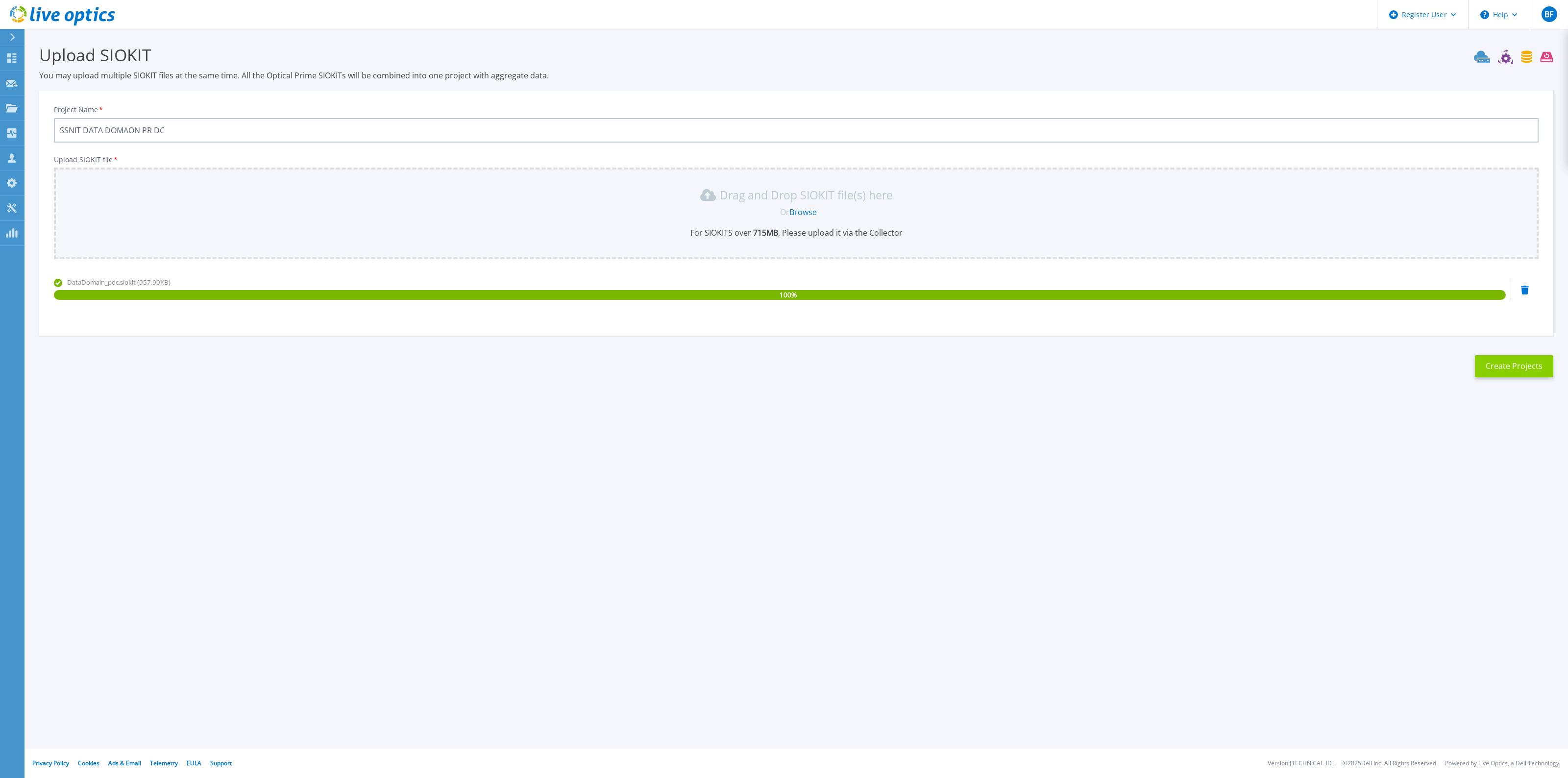
click at [1510, 365] on button "Create Projects" at bounding box center [1514, 366] width 79 height 22
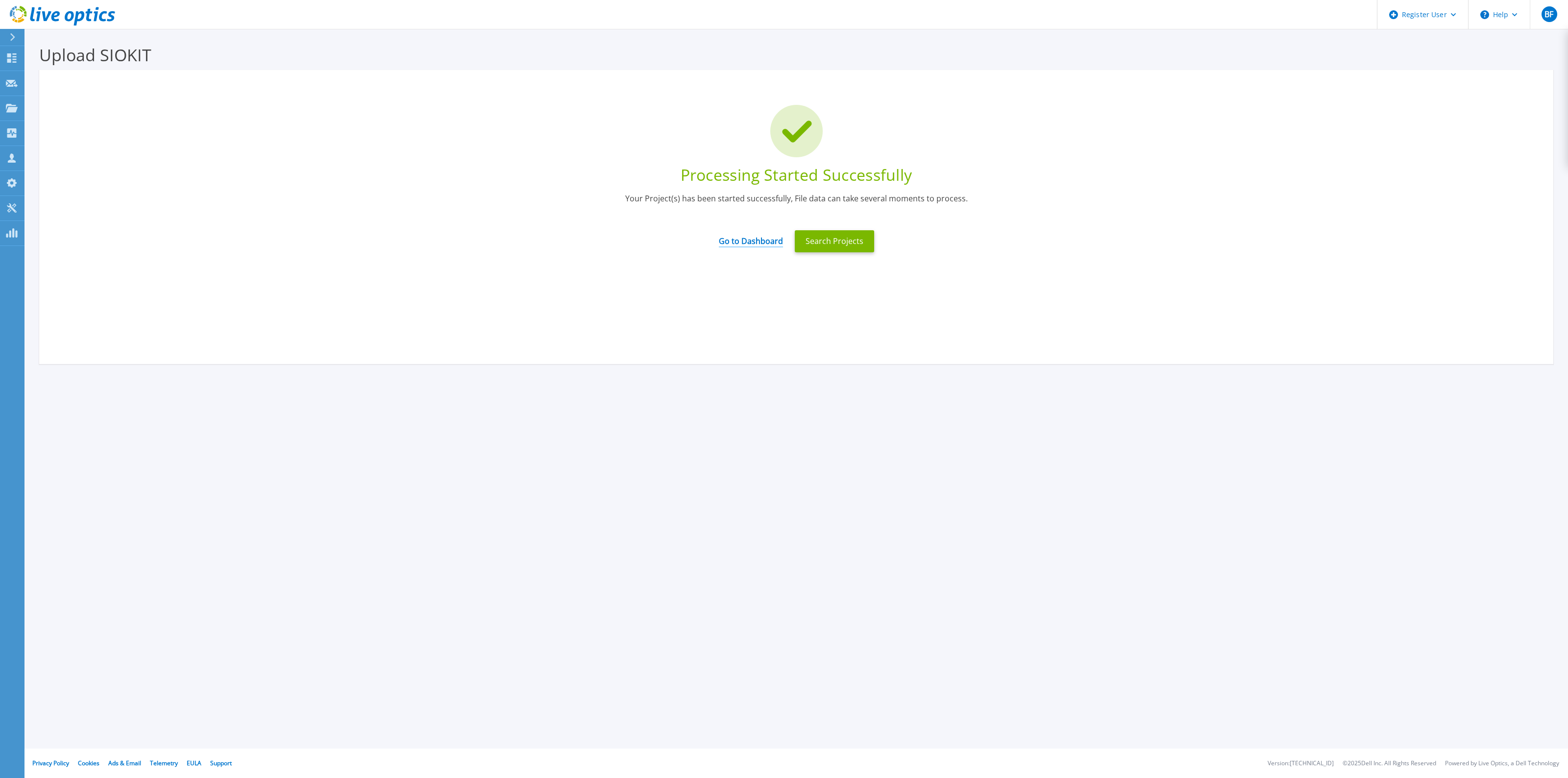
click at [753, 240] on link "Go to Dashboard" at bounding box center [751, 237] width 64 height 19
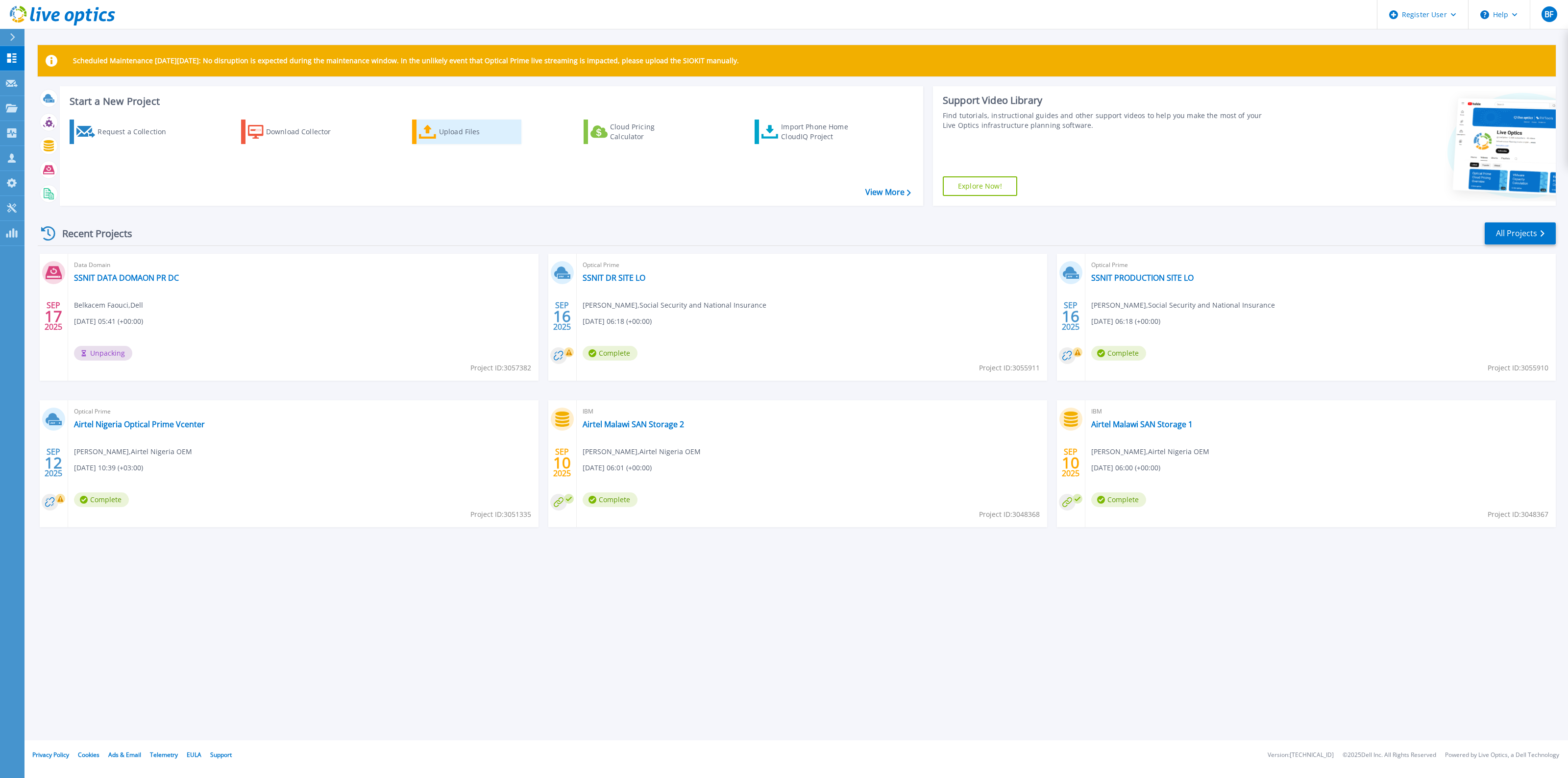
click at [452, 135] on div "Upload Files" at bounding box center [478, 131] width 79 height 19
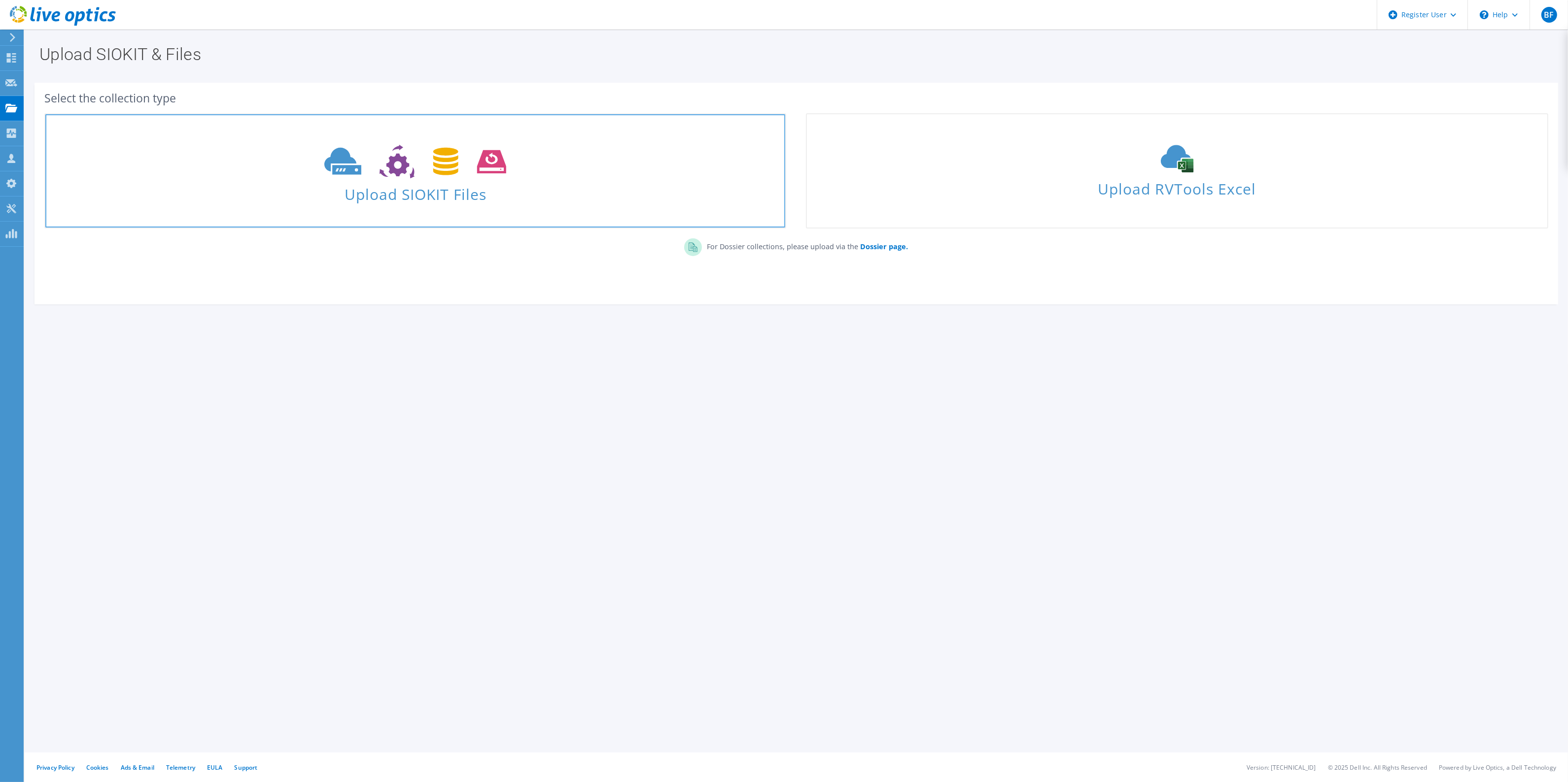
drag, startPoint x: 433, startPoint y: 181, endPoint x: 437, endPoint y: 185, distance: 5.7
click at [434, 181] on span at bounding box center [415, 161] width 740 height 42
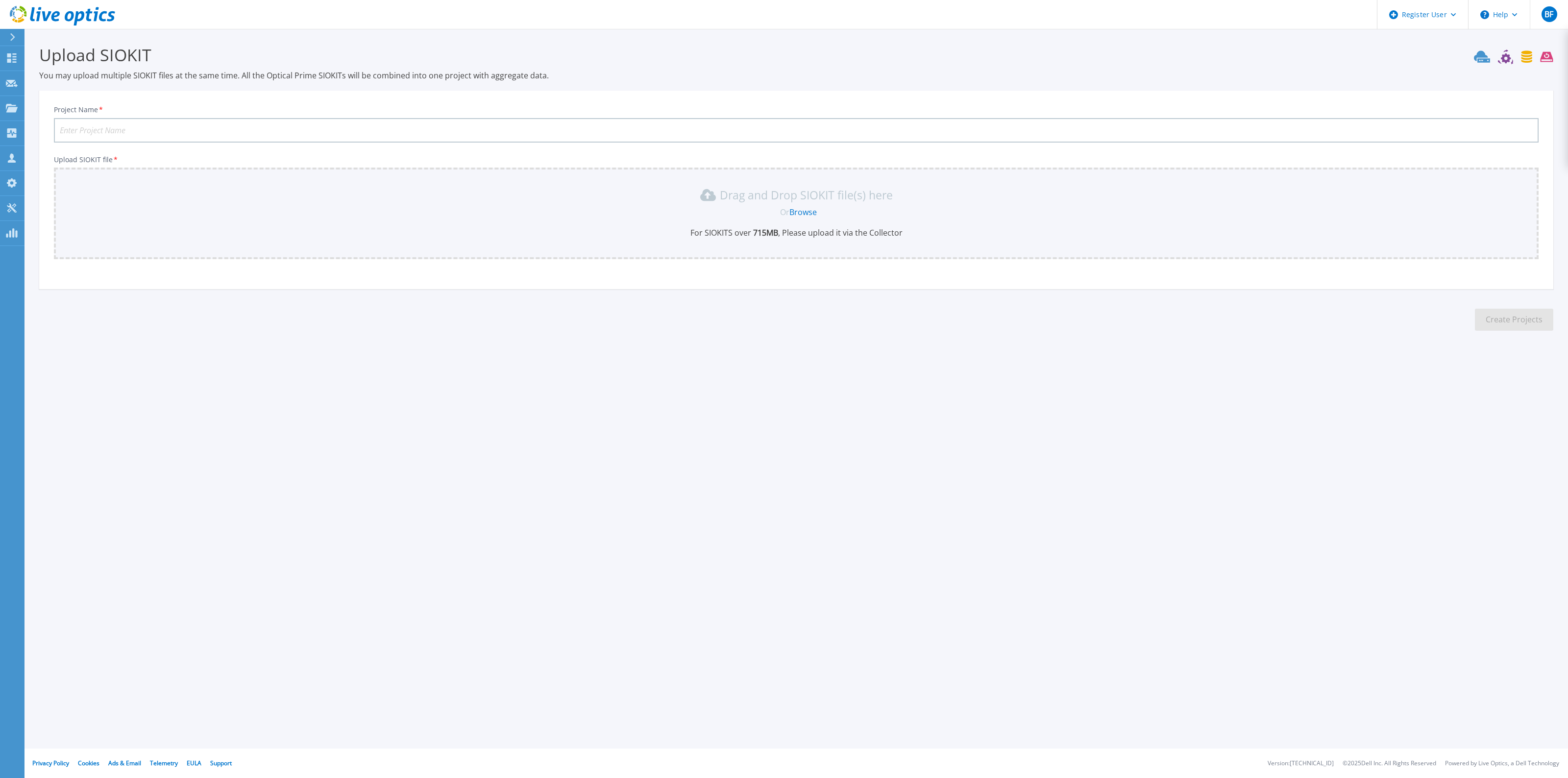
click at [222, 130] on input "Project Name *" at bounding box center [796, 130] width 1485 height 24
click at [170, 127] on input "SSNIT DATA" at bounding box center [796, 130] width 1485 height 24
click at [135, 127] on input "SSNIT DATA" at bounding box center [796, 130] width 1485 height 24
click at [184, 129] on input "SSNIT DATA DOMAON DR DC" at bounding box center [796, 130] width 1485 height 24
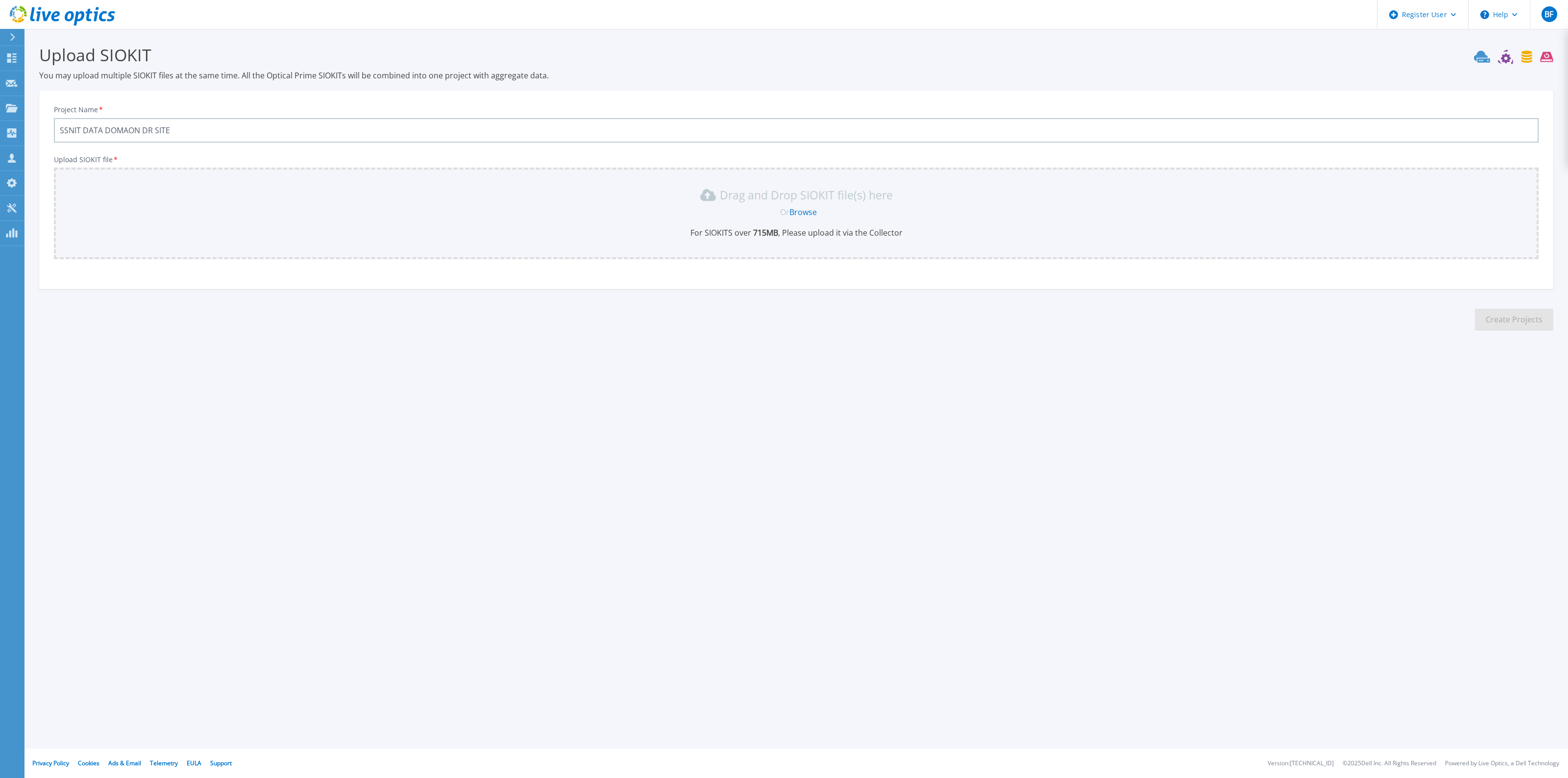
type input "SSNIT DATA DOMAON DR SITE"
click at [788, 207] on span "Or" at bounding box center [785, 212] width 9 height 11
click at [810, 215] on link "Browse" at bounding box center [803, 212] width 27 height 11
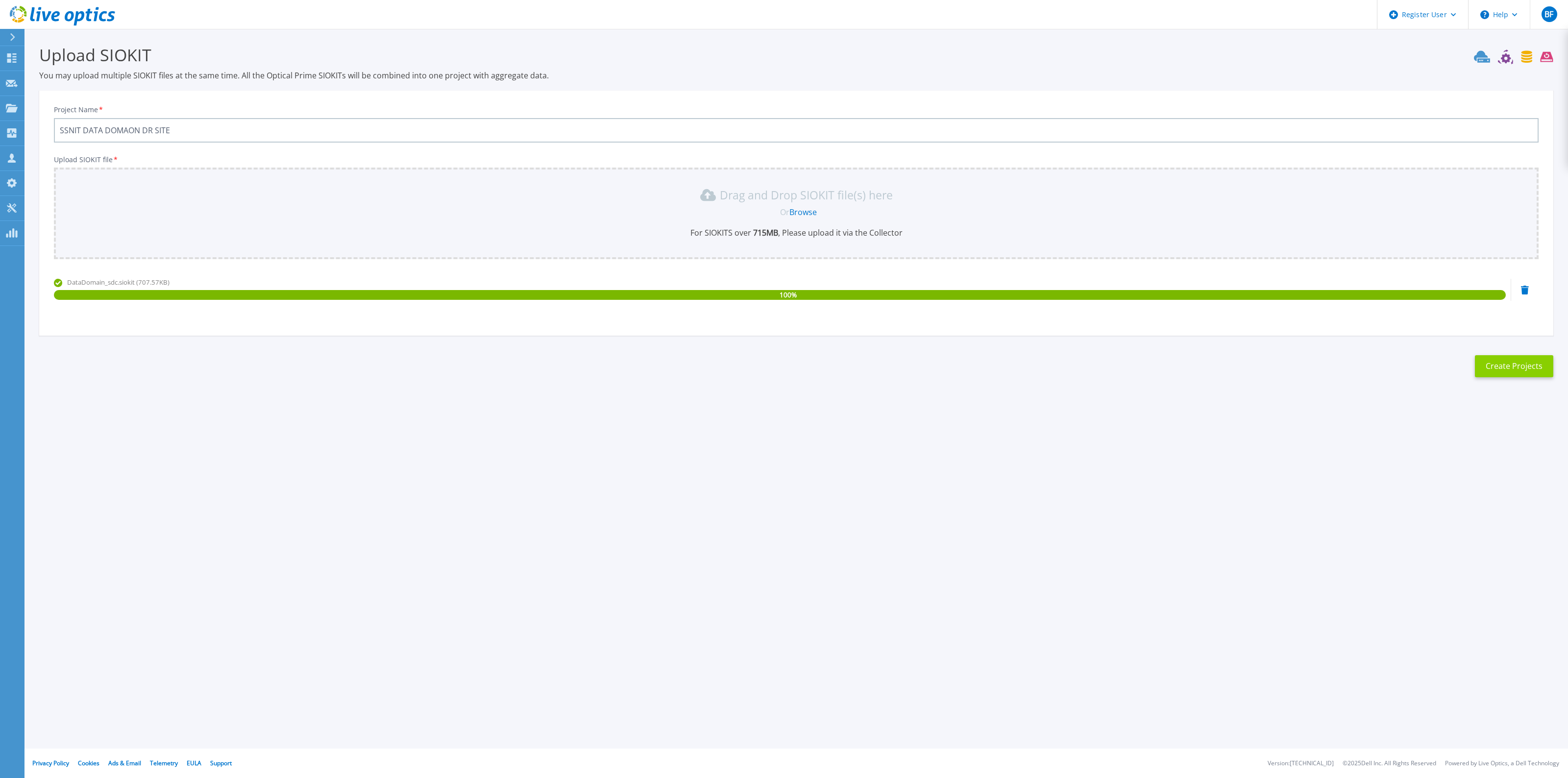
click at [1504, 364] on button "Create Projects" at bounding box center [1514, 366] width 79 height 22
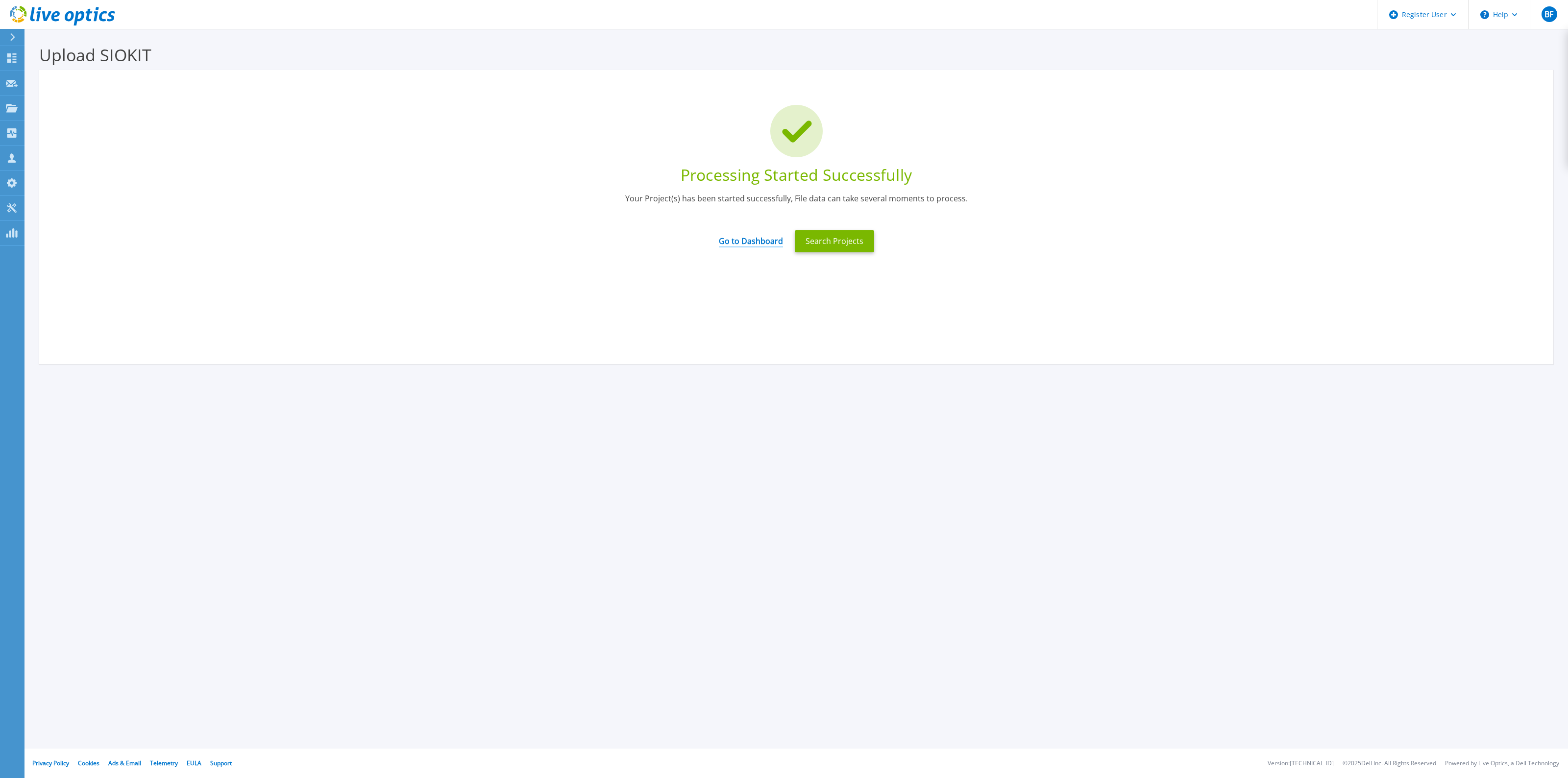
click at [741, 244] on link "Go to Dashboard" at bounding box center [751, 237] width 64 height 19
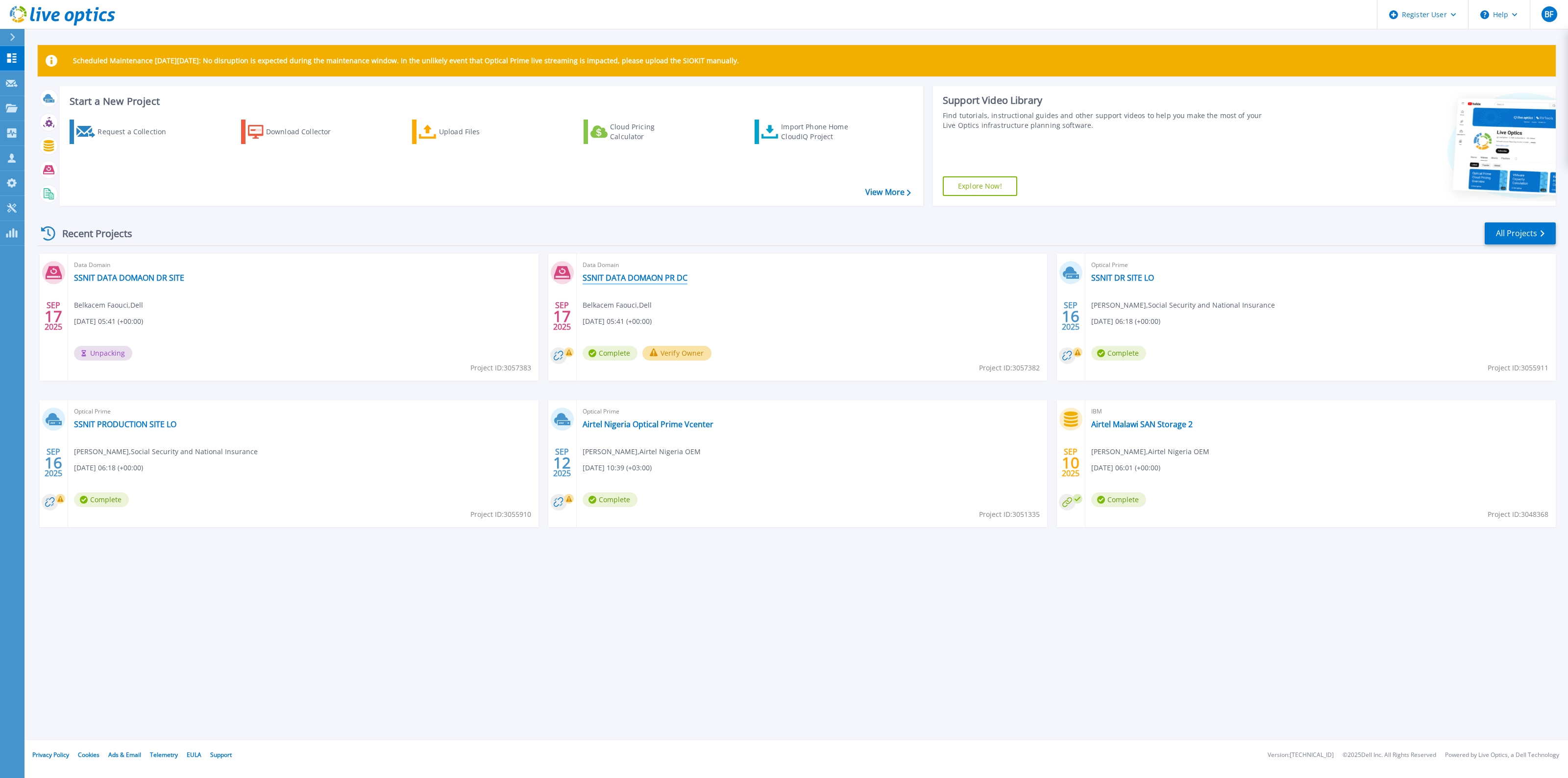
drag, startPoint x: 618, startPoint y: 278, endPoint x: 686, endPoint y: 312, distance: 76.0
click at [618, 278] on link "SSNIT DATA DOMAON PR DC" at bounding box center [635, 278] width 105 height 10
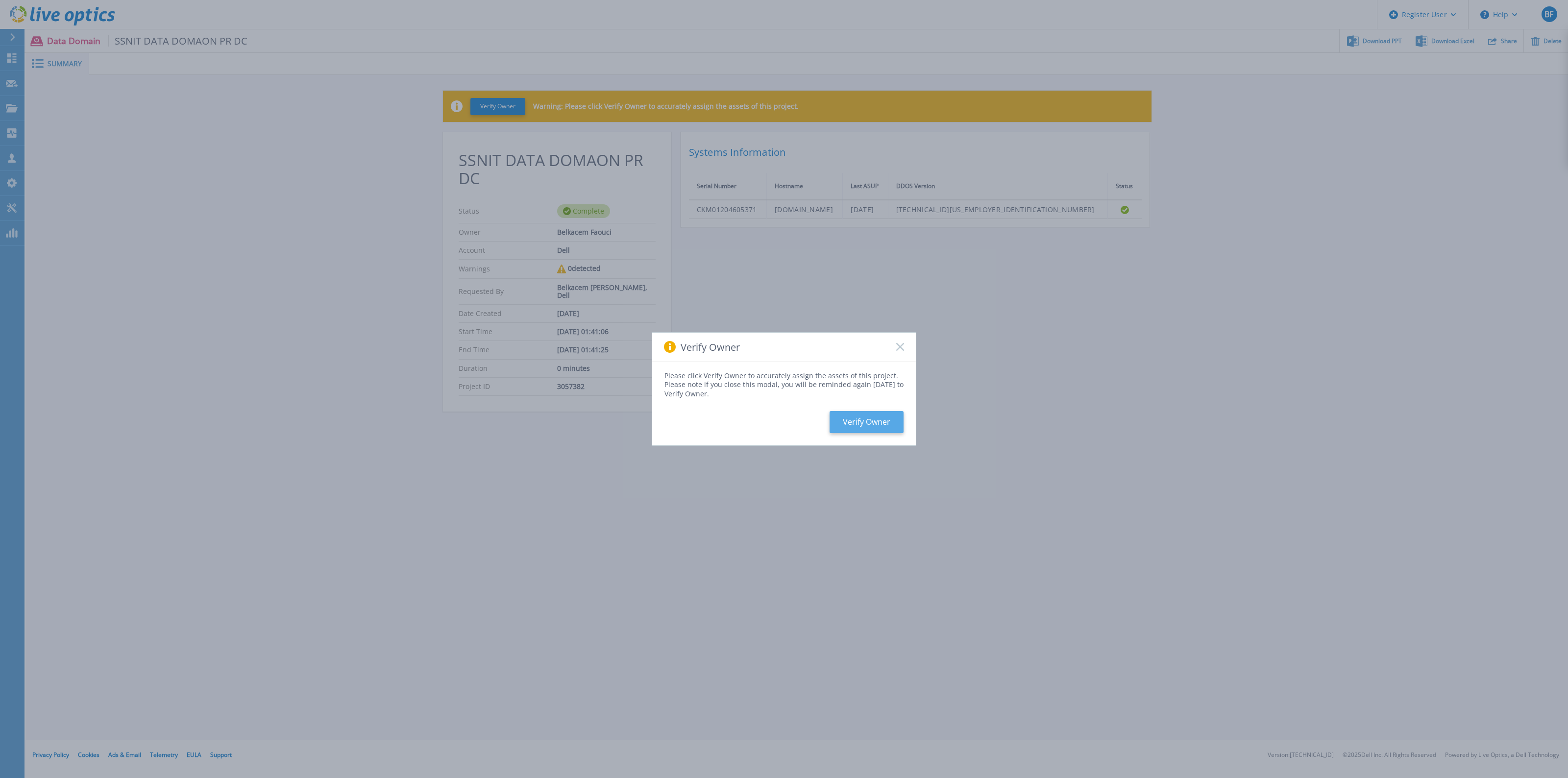
click at [876, 426] on button "Verify Owner" at bounding box center [867, 422] width 74 height 22
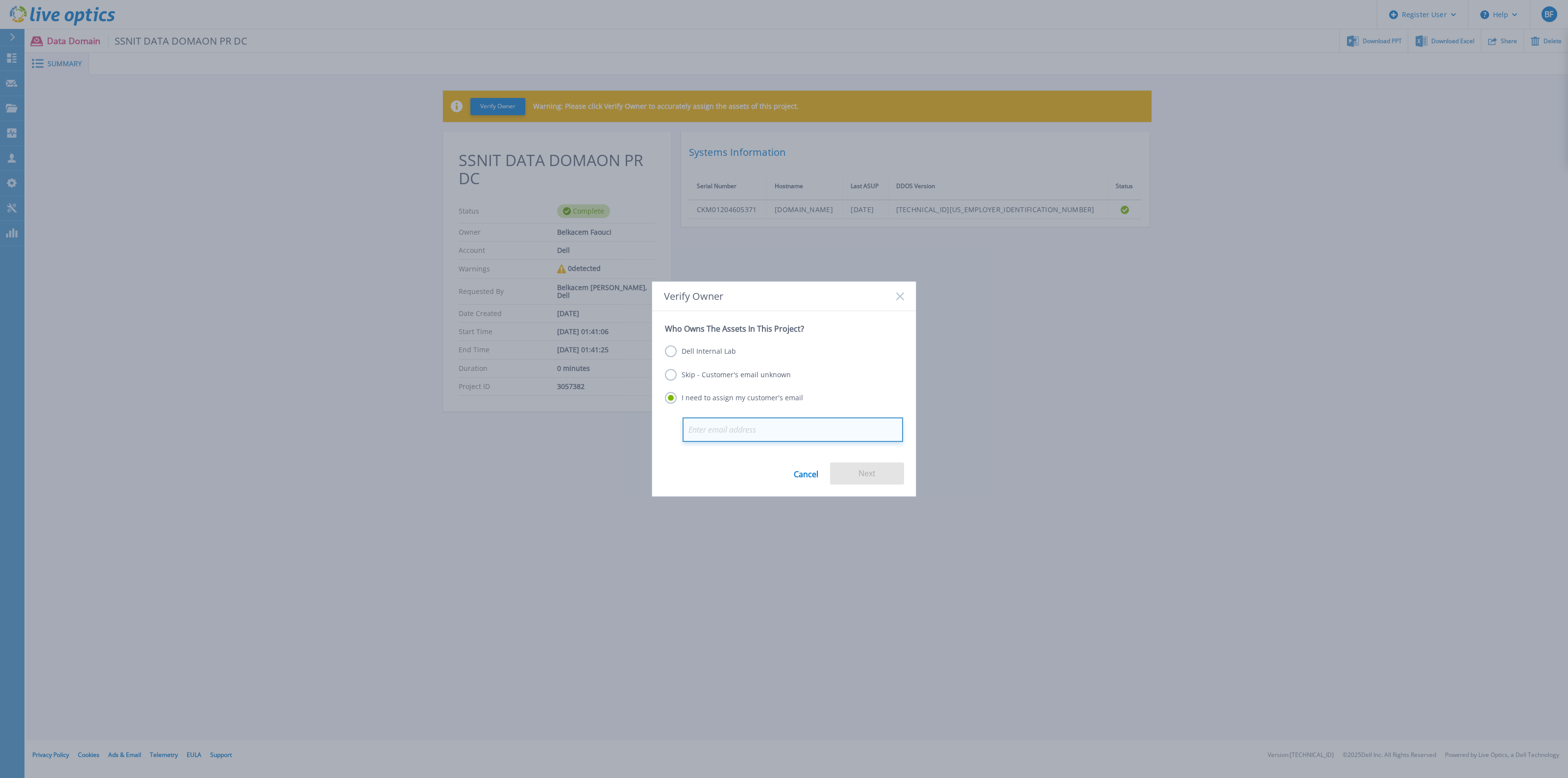
click at [758, 429] on input "email" at bounding box center [793, 430] width 220 height 24
paste input "bnaalah@ssnit.org.gh"
type input "bnaalah@ssnit.org.gh"
click at [861, 467] on button "Next" at bounding box center [867, 474] width 74 height 22
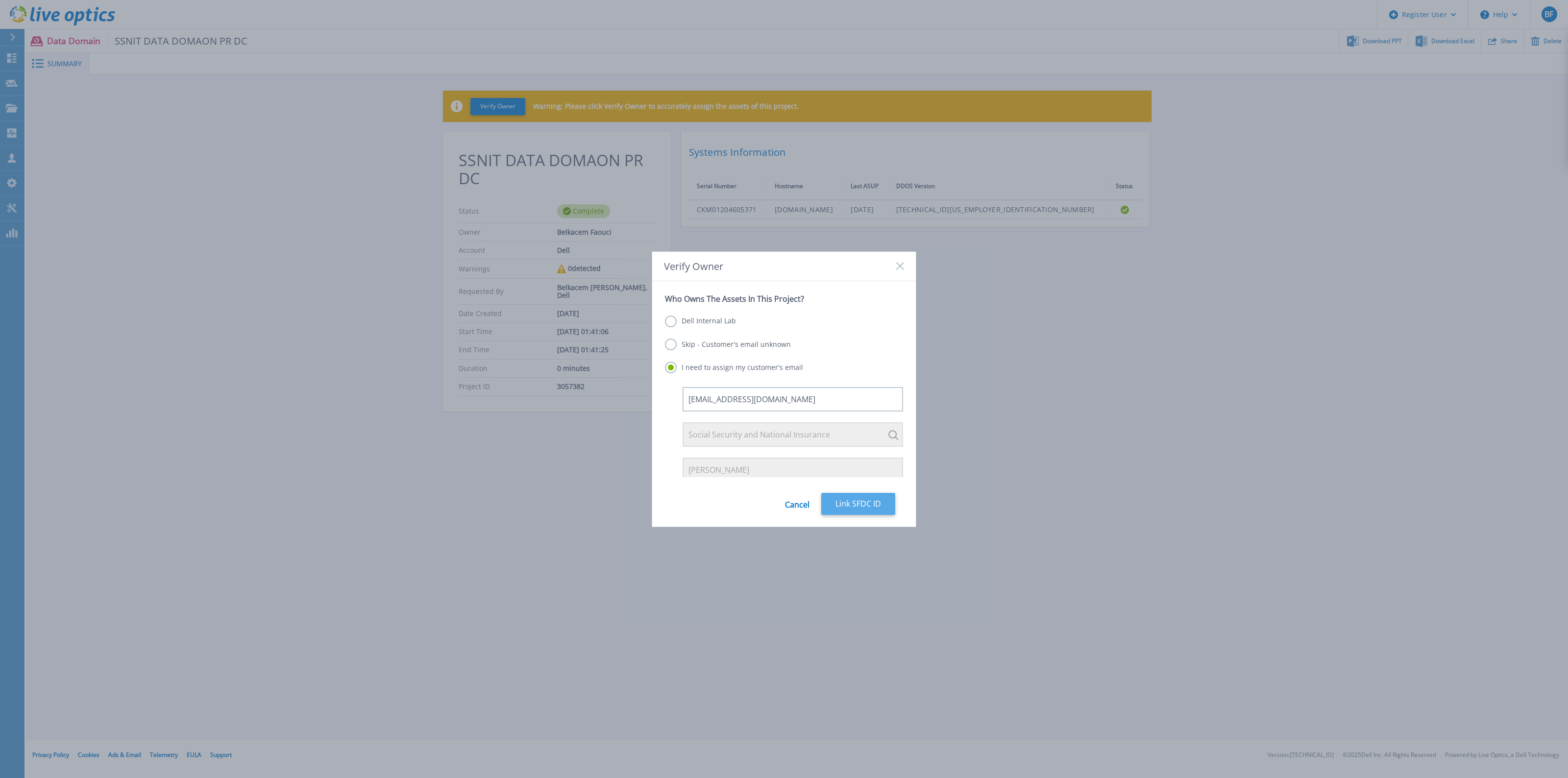
click at [863, 505] on button "Link SFDC ID" at bounding box center [858, 504] width 74 height 22
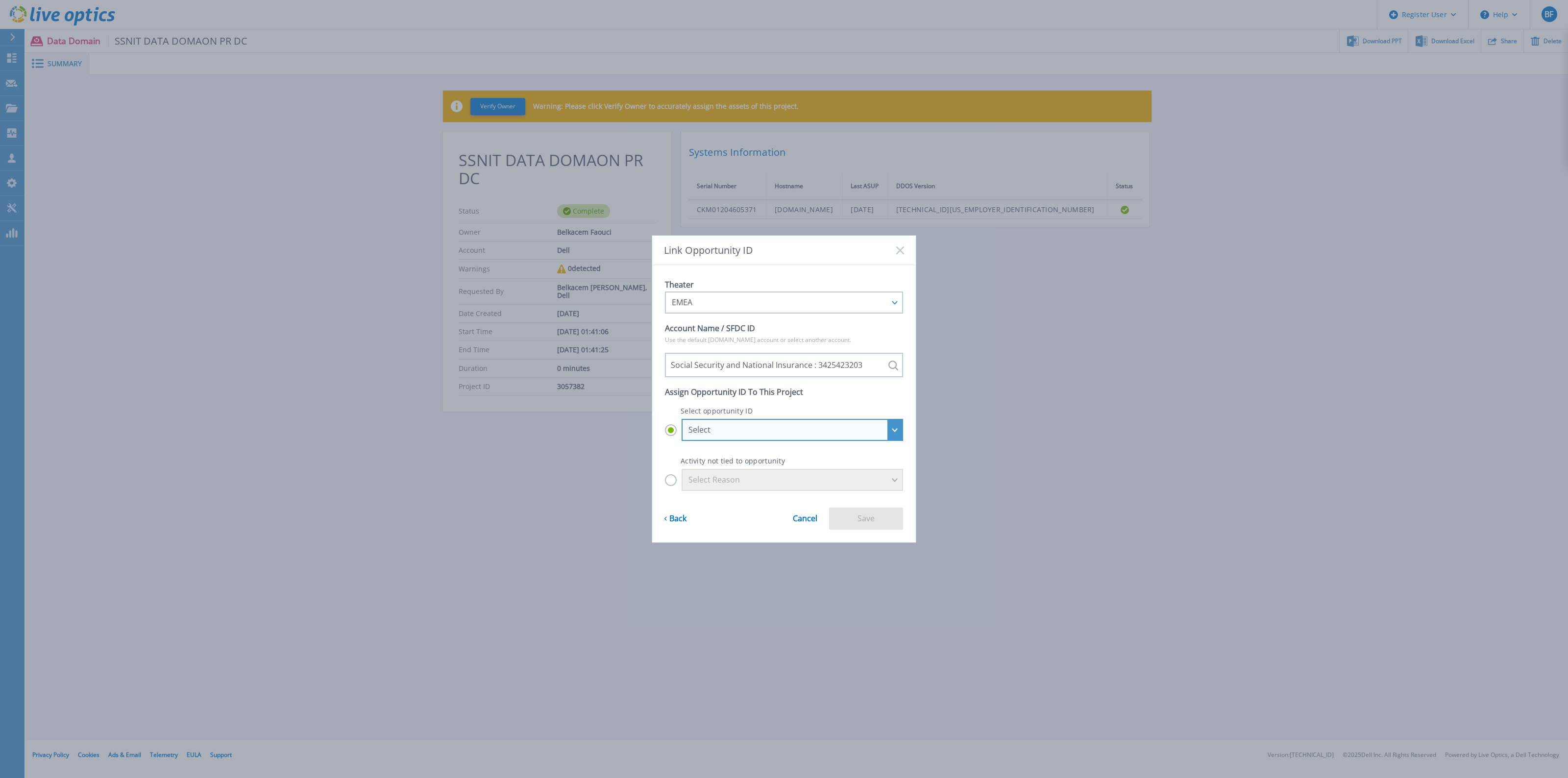
click at [746, 426] on div "Select" at bounding box center [787, 430] width 197 height 9
click at [0, 0] on input "Select Select *Renewals_EMEA_Social Security and National Insurance_310990959 :…" at bounding box center [0, 0] width 0 height 0
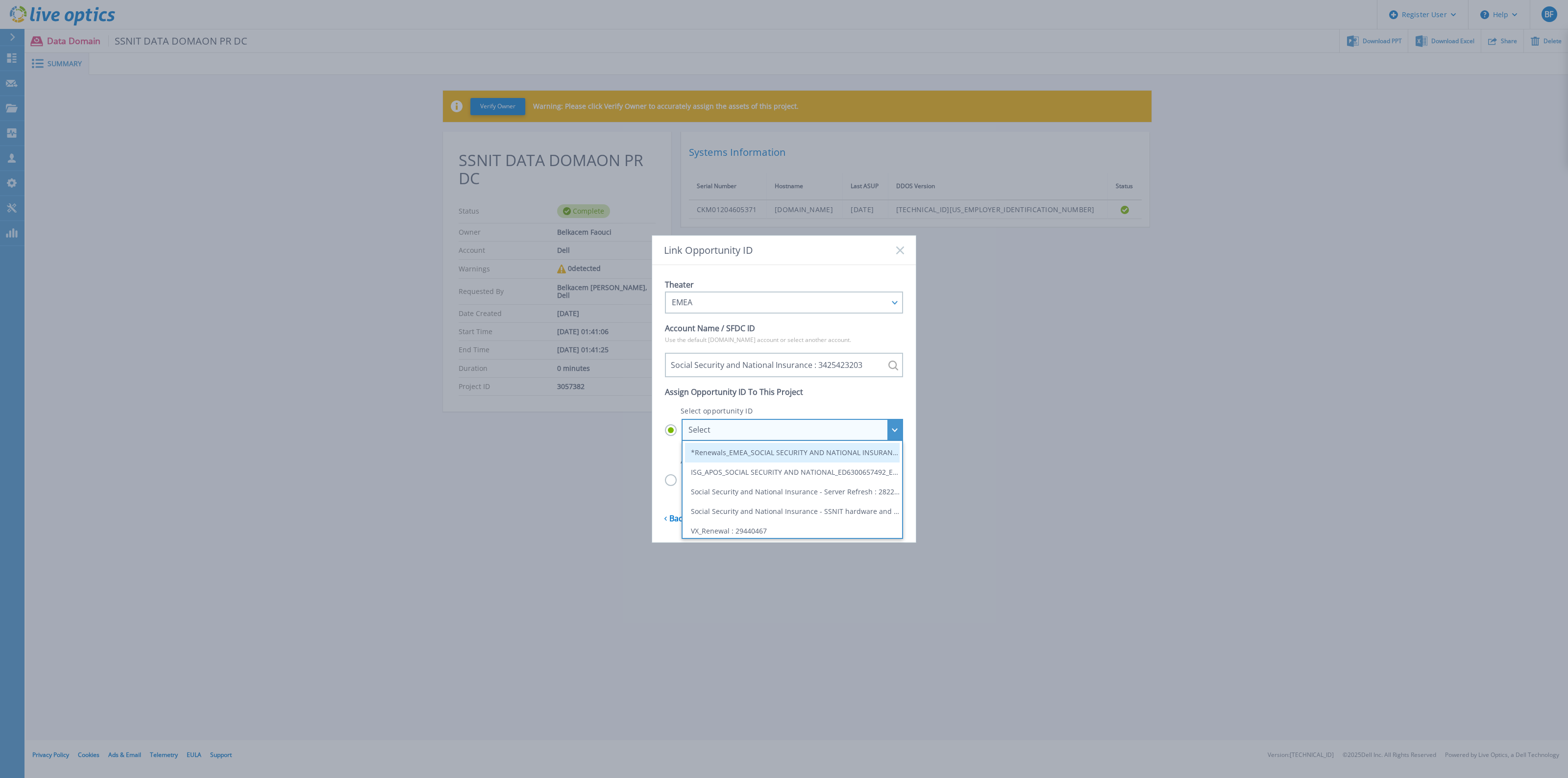
scroll to position [61, 0]
click at [841, 488] on li "Social Security and National Insurance - SSNIT hardware and storage : 29855377" at bounding box center [792, 490] width 215 height 19
click at [0, 0] on input "Select Select *Renewals_EMEA_Social Security and National Insurance_310990959 :…" at bounding box center [0, 0] width 0 height 0
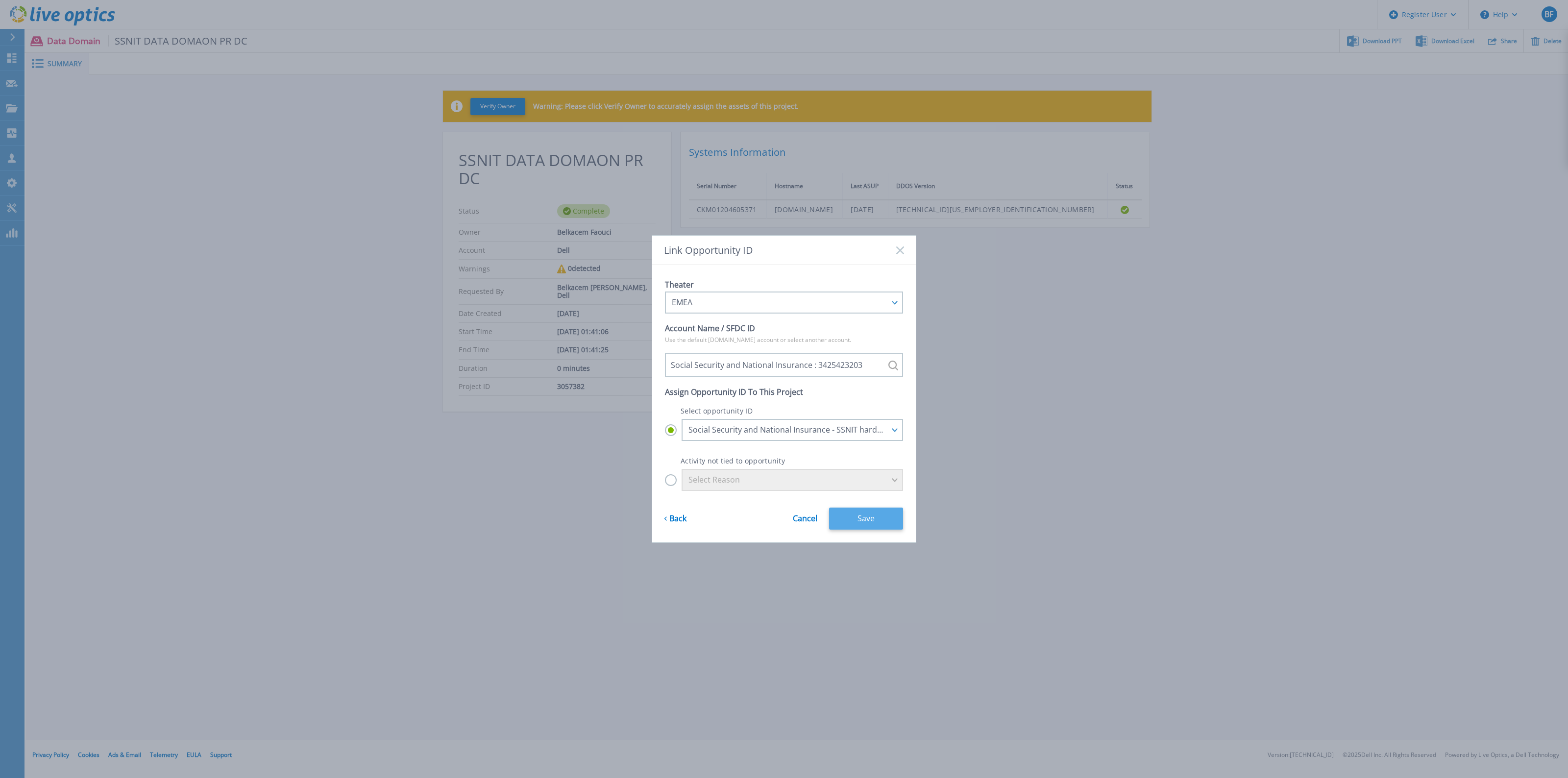
click at [870, 519] on button "Save" at bounding box center [866, 519] width 74 height 22
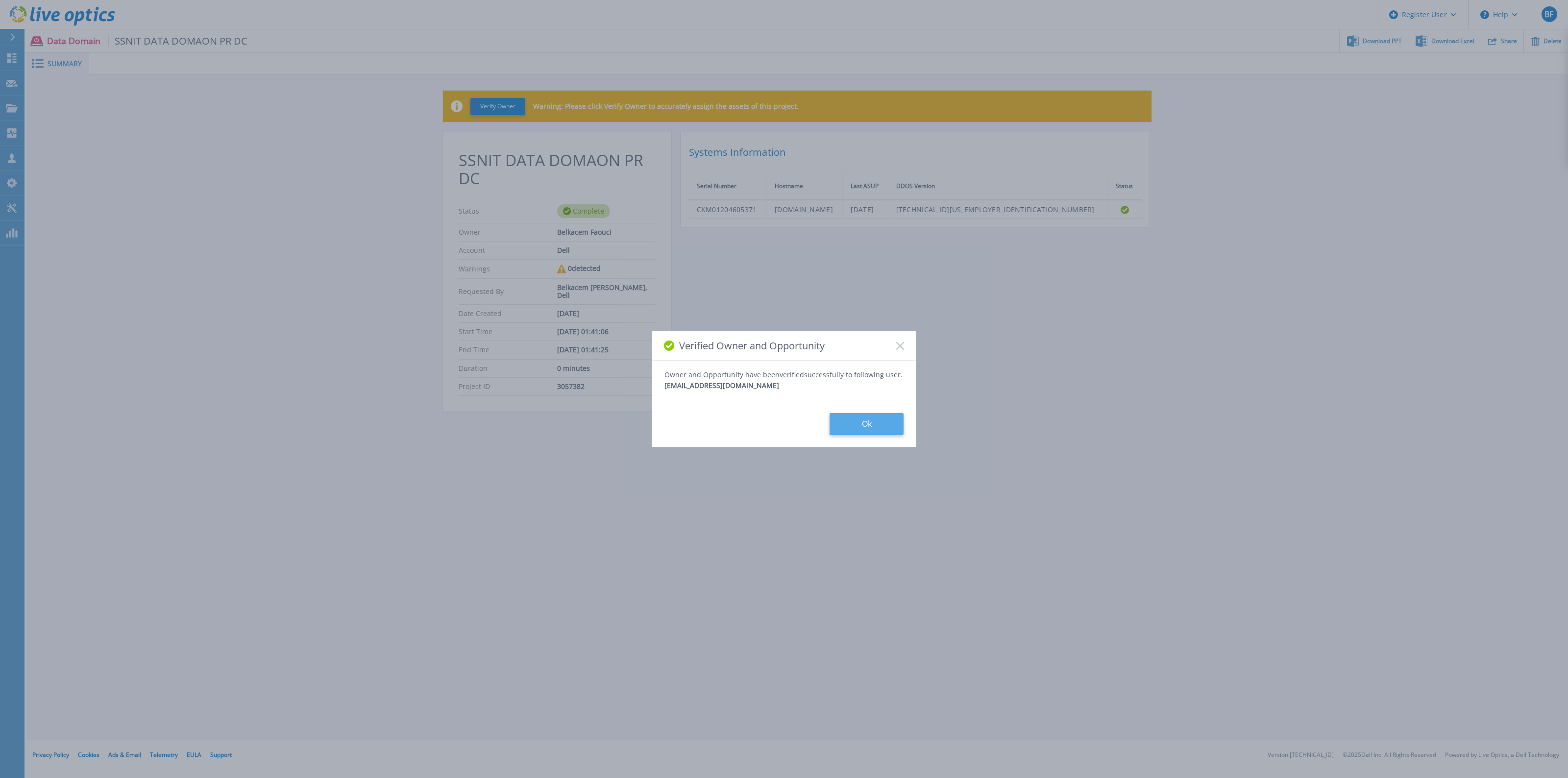
click at [861, 418] on button "Ok" at bounding box center [867, 424] width 74 height 22
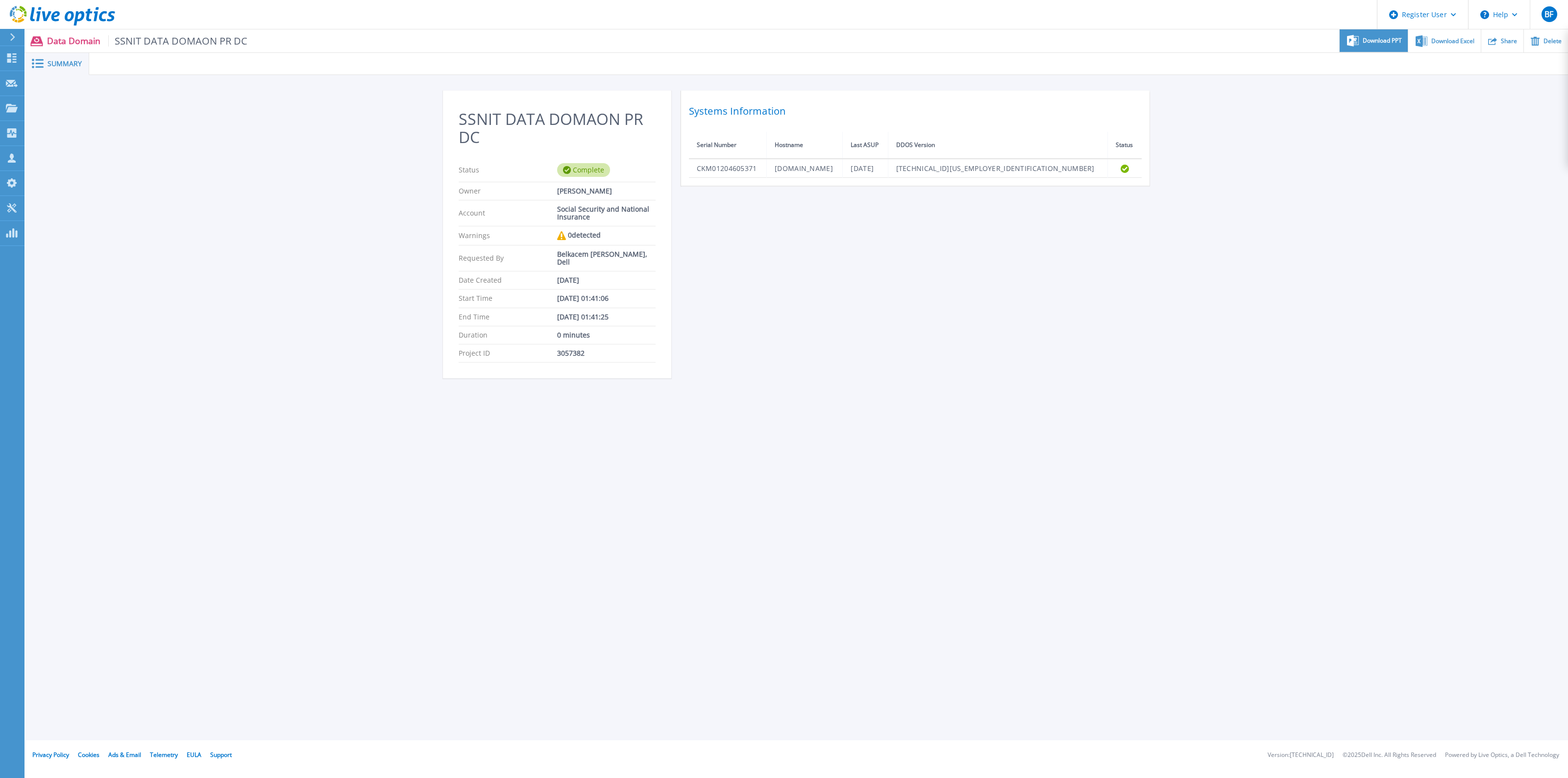
click at [1376, 45] on div "Download PPT" at bounding box center [1374, 41] width 68 height 23
click at [1498, 44] on div "Share" at bounding box center [1502, 41] width 42 height 23
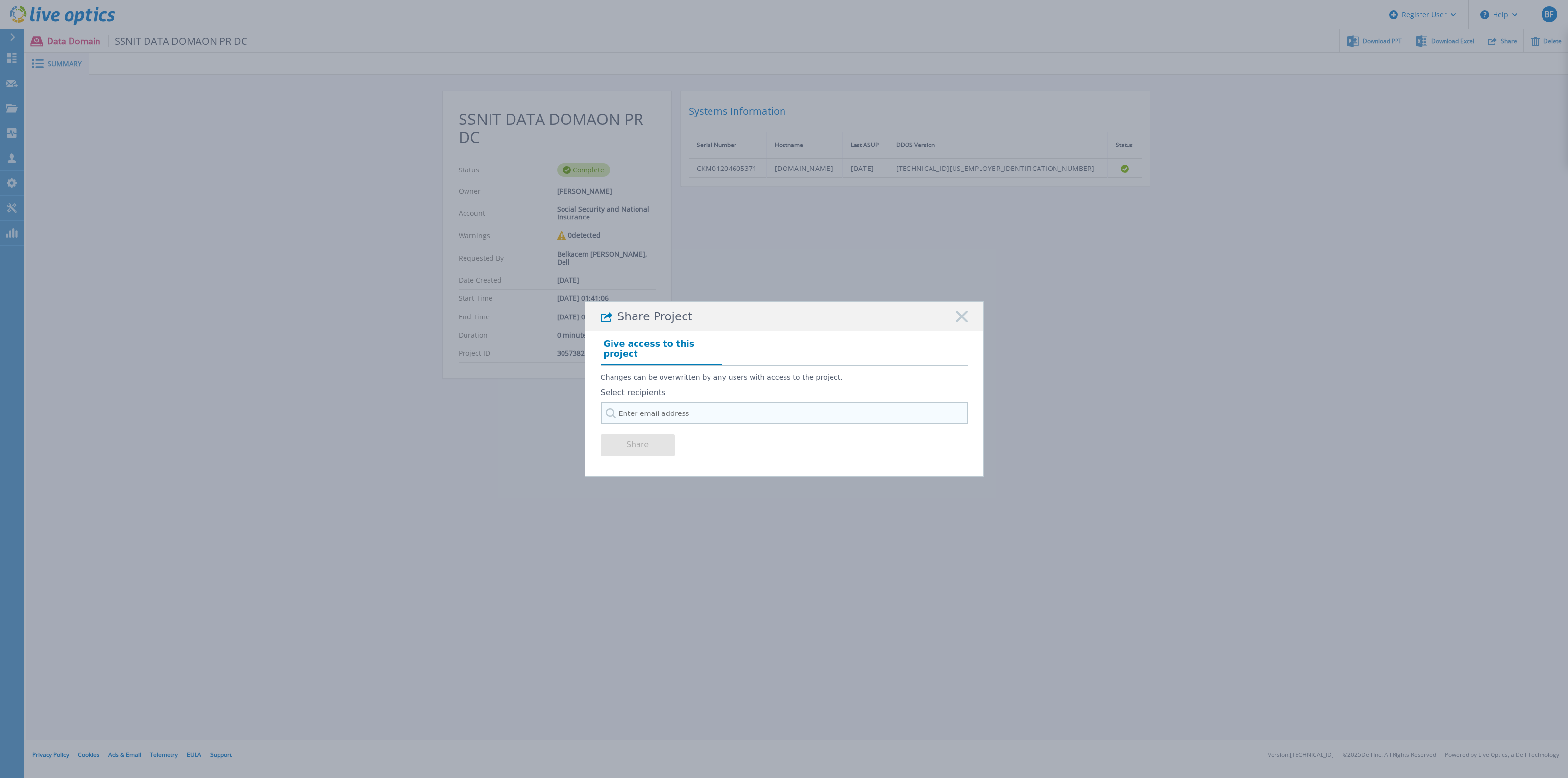
click at [627, 402] on input "text" at bounding box center [784, 413] width 367 height 22
type input "srood.merza@dell.com"
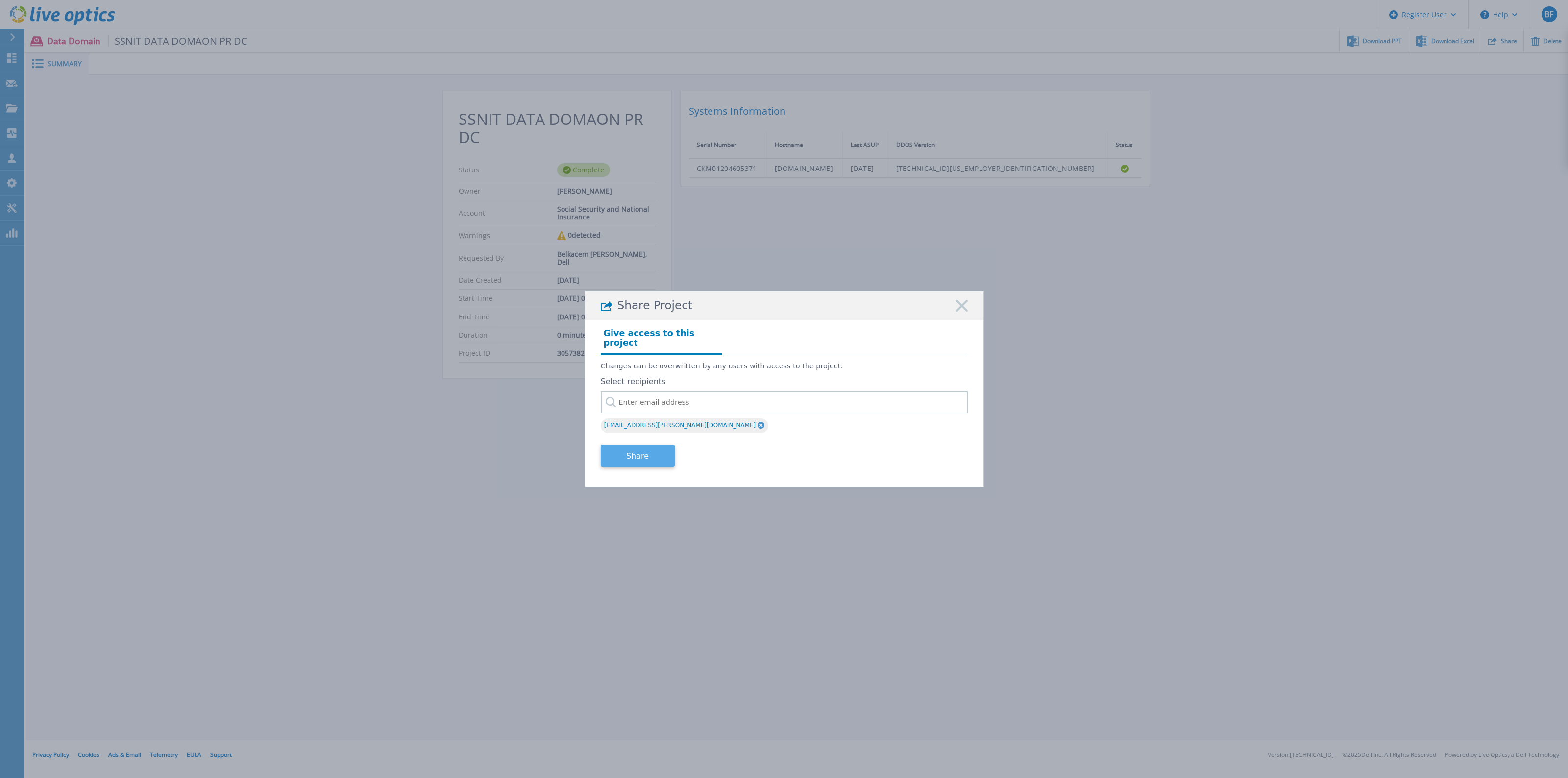
click at [643, 456] on button "Share" at bounding box center [638, 456] width 74 height 22
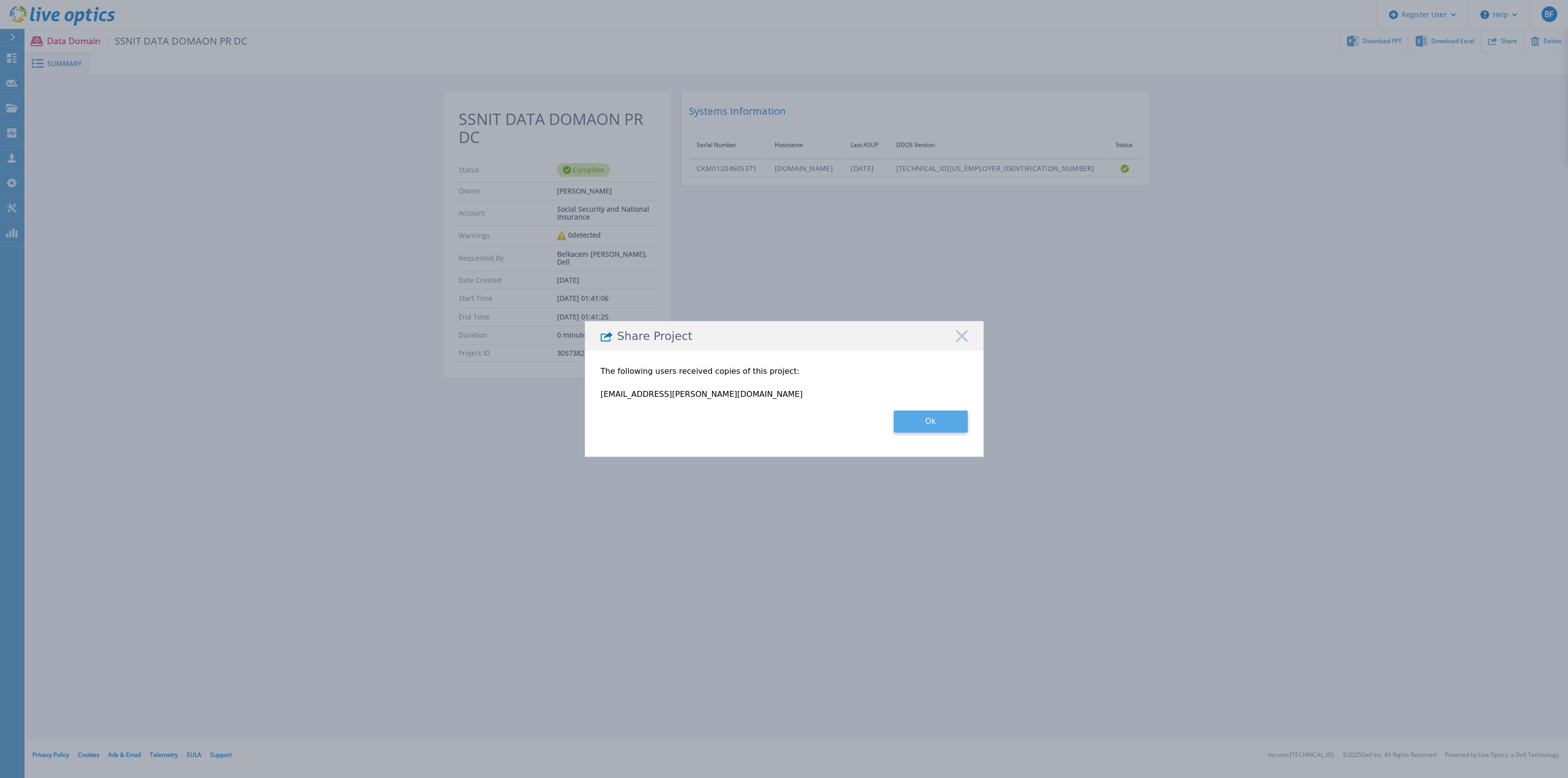
click at [919, 429] on button "Ok" at bounding box center [931, 422] width 74 height 22
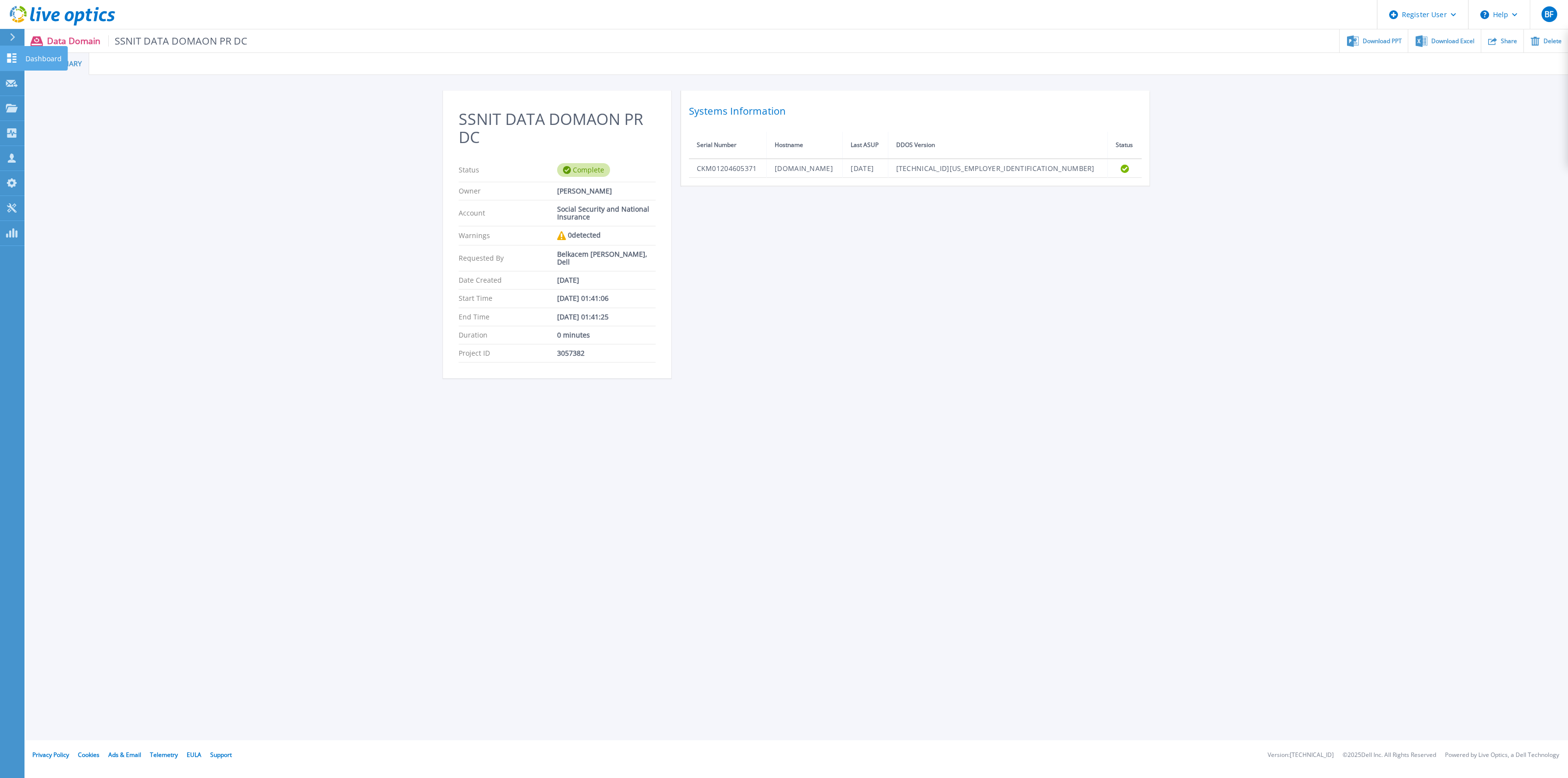
drag, startPoint x: 9, startPoint y: 60, endPoint x: 20, endPoint y: 67, distance: 13.0
click at [9, 60] on icon at bounding box center [12, 58] width 9 height 9
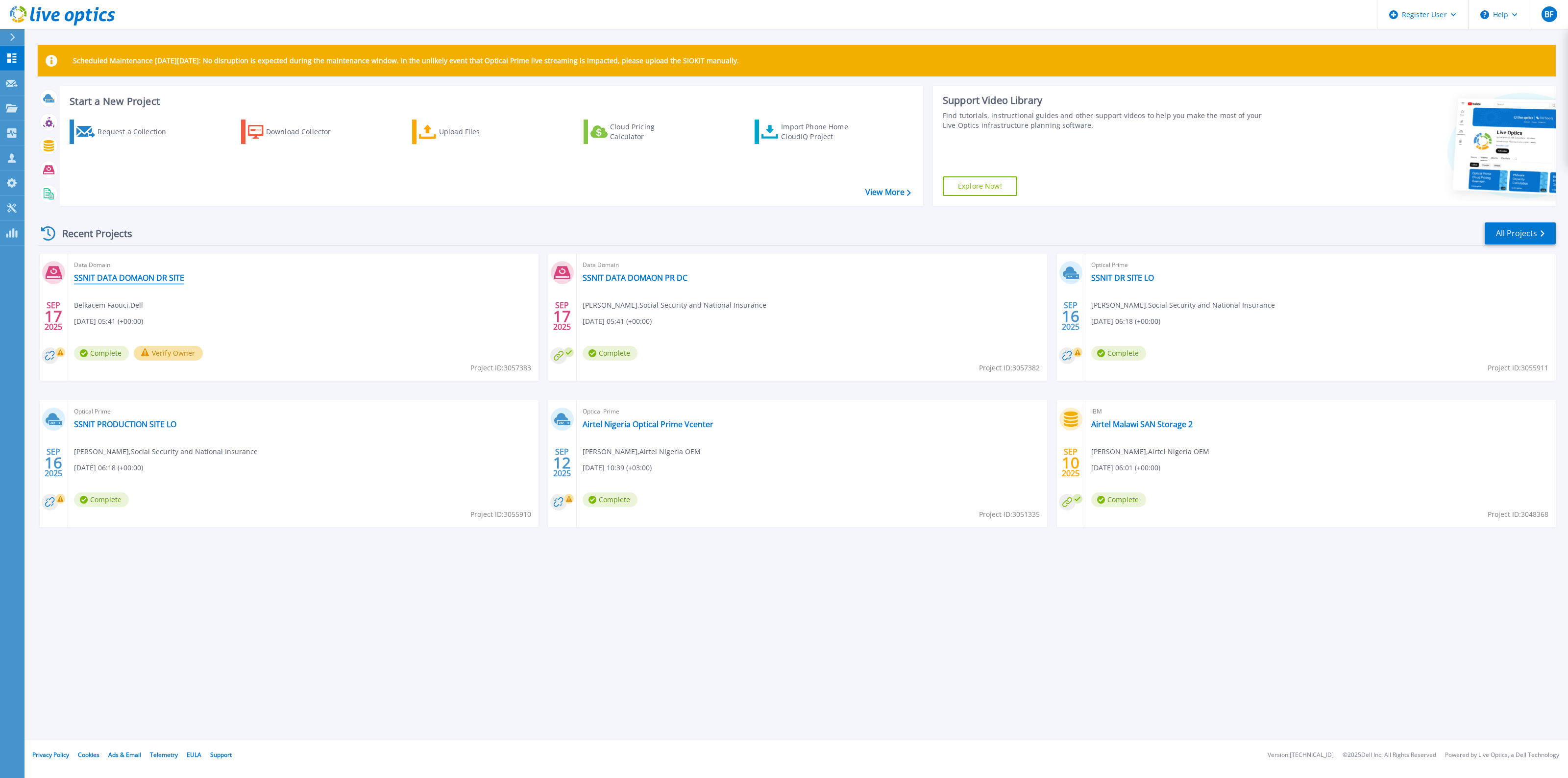
click at [131, 278] on link "SSNIT DATA DOMAON DR SITE" at bounding box center [129, 278] width 110 height 10
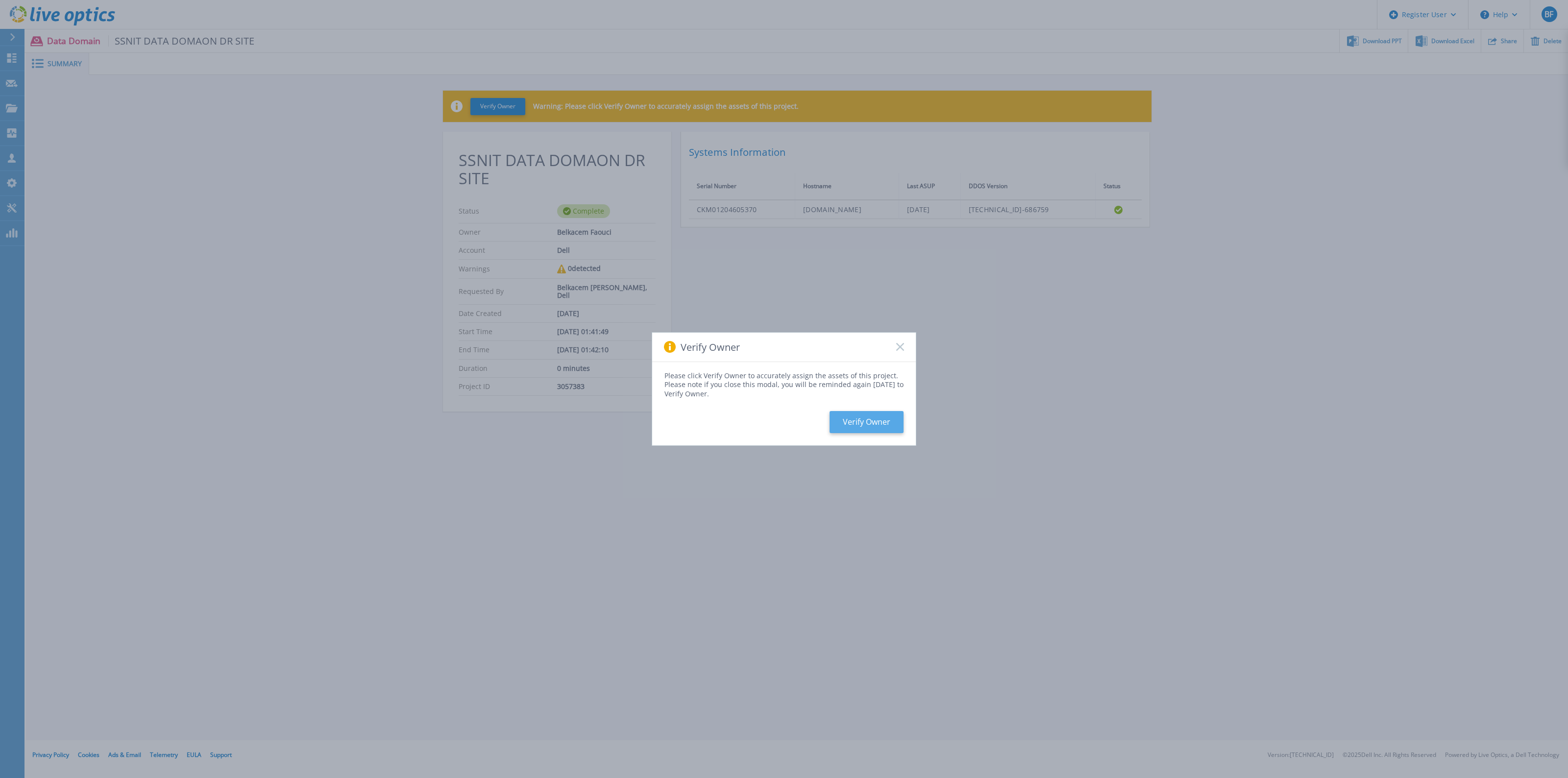
click at [872, 418] on button "Verify Owner" at bounding box center [867, 422] width 74 height 22
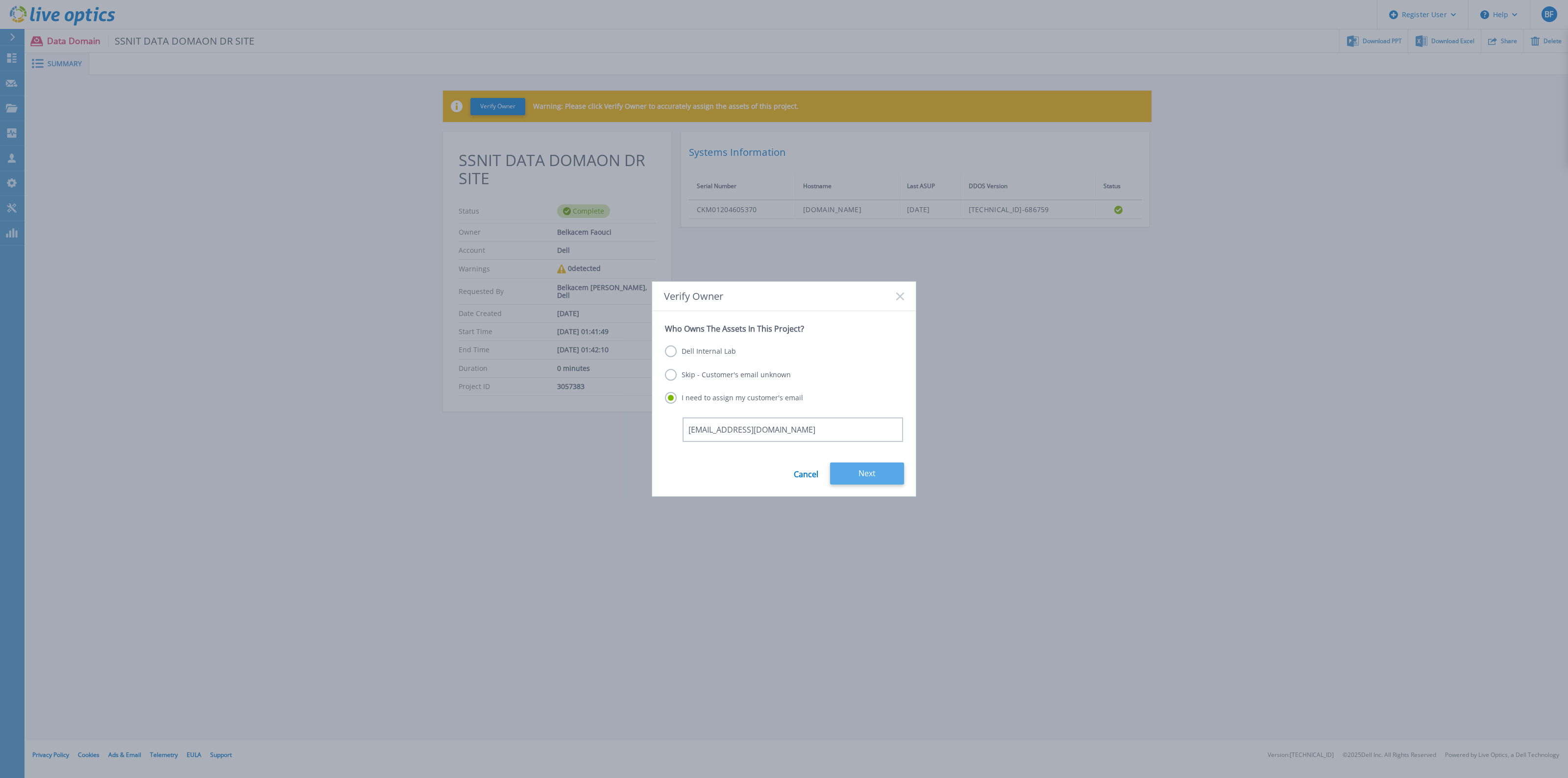
type input "[EMAIL_ADDRESS][DOMAIN_NAME]"
click at [861, 464] on button "Next" at bounding box center [867, 474] width 74 height 22
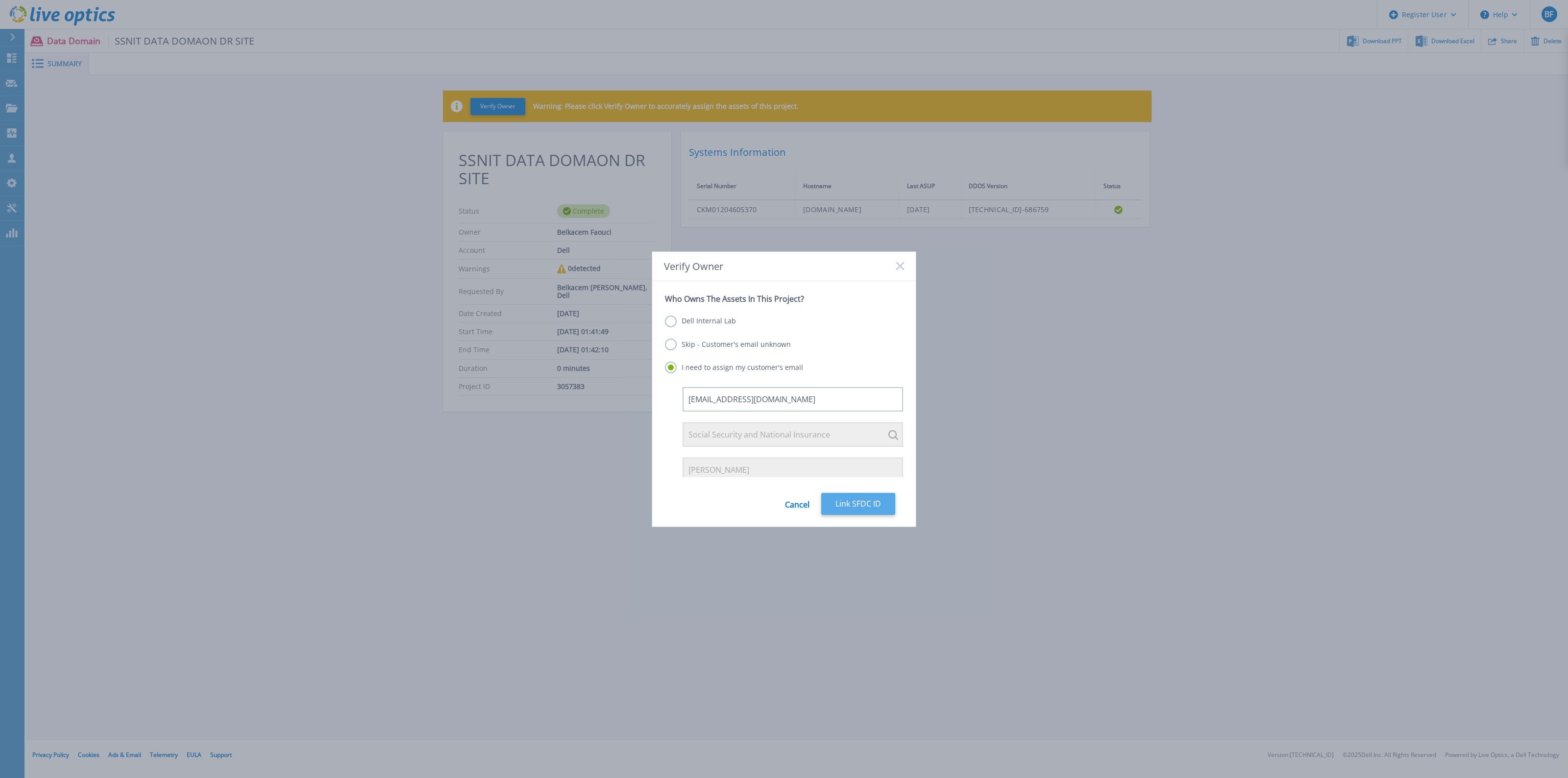
click at [856, 510] on button "Link SFDC ID" at bounding box center [858, 504] width 74 height 22
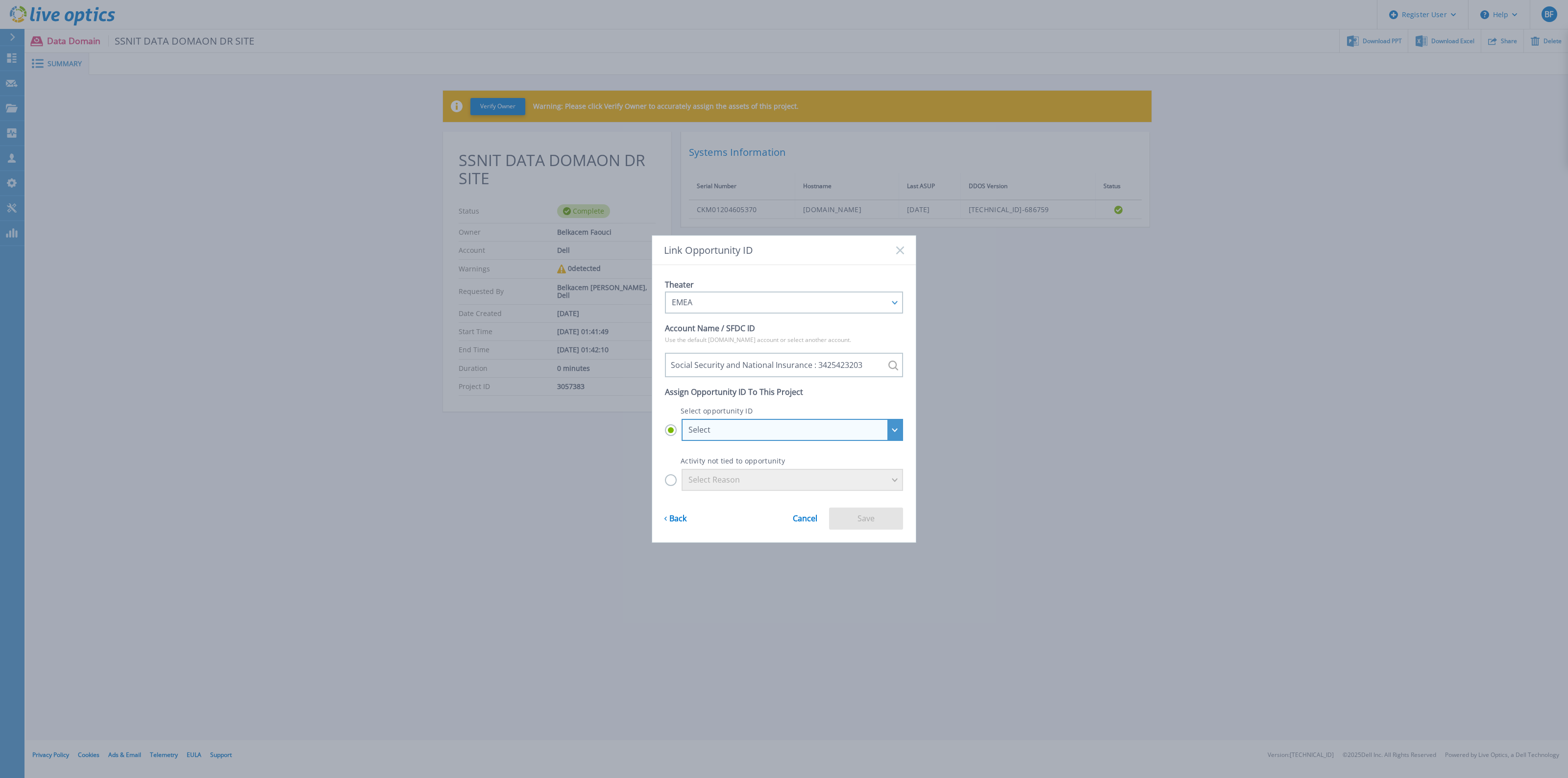
click at [794, 427] on div "Select" at bounding box center [787, 430] width 197 height 9
click at [0, 0] on input "Select Select *Renewals_EMEA_Social Security and National Insurance_310990959 :…" at bounding box center [0, 0] width 0 height 0
click at [784, 491] on li "Social Security and National Insurance - SSNIT hardware and storage : 29855377" at bounding box center [792, 490] width 215 height 19
click at [0, 0] on input "Select Select *Renewals_EMEA_Social Security and National Insurance_310990959 :…" at bounding box center [0, 0] width 0 height 0
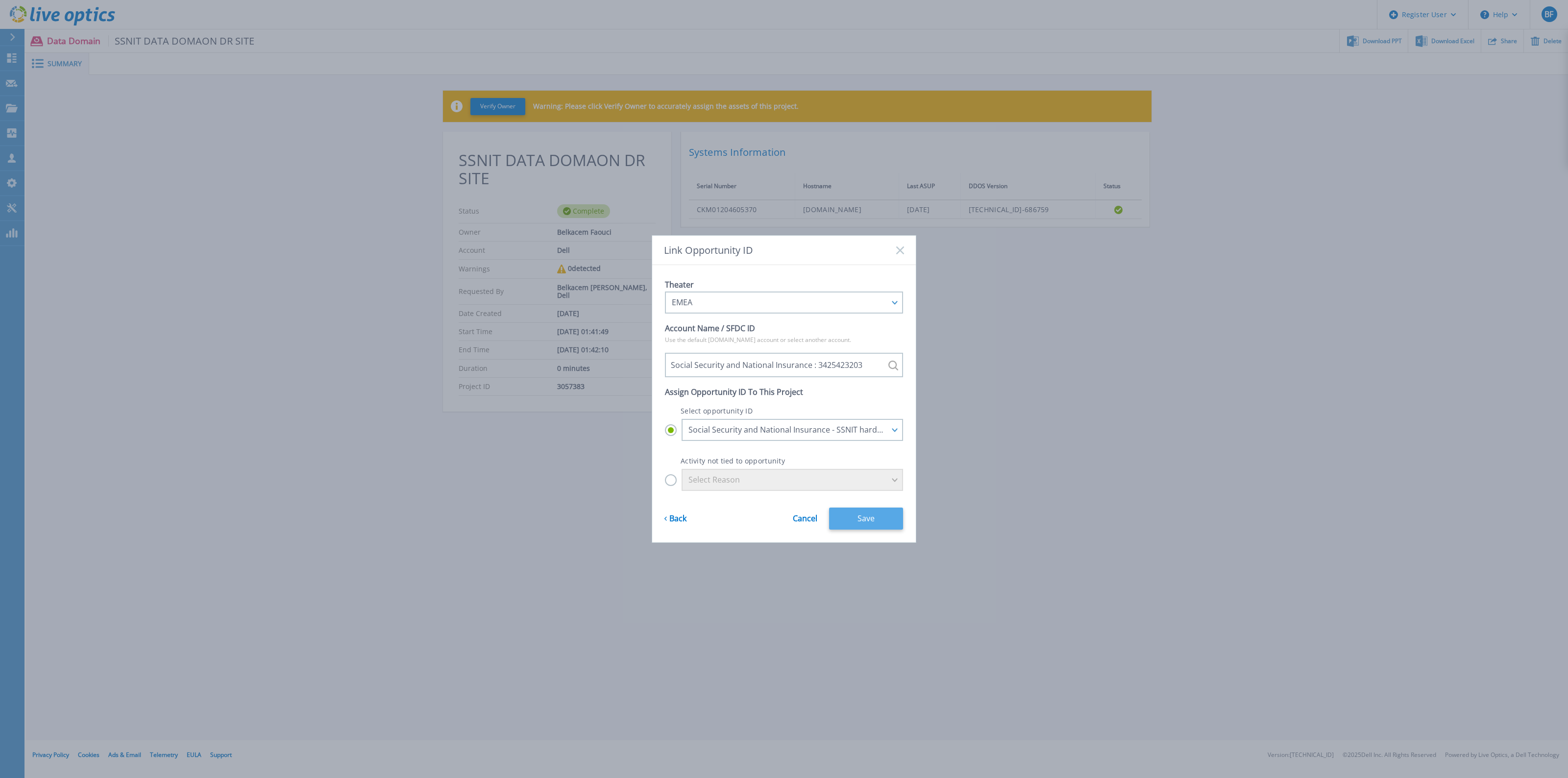
click at [868, 520] on button "Save" at bounding box center [866, 519] width 74 height 22
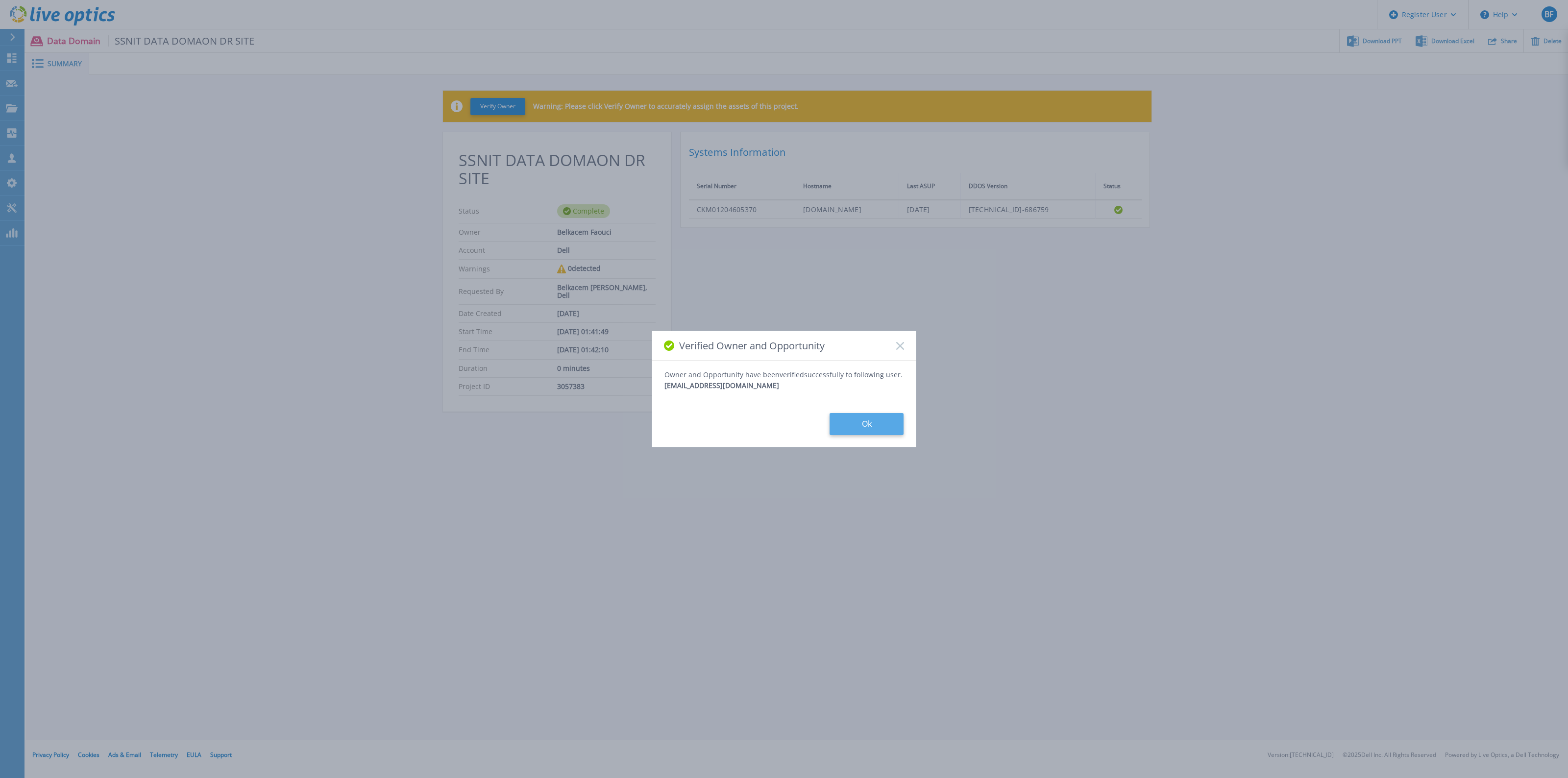
click at [853, 422] on button "Ok" at bounding box center [867, 424] width 74 height 22
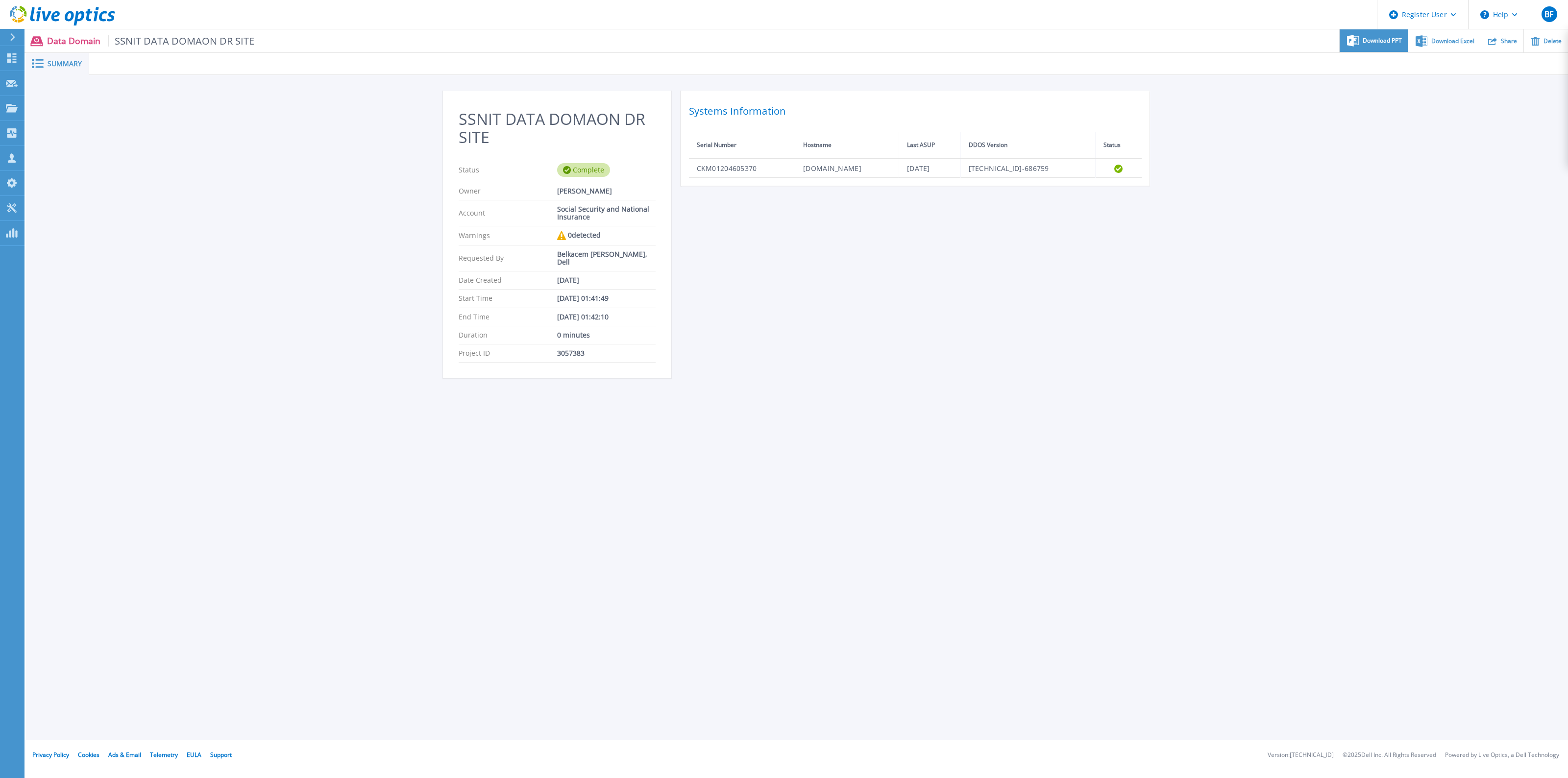
click at [1366, 40] on span "Download PPT" at bounding box center [1382, 41] width 39 height 6
click at [1500, 46] on div "Share" at bounding box center [1502, 41] width 42 height 23
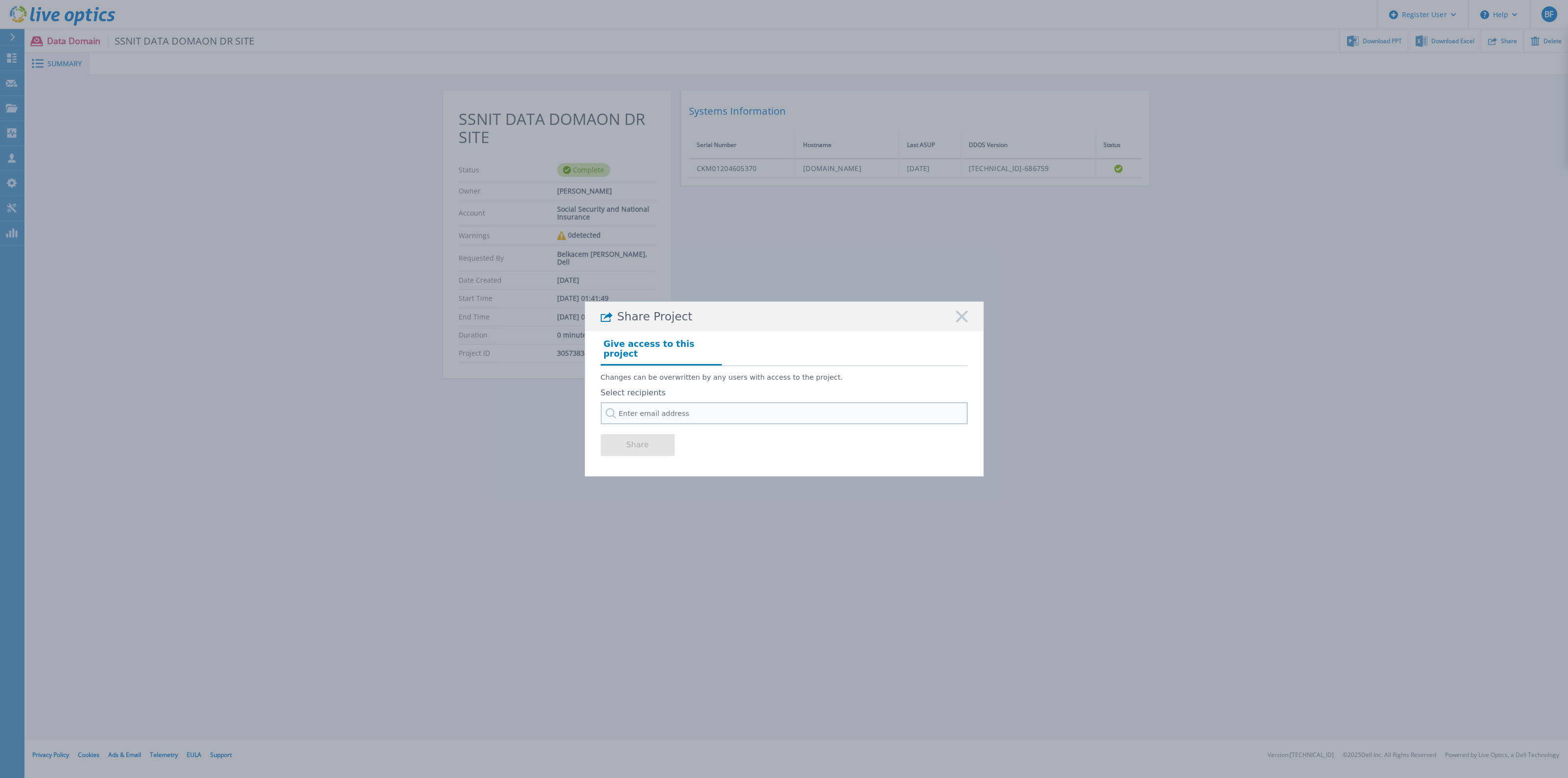
click at [670, 402] on input "text" at bounding box center [784, 413] width 367 height 22
click at [677, 404] on input "text" at bounding box center [784, 413] width 367 height 22
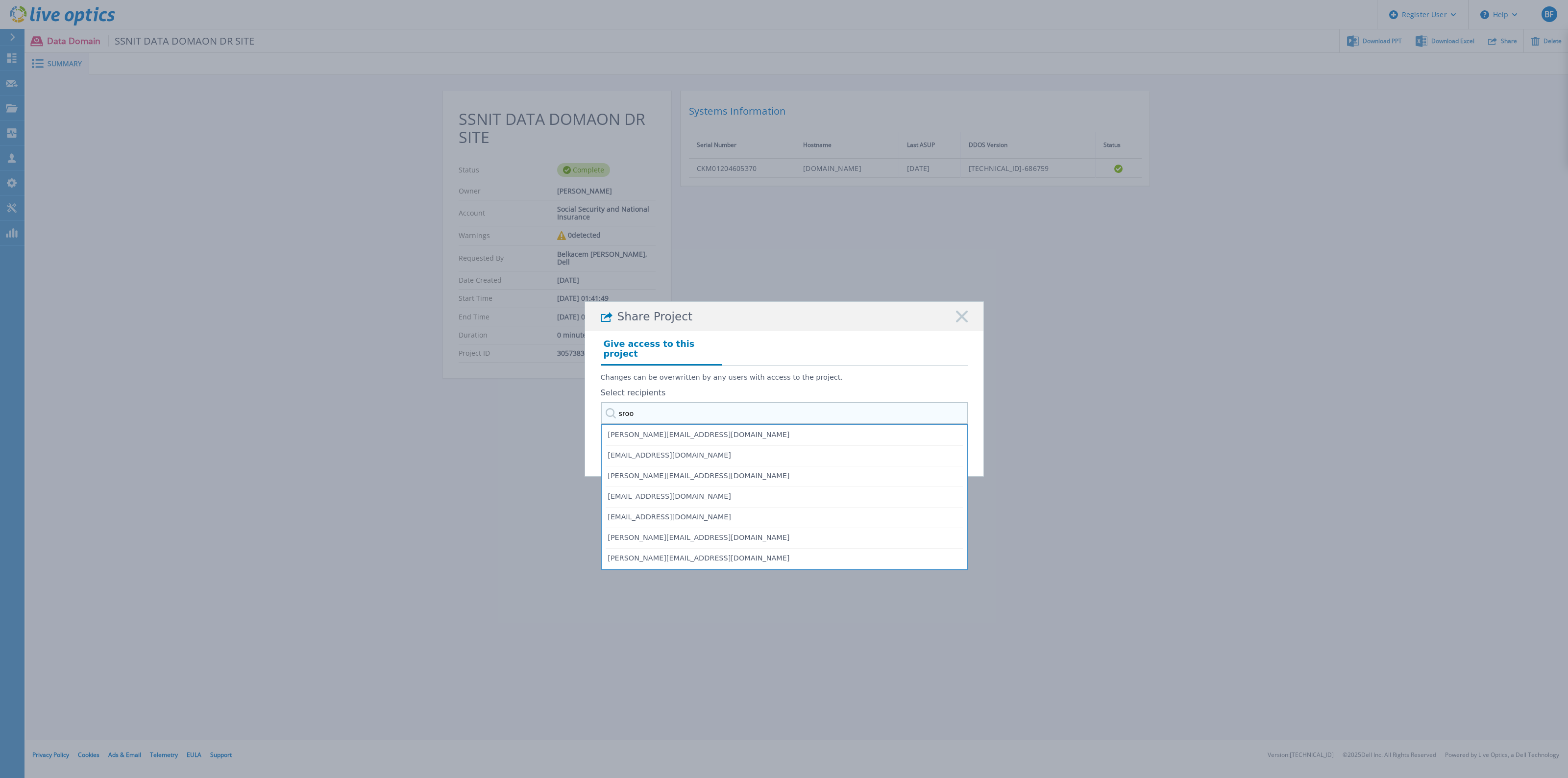
type input "srood"
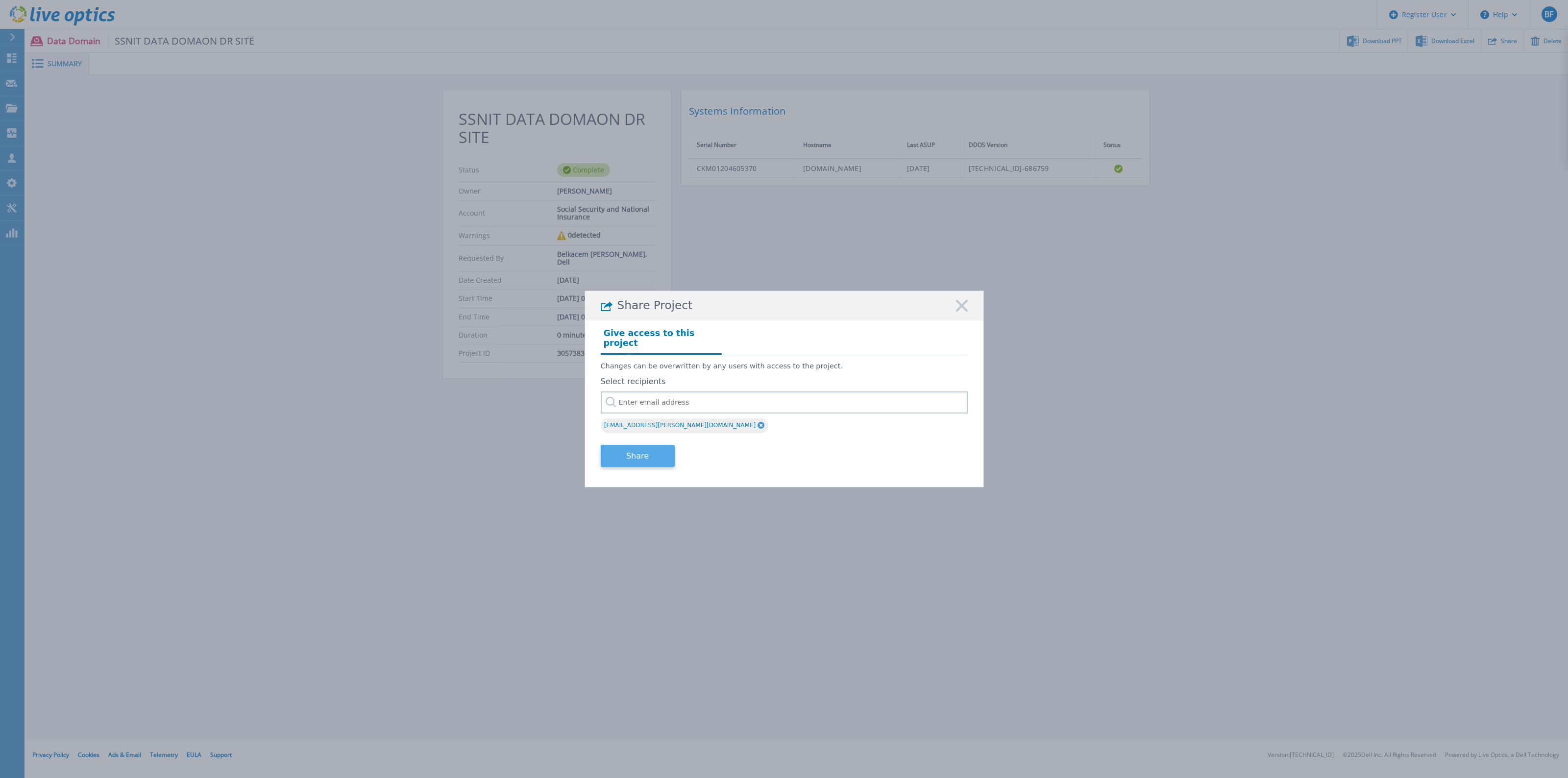
click at [634, 454] on button "Share" at bounding box center [638, 456] width 74 height 22
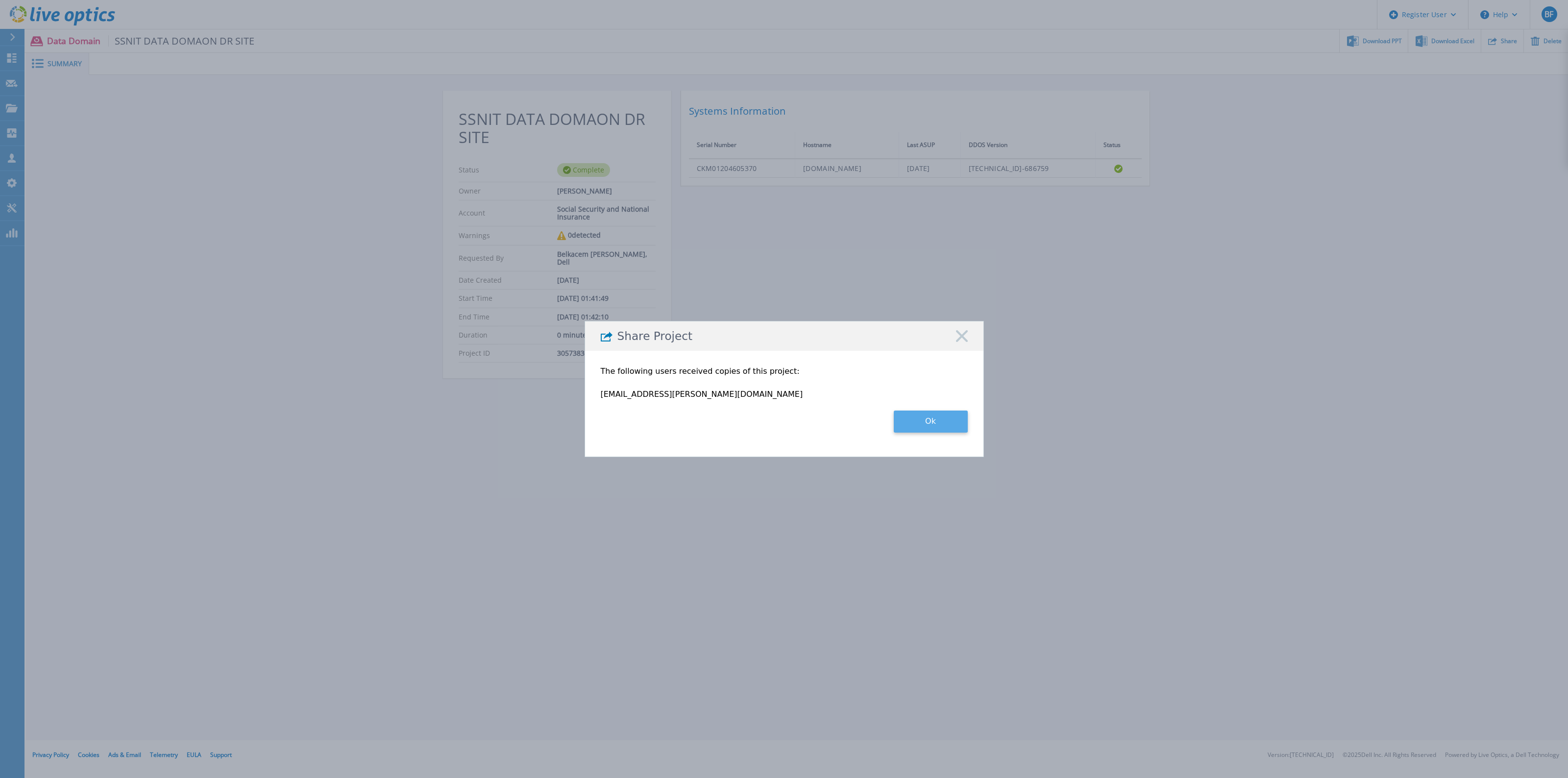
click at [924, 428] on button "Ok" at bounding box center [931, 422] width 74 height 22
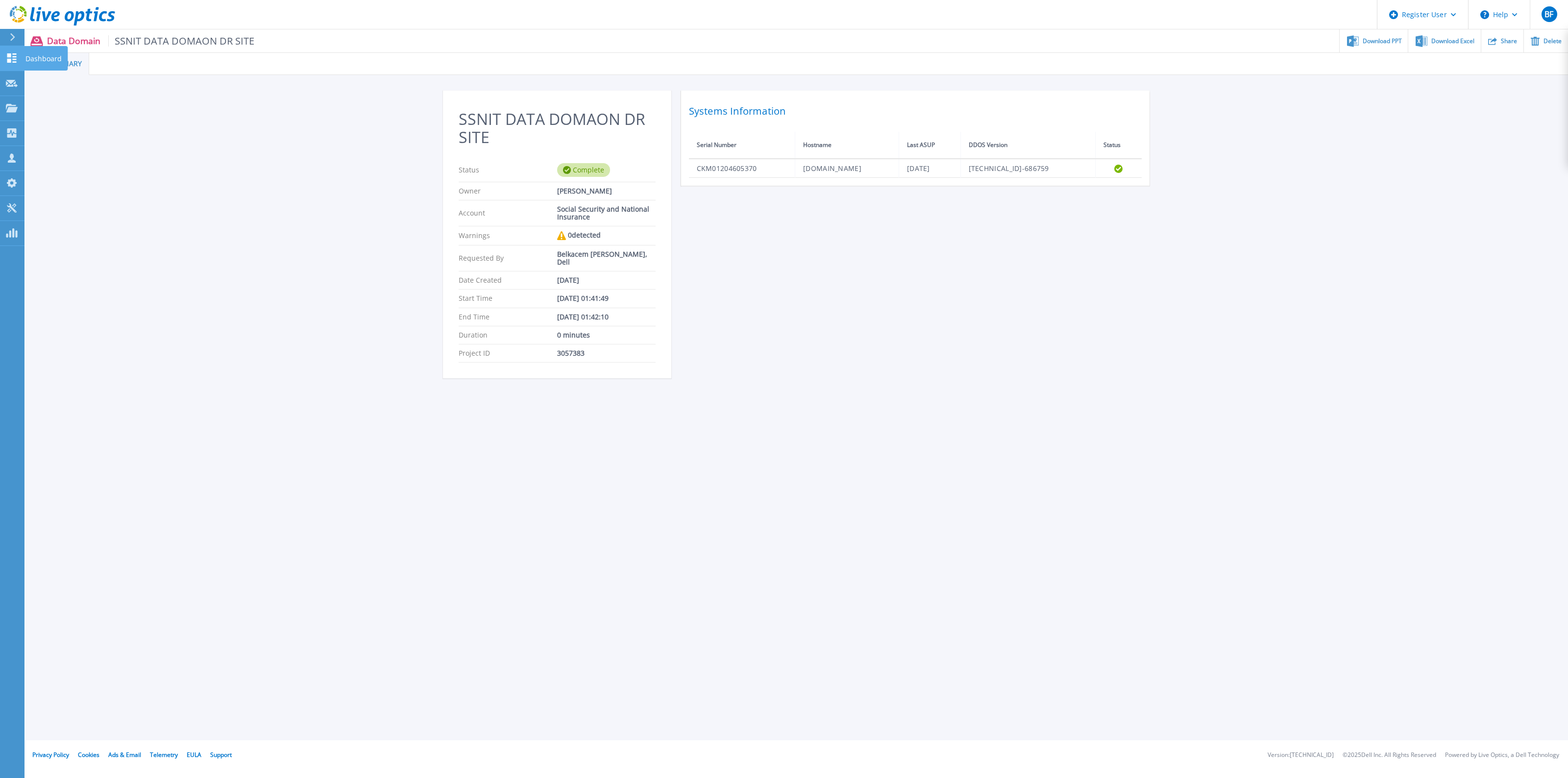
click at [16, 61] on icon at bounding box center [12, 58] width 12 height 9
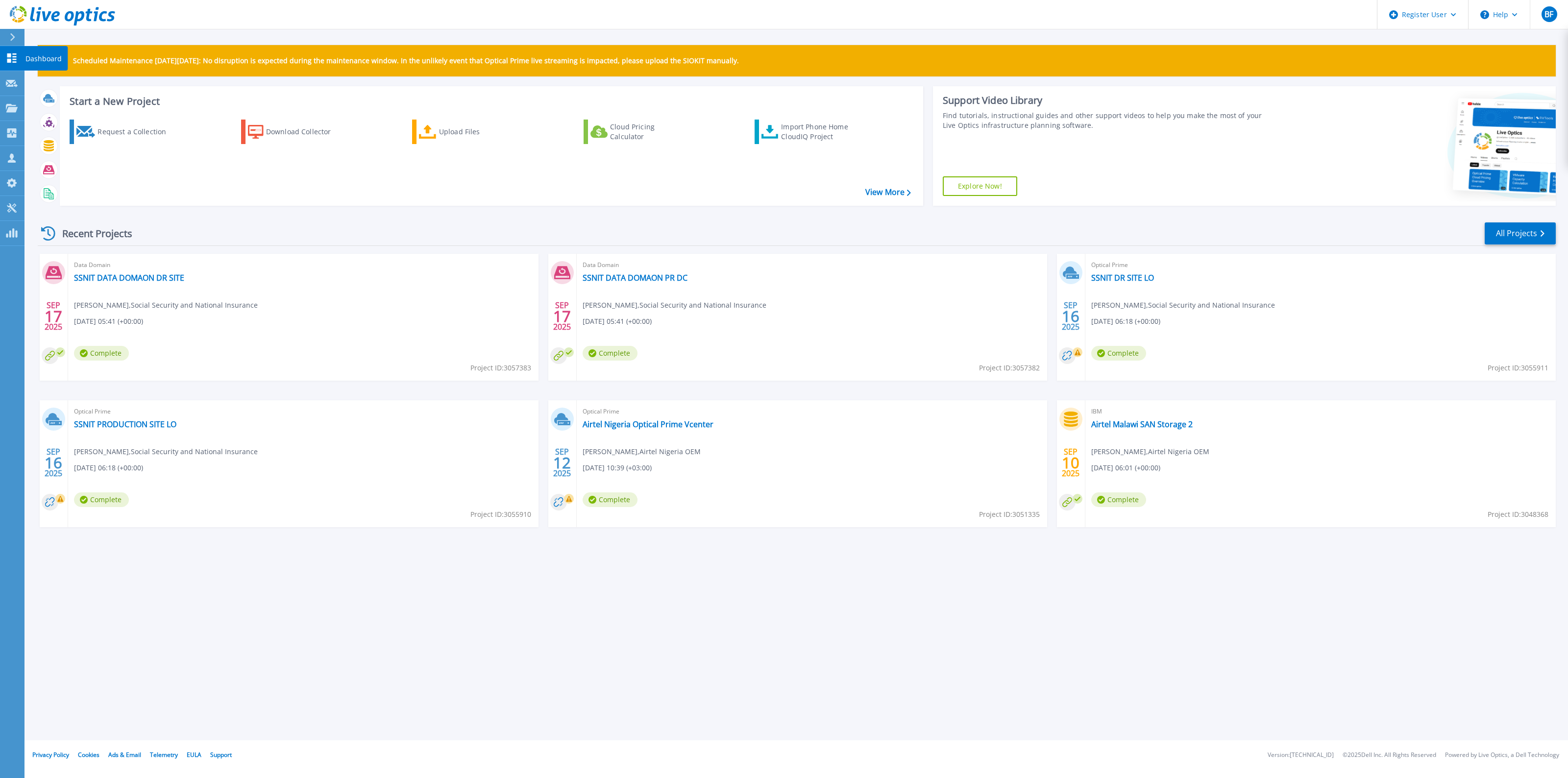
click at [15, 55] on icon at bounding box center [12, 58] width 12 height 9
click at [1130, 282] on link "SSNIT DR SITE LO" at bounding box center [1122, 278] width 63 height 10
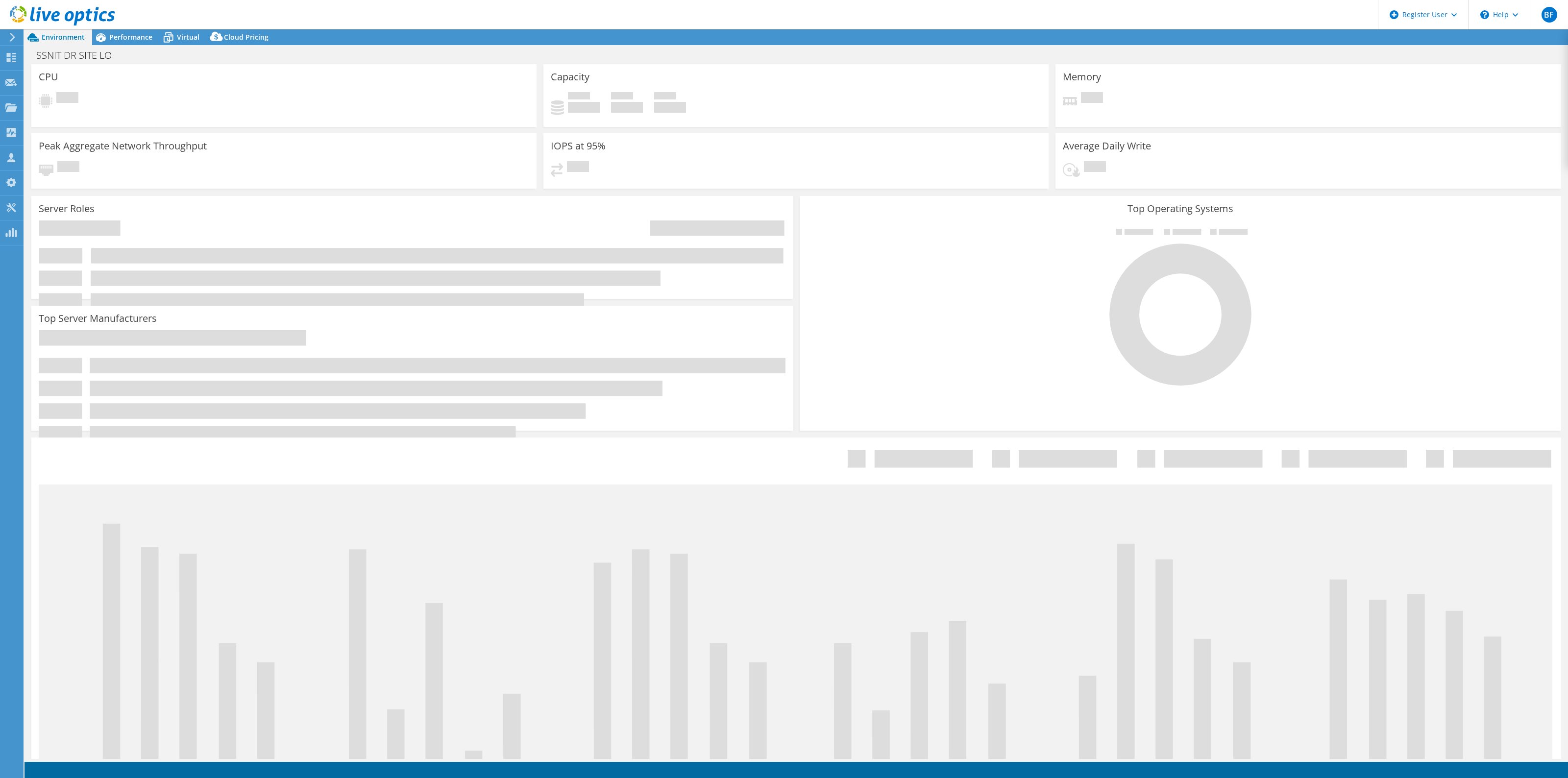
select select "USD"
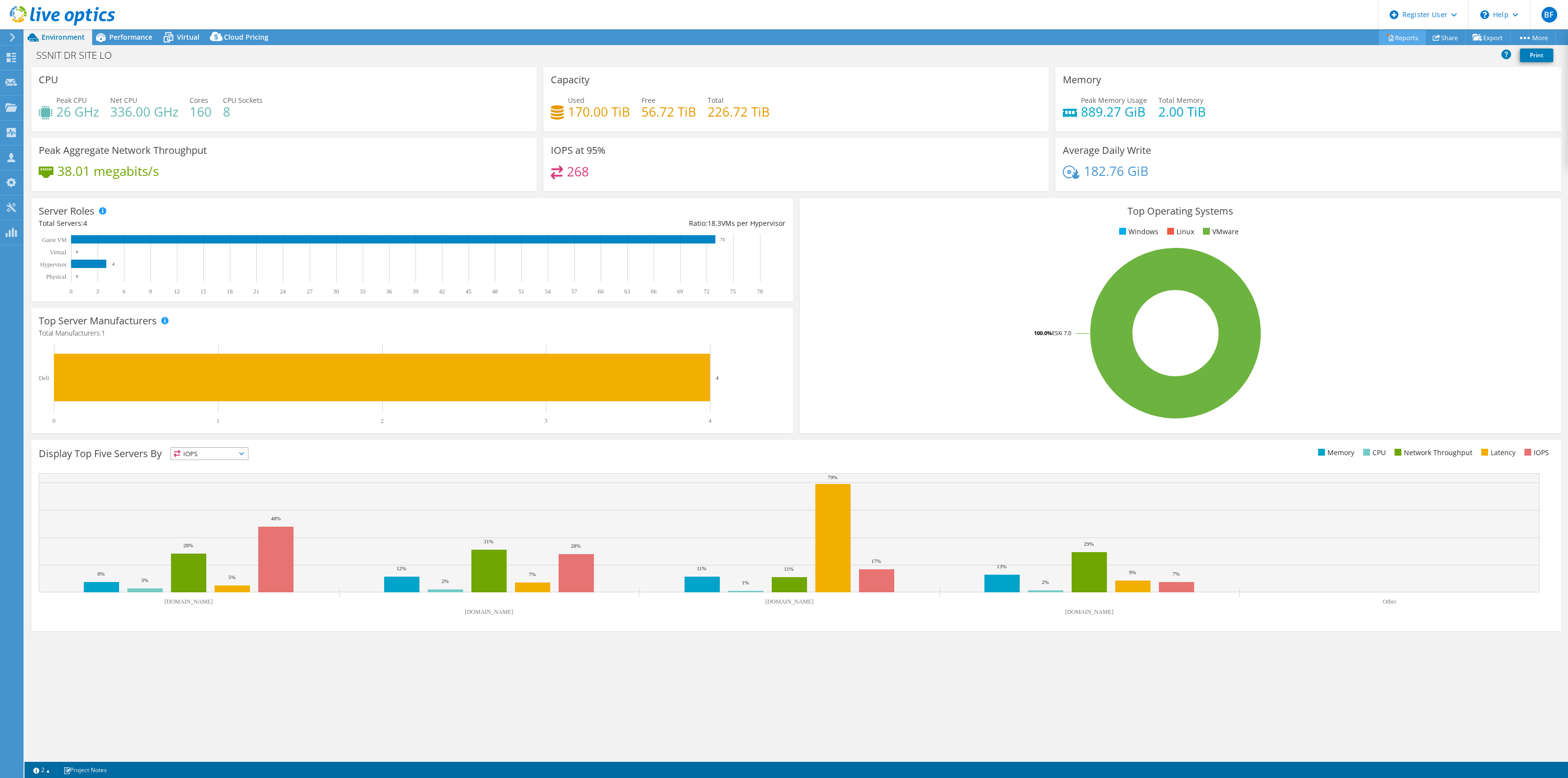
click at [1394, 39] on link "Reports" at bounding box center [1402, 37] width 47 height 15
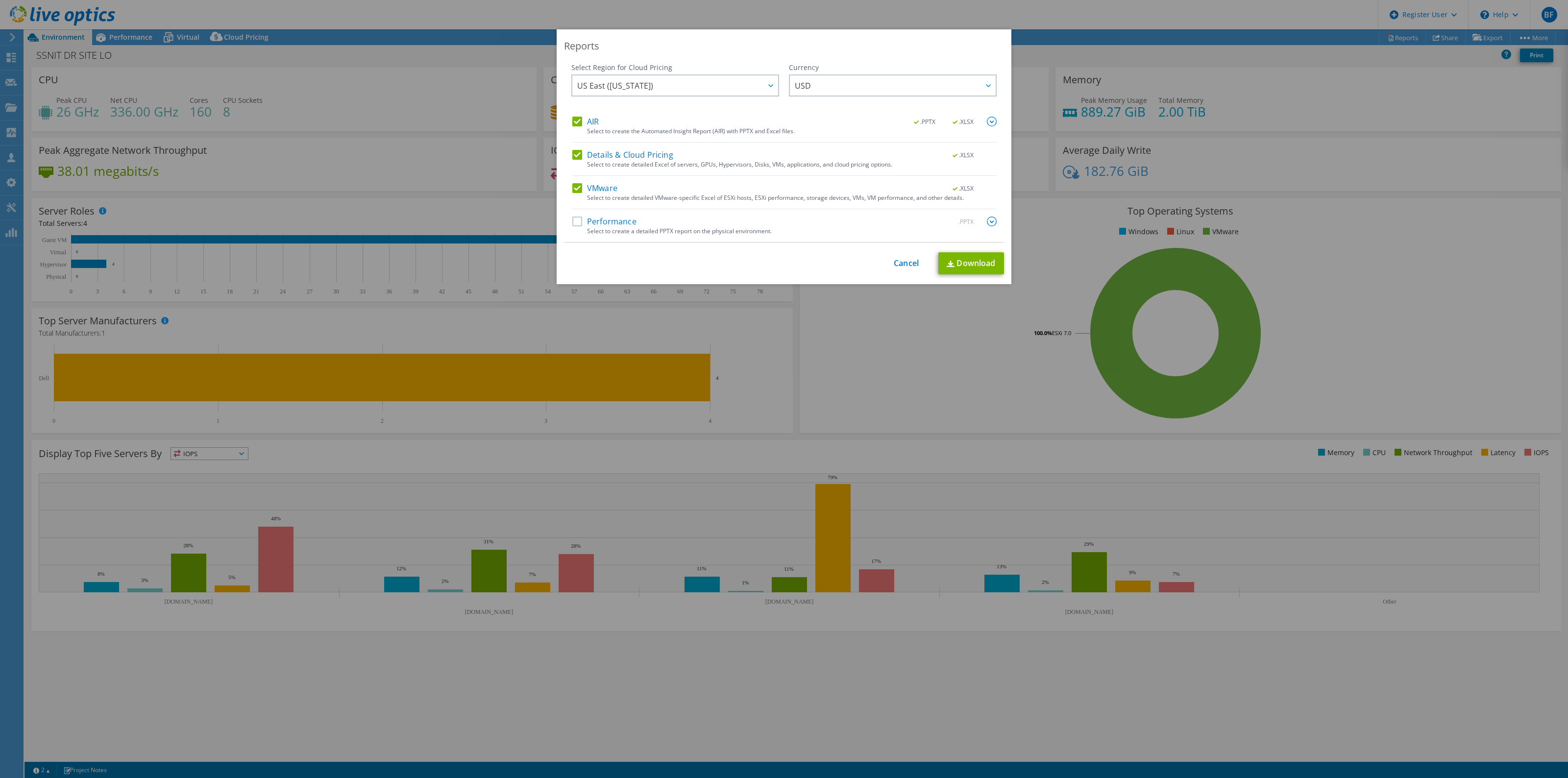
click at [574, 219] on label "Performance" at bounding box center [604, 222] width 64 height 10
click at [0, 0] on input "Performance" at bounding box center [0, 0] width 0 height 0
drag, startPoint x: 572, startPoint y: 156, endPoint x: 583, endPoint y: 167, distance: 15.6
click at [572, 156] on label "Details & Cloud Pricing" at bounding box center [623, 155] width 101 height 10
click at [0, 0] on input "Details & Cloud Pricing" at bounding box center [0, 0] width 0 height 0
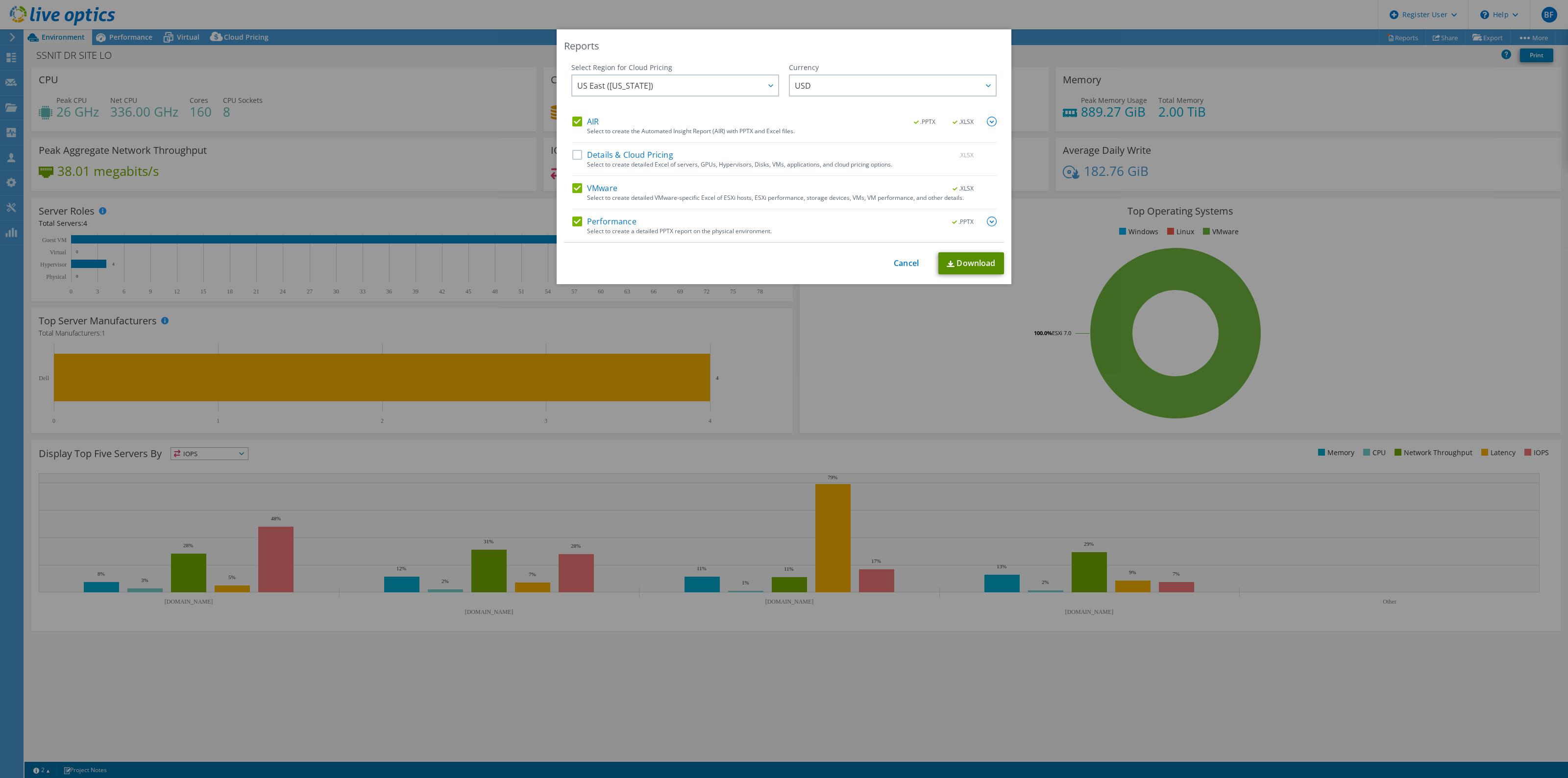
click at [982, 261] on link "Download" at bounding box center [971, 264] width 66 height 22
click at [461, 175] on div "Reports Select Region for Cloud Pricing Asia Pacific ([GEOGRAPHIC_DATA]) [GEOGR…" at bounding box center [784, 389] width 1568 height 720
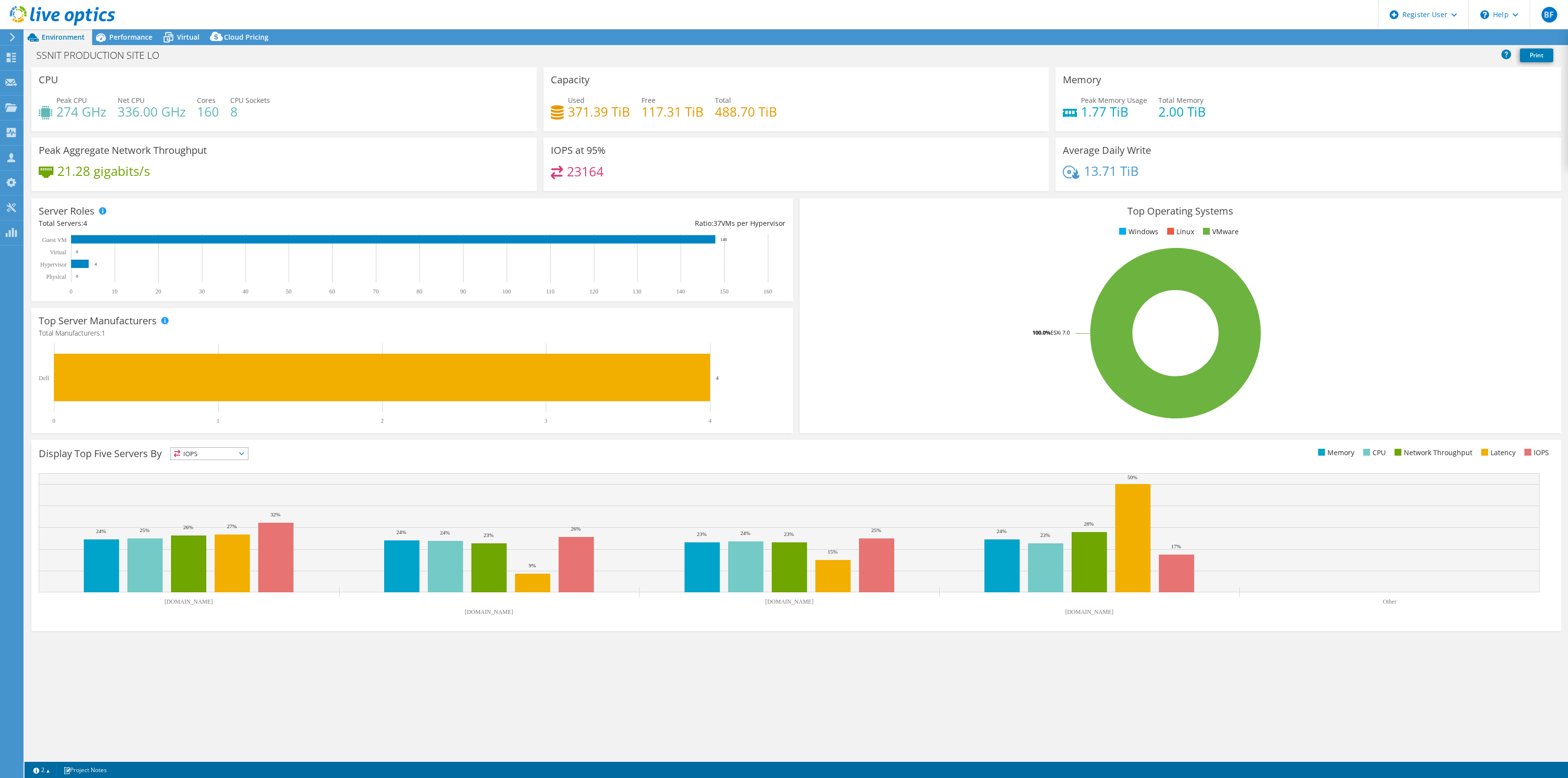
select select "USD"
click at [1397, 38] on link "Reports" at bounding box center [1402, 37] width 47 height 15
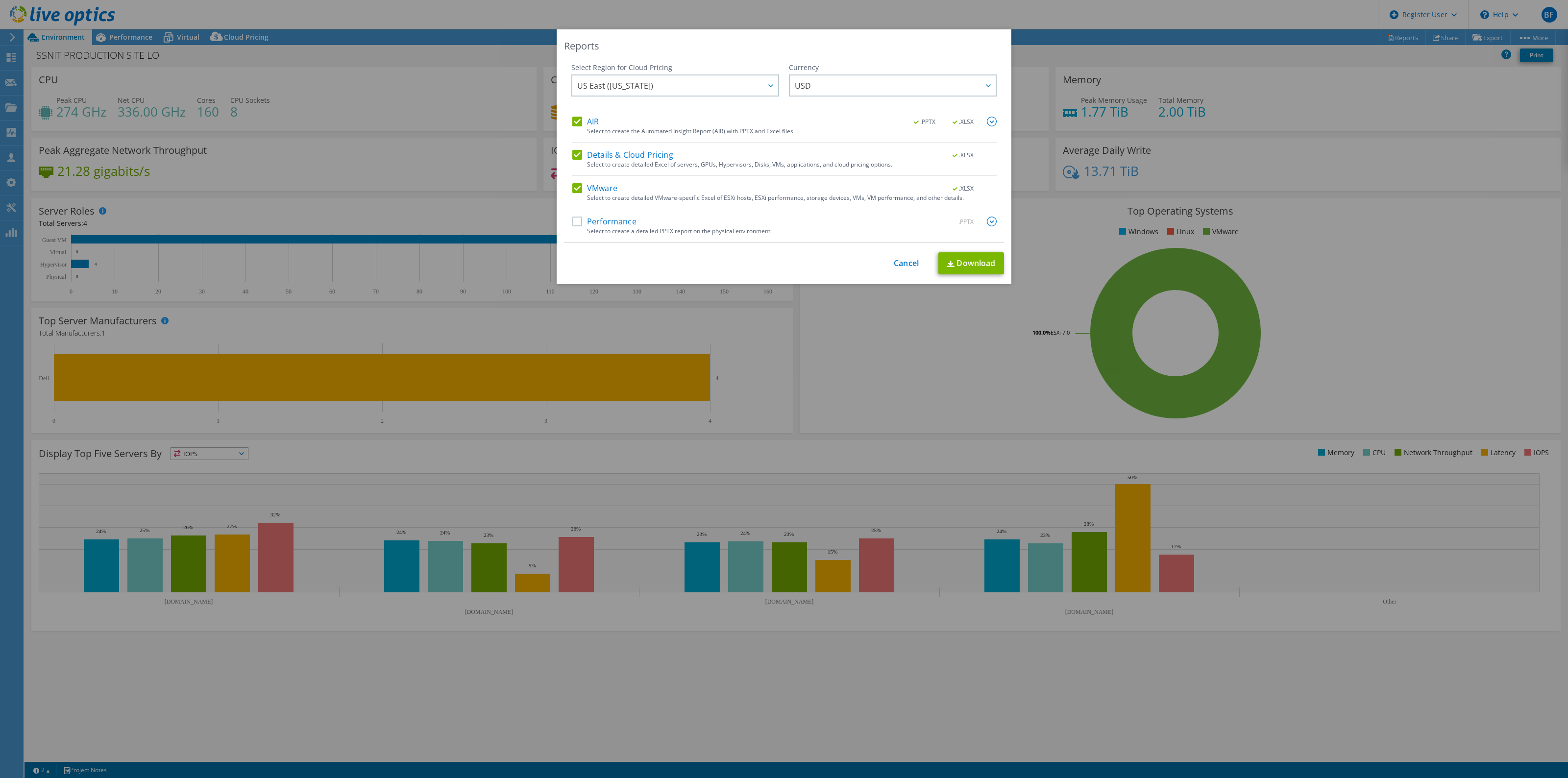
click at [575, 155] on label "Details & Cloud Pricing" at bounding box center [623, 155] width 101 height 10
click at [0, 0] on input "Details & Cloud Pricing" at bounding box center [0, 0] width 0 height 0
click at [572, 222] on label "Performance" at bounding box center [604, 222] width 64 height 10
click at [0, 0] on input "Performance" at bounding box center [0, 0] width 0 height 0
click at [959, 265] on link "Download" at bounding box center [971, 264] width 66 height 22
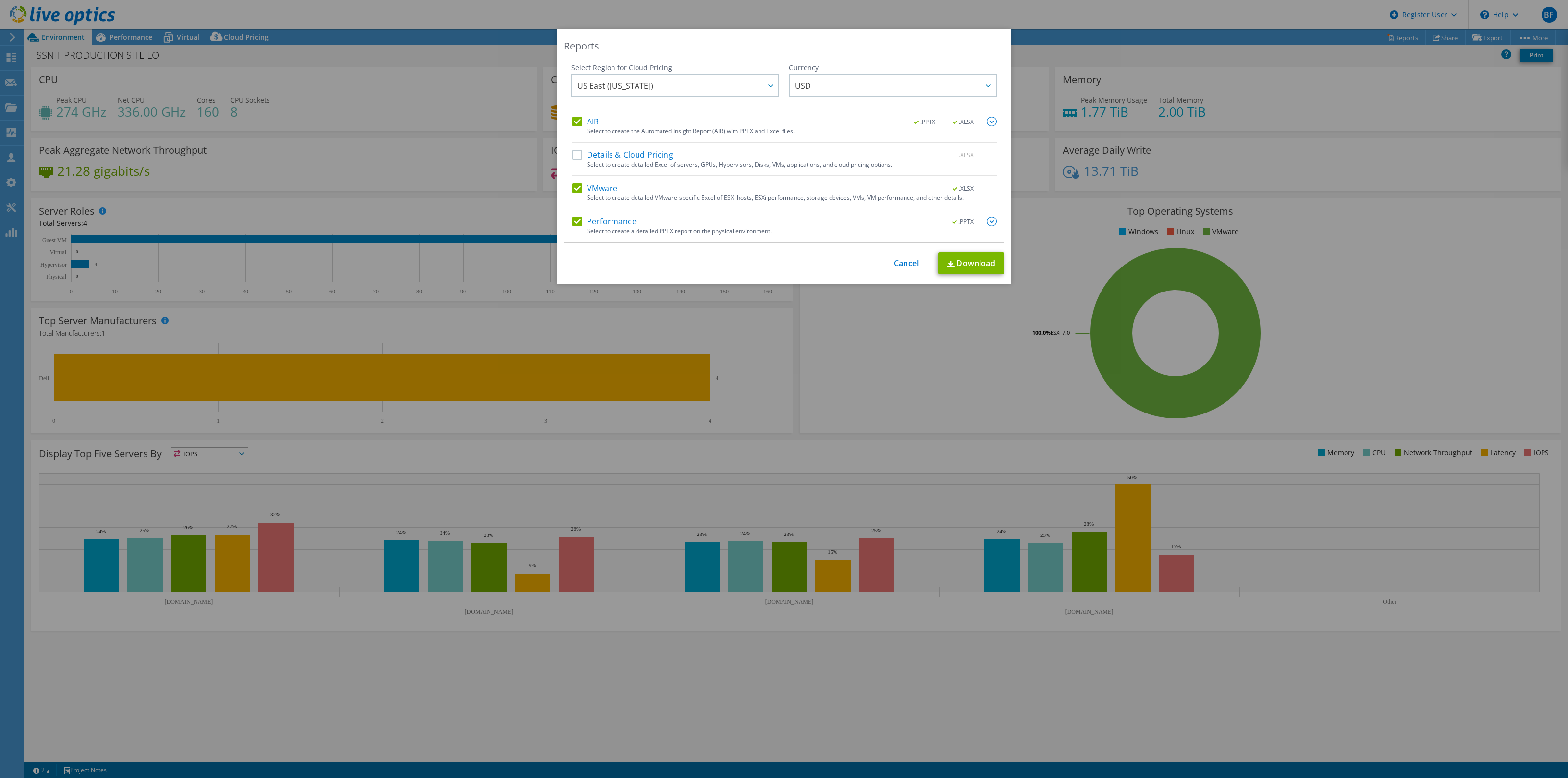
click at [459, 110] on div "Reports Select Region for Cloud Pricing Asia Pacific ([GEOGRAPHIC_DATA]) [GEOGR…" at bounding box center [784, 389] width 1568 height 720
